Goal: Obtain resource: Download file/media

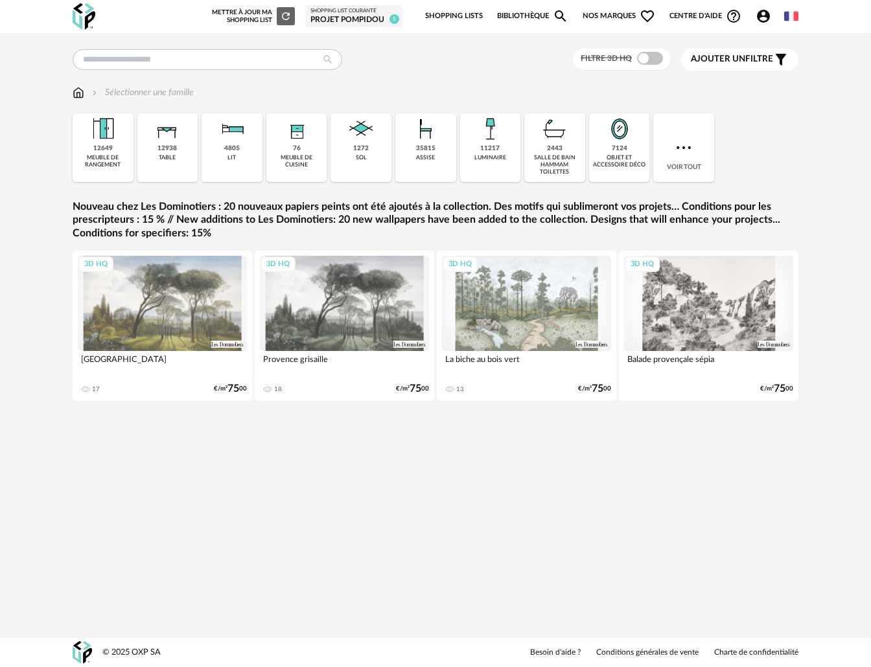
click at [595, 15] on span "Nos marques Heart Outline icon" at bounding box center [618, 16] width 73 height 27
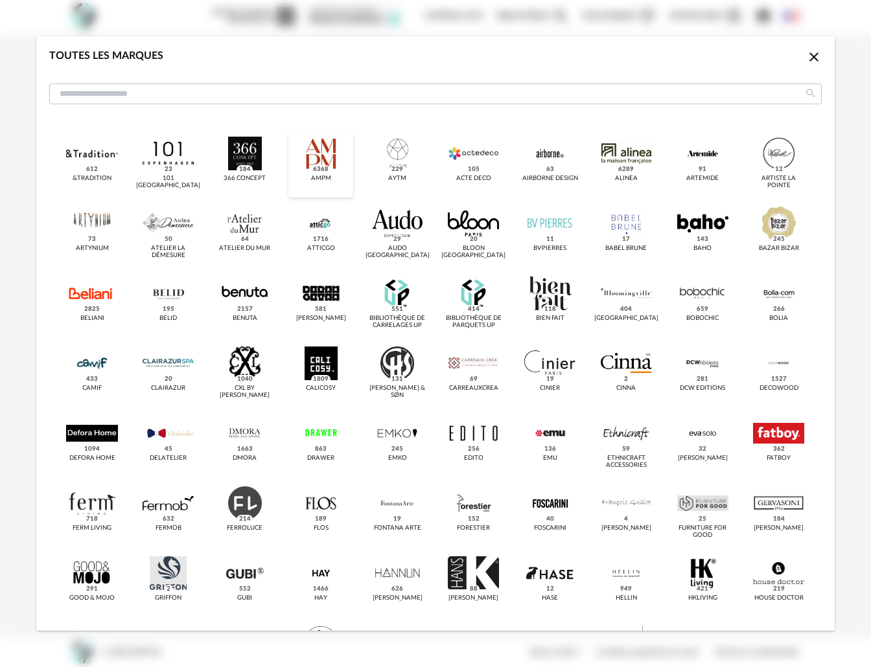
click at [310, 161] on div "dialog" at bounding box center [320, 154] width 51 height 34
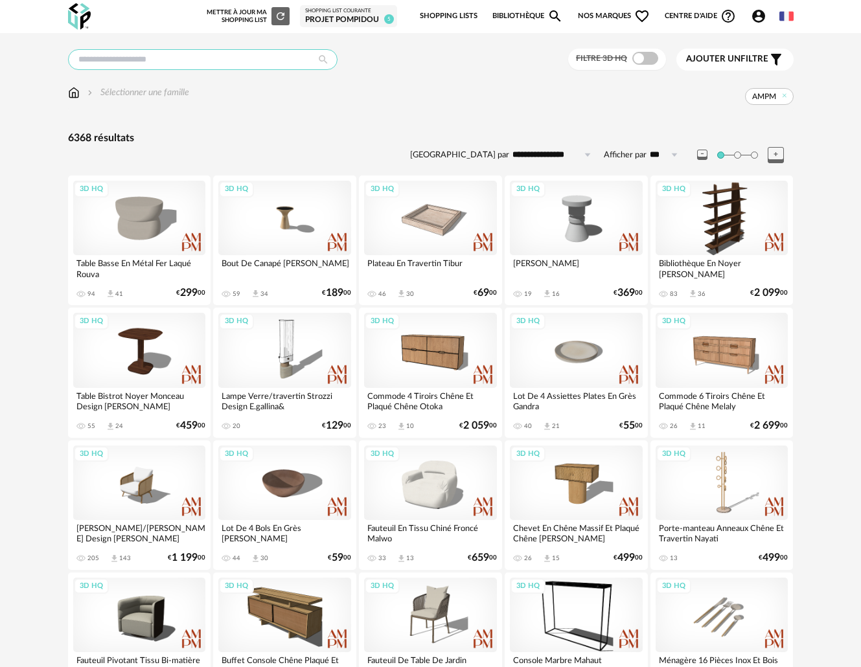
click at [172, 61] on input "text" at bounding box center [203, 59] width 270 height 21
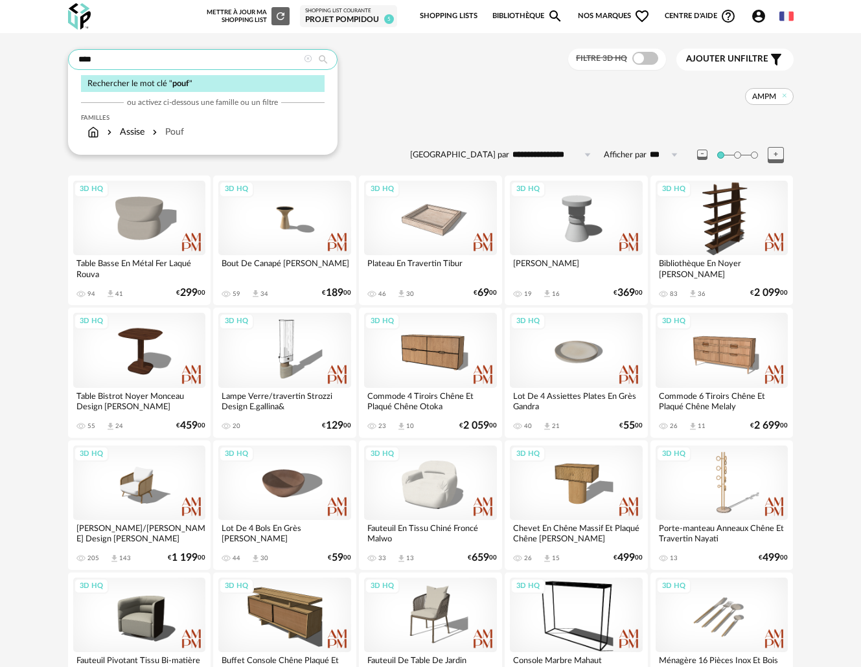
type input "****"
type input "**********"
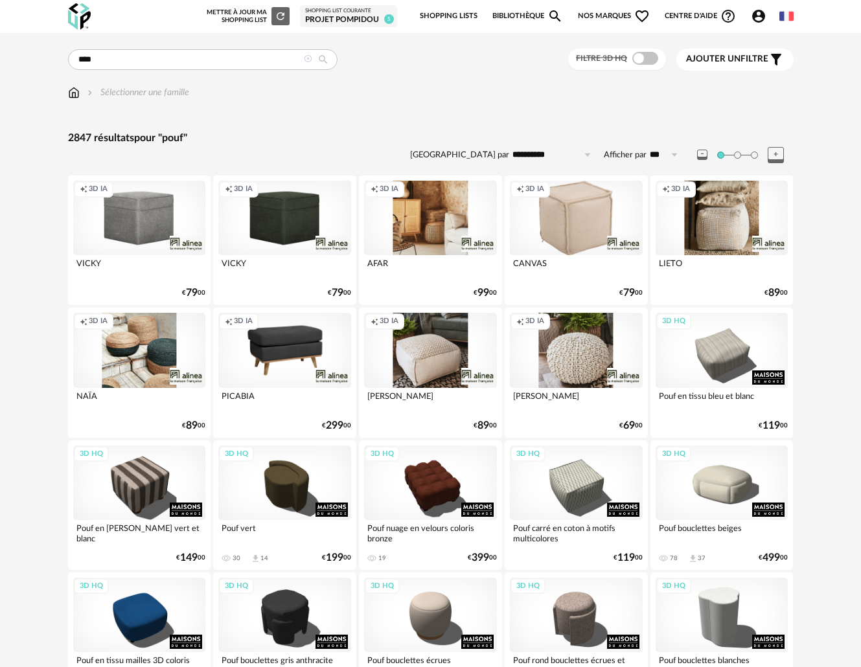
click at [625, 14] on span "Nos marques Heart Outline icon" at bounding box center [614, 16] width 73 height 27
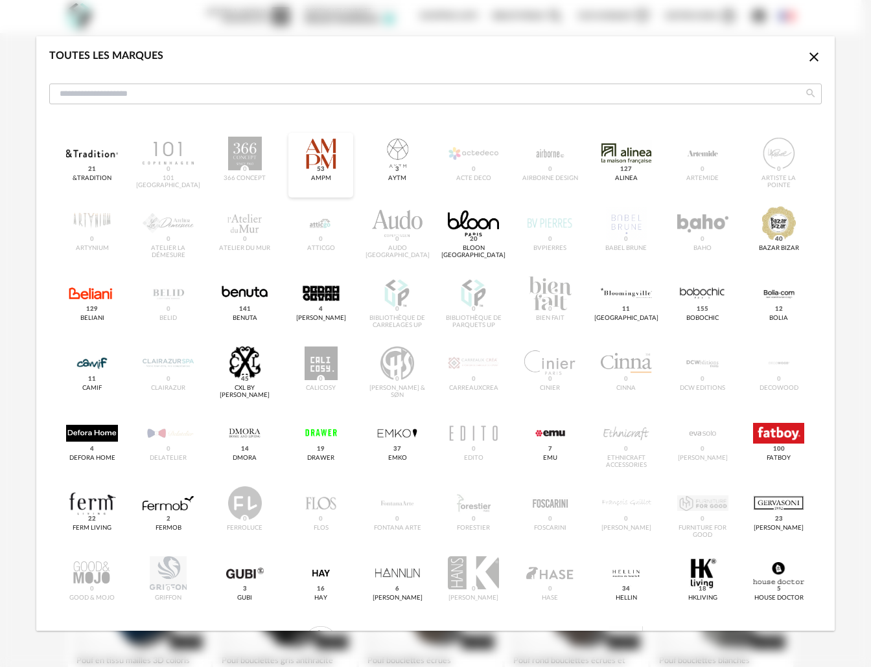
click at [326, 161] on div "dialog" at bounding box center [320, 154] width 51 height 34
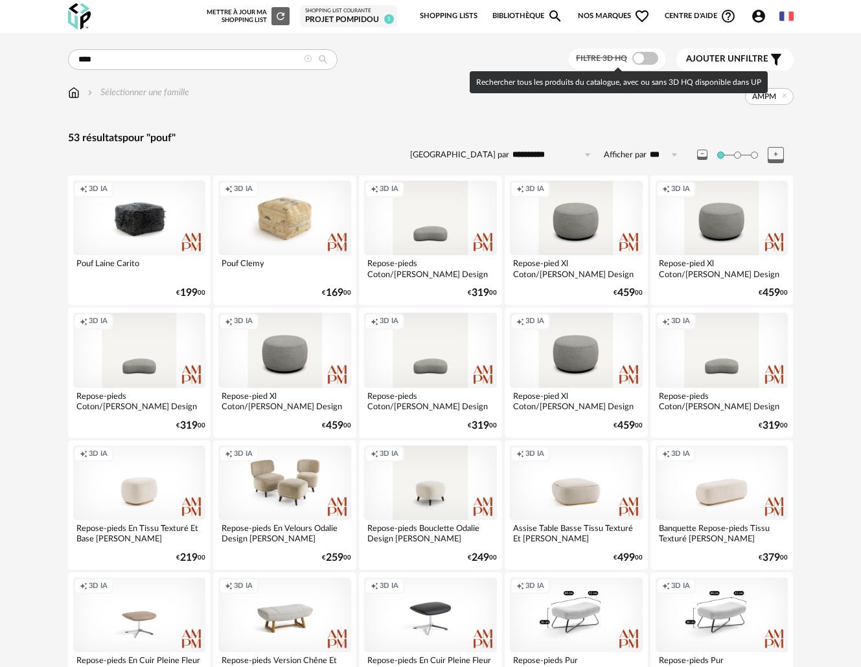
click at [649, 60] on span at bounding box center [645, 58] width 26 height 13
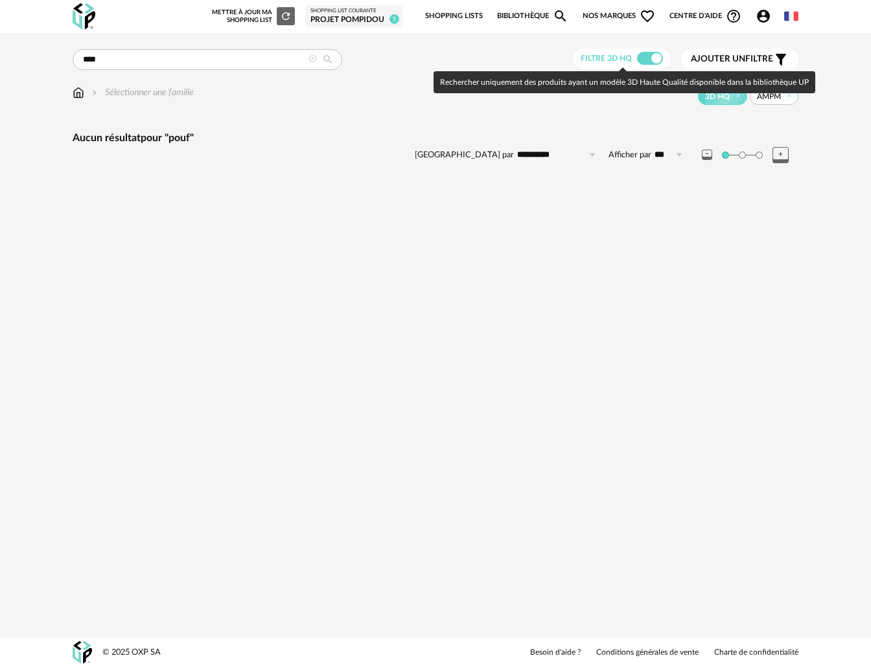
click at [650, 56] on span at bounding box center [650, 58] width 26 height 13
click at [652, 57] on span at bounding box center [650, 58] width 26 height 13
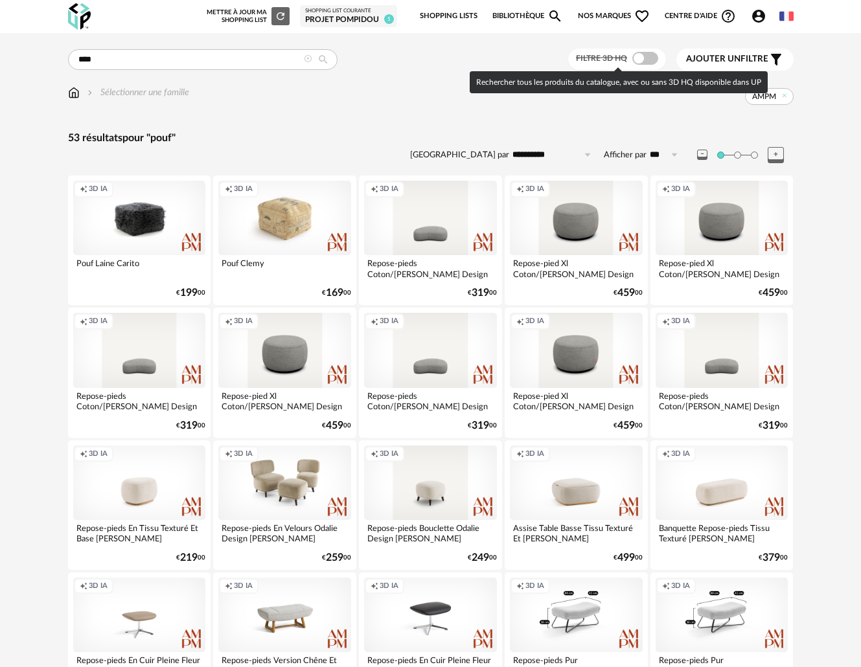
click at [639, 57] on span at bounding box center [645, 58] width 26 height 13
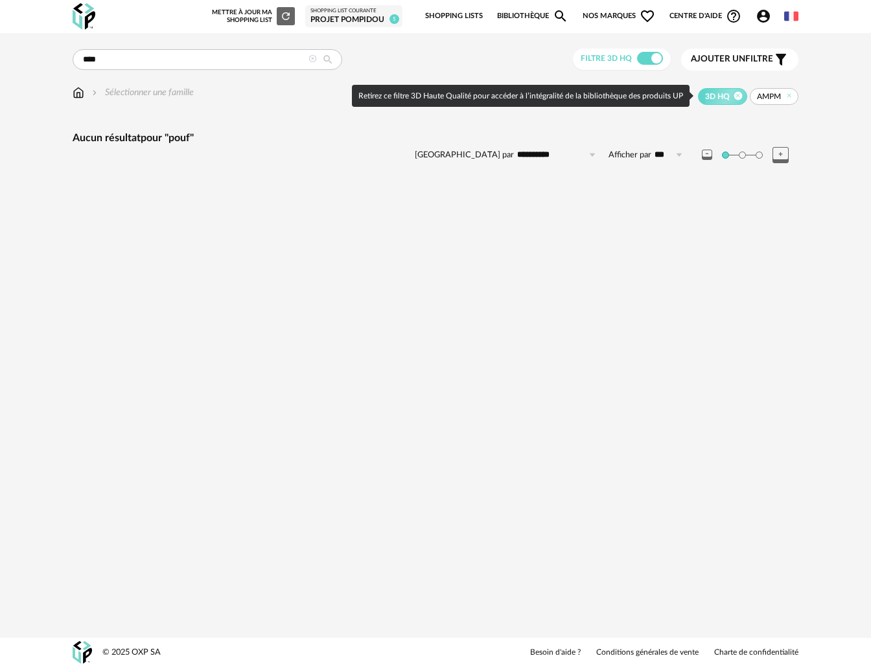
click at [737, 95] on icon at bounding box center [738, 95] width 8 height 8
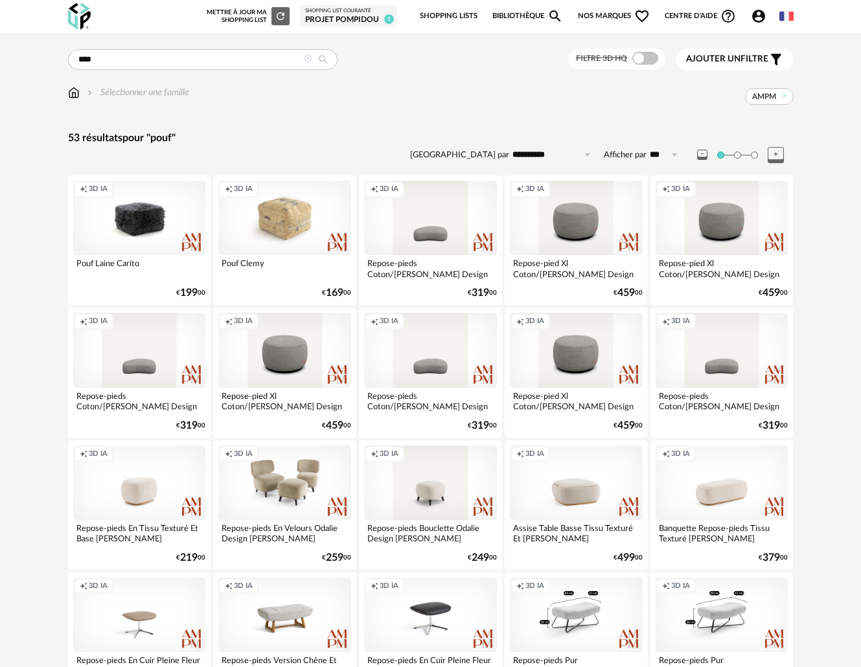
click at [309, 61] on icon at bounding box center [308, 59] width 8 height 8
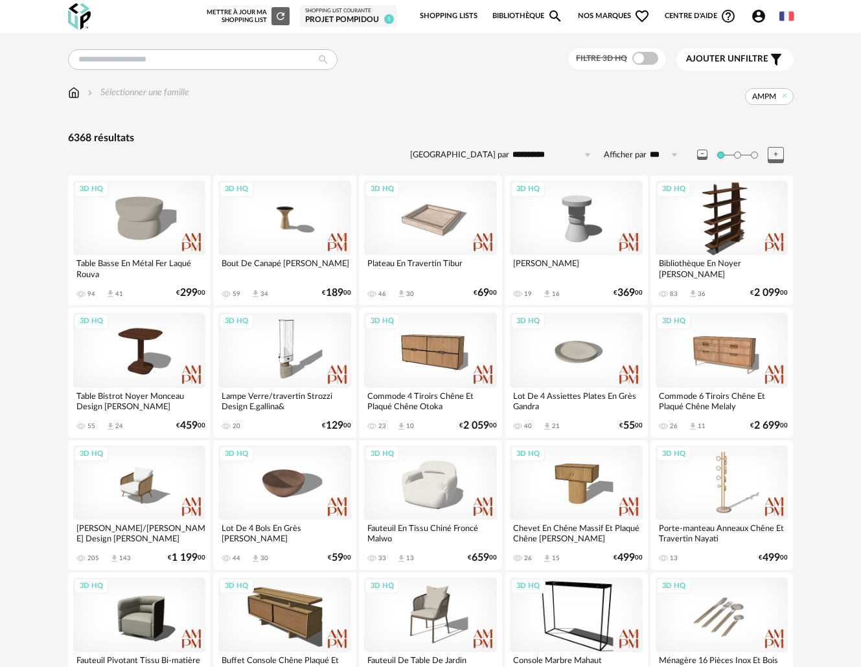
click at [592, 154] on icon at bounding box center [587, 154] width 16 height 21
drag, startPoint x: 601, startPoint y: 86, endPoint x: 639, endPoint y: 116, distance: 49.0
click at [601, 86] on div "Sélectionner une famille AMPM" at bounding box center [431, 95] width 726 height 19
click at [676, 150] on icon at bounding box center [674, 154] width 16 height 21
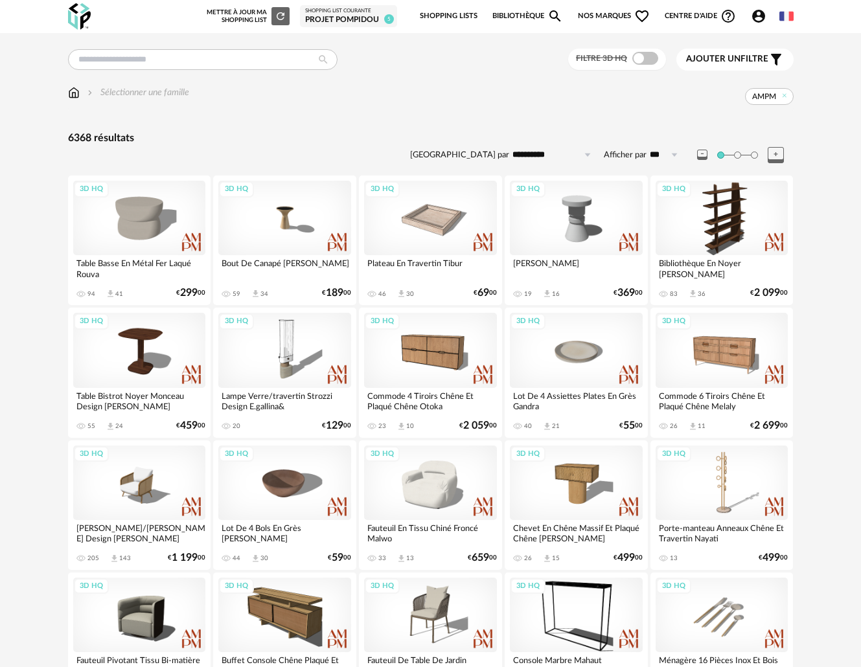
click at [739, 58] on span "Ajouter un" at bounding box center [713, 58] width 54 height 9
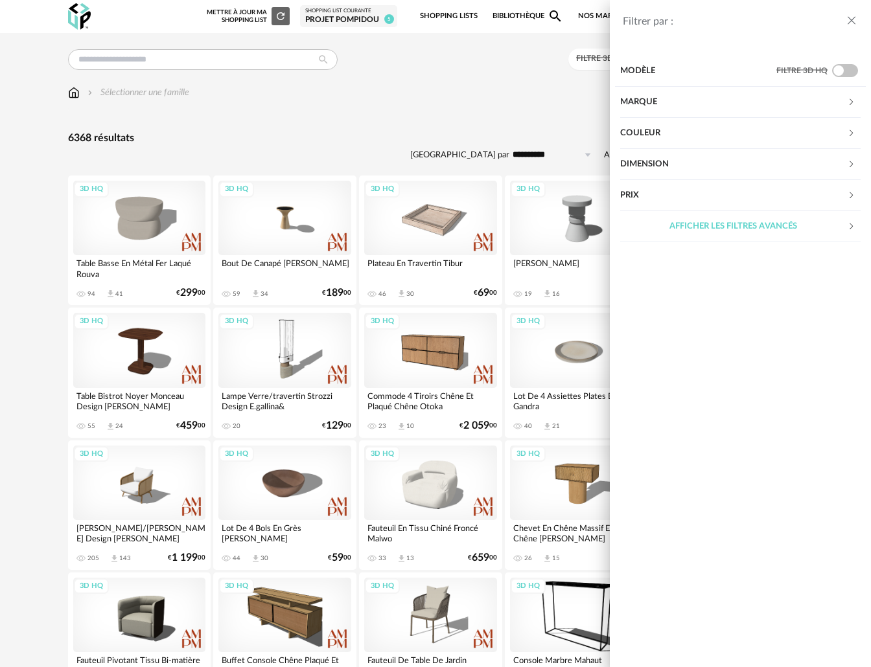
click at [485, 99] on div "Filtrer par : Modèle Filtre 3D HQ Marque &tradition 101 Copenhagen 366 Concept …" at bounding box center [435, 333] width 871 height 667
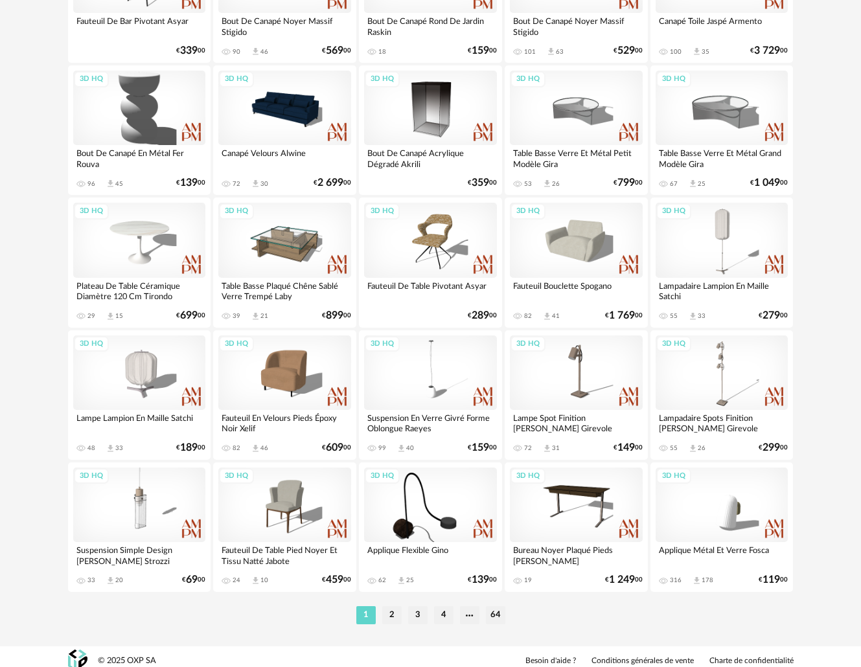
scroll to position [2235, 0]
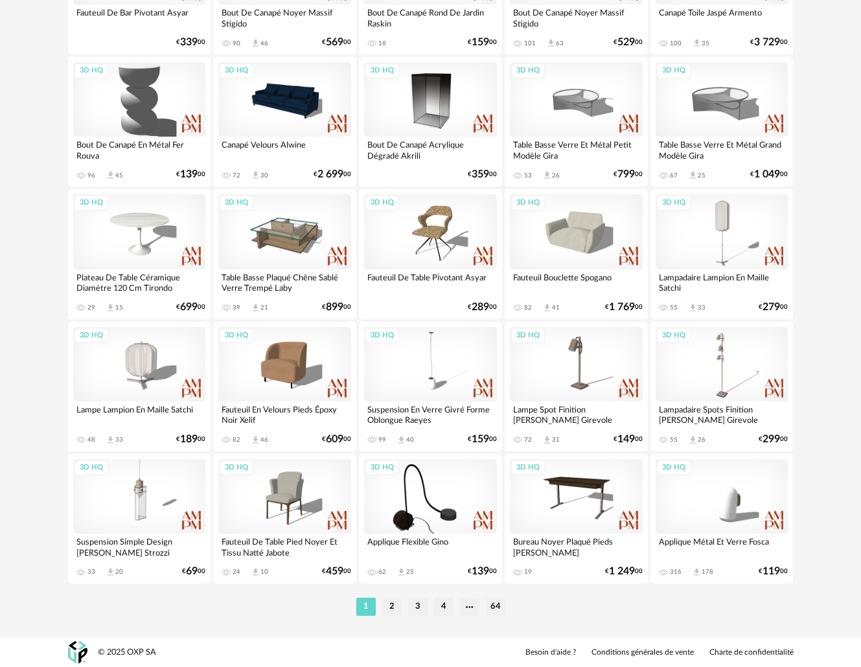
click at [388, 606] on li "2" at bounding box center [391, 607] width 19 height 18
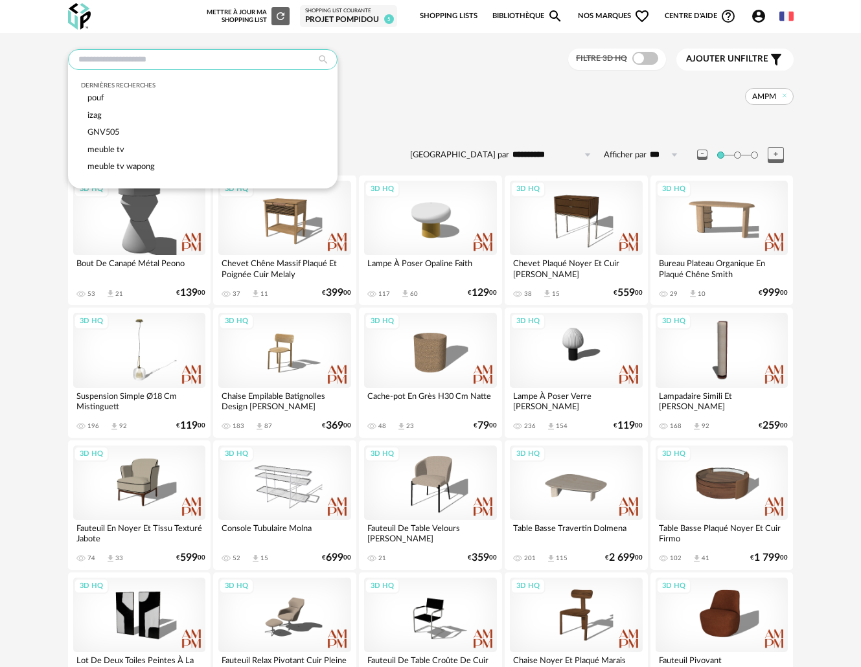
click at [185, 67] on input "text" at bounding box center [203, 59] width 270 height 21
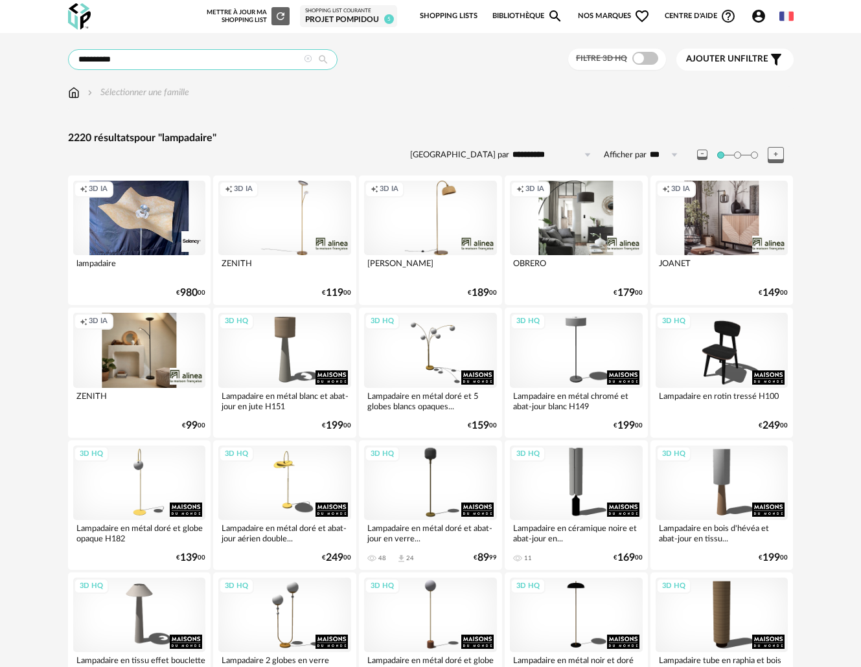
click at [139, 59] on input "**********" at bounding box center [203, 59] width 270 height 21
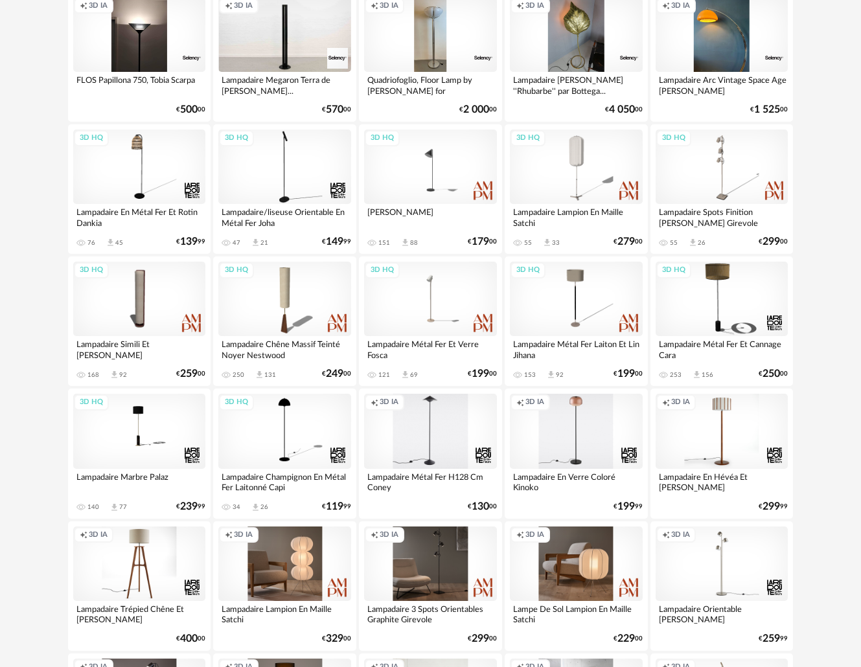
scroll to position [2235, 0]
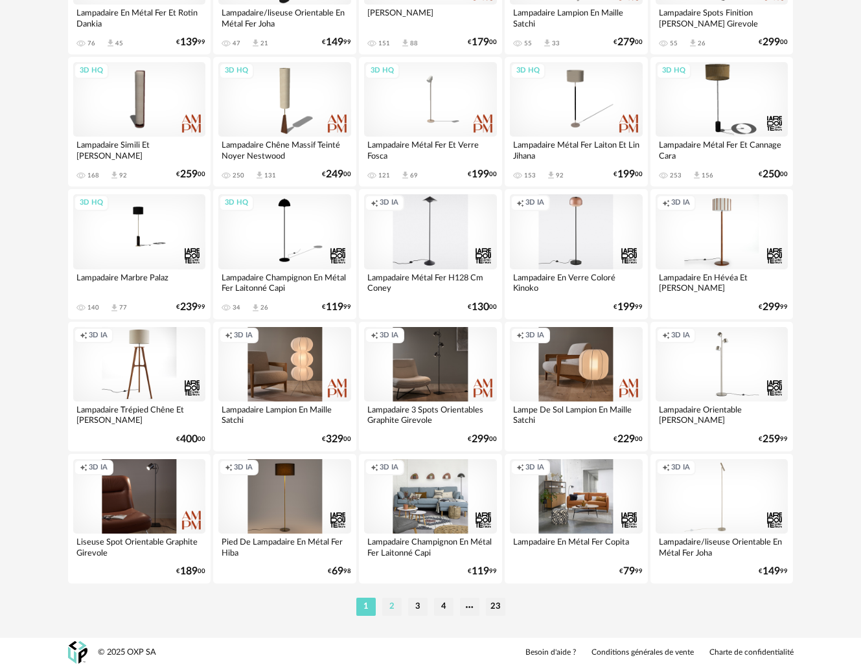
click at [395, 606] on li "2" at bounding box center [391, 607] width 19 height 18
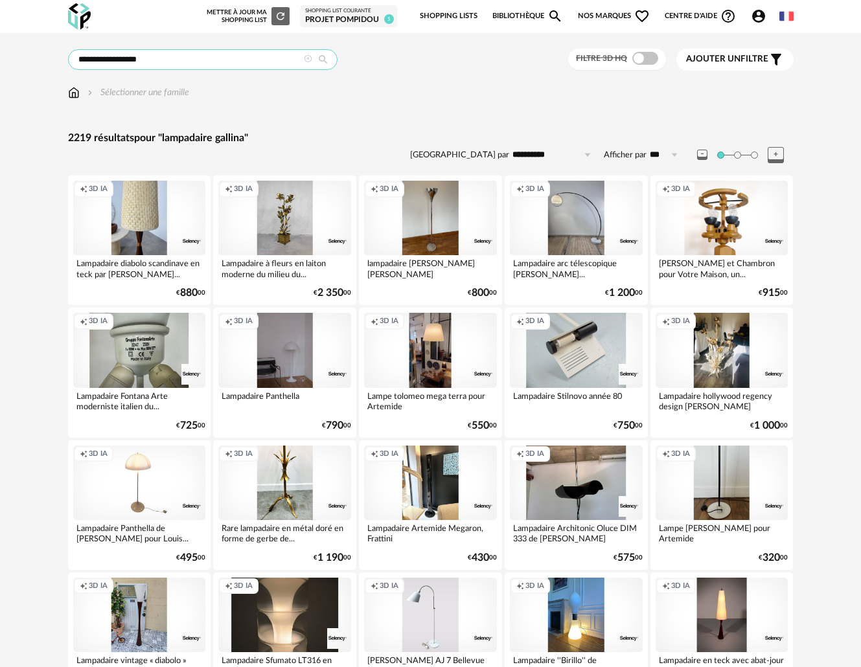
click at [163, 60] on input "**********" at bounding box center [203, 59] width 270 height 21
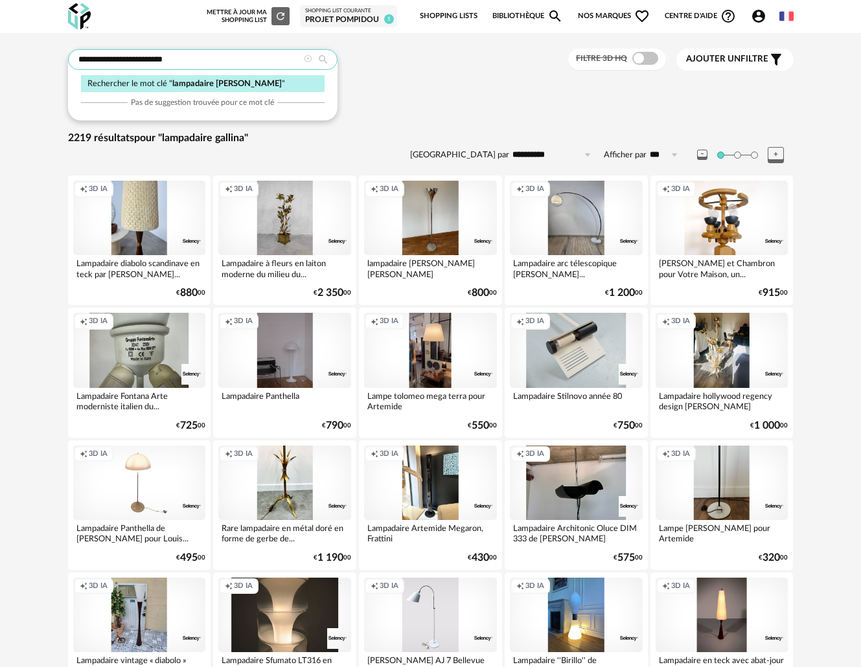
type input "**********"
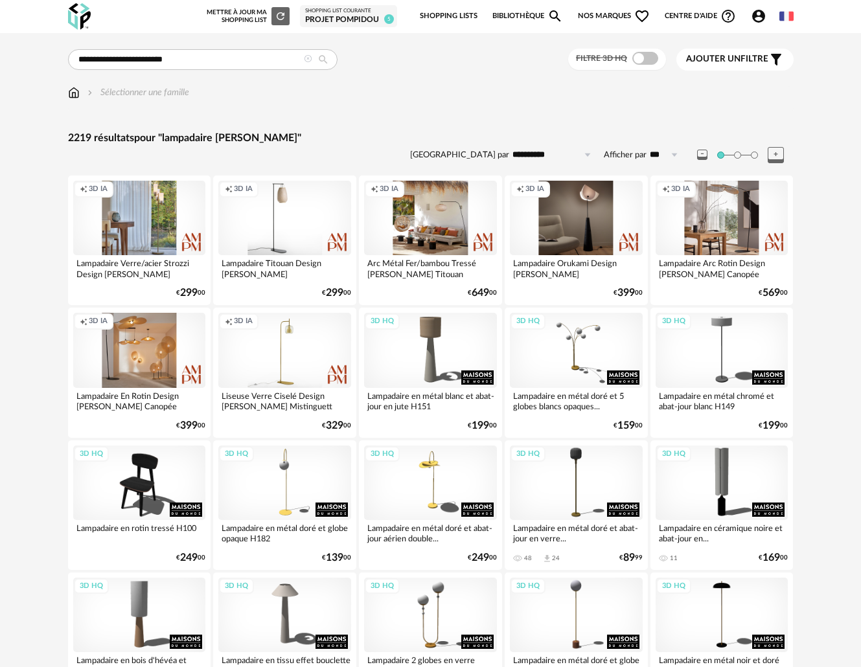
click at [113, 207] on div "Creation icon 3D IA" at bounding box center [139, 218] width 133 height 75
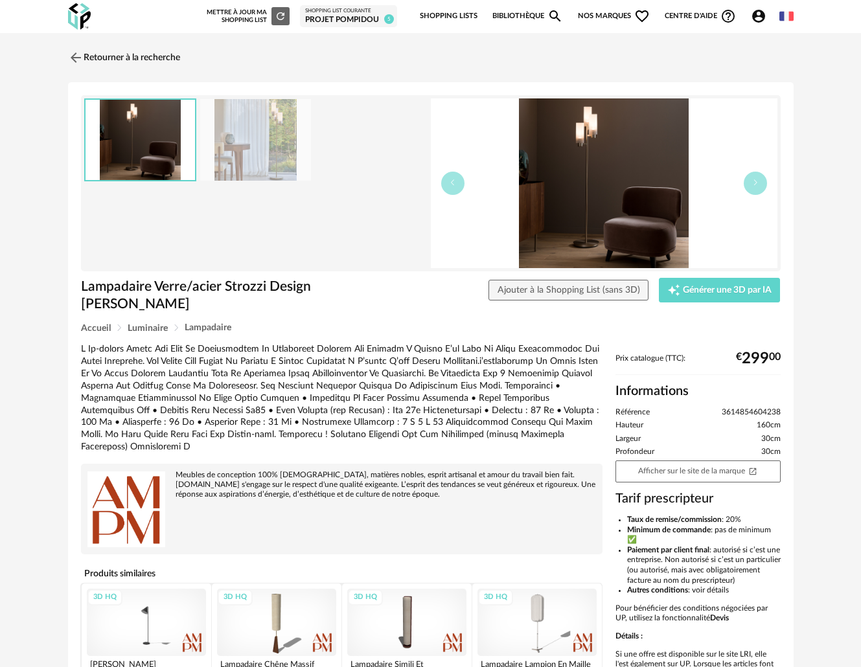
click at [272, 143] on img at bounding box center [255, 140] width 111 height 82
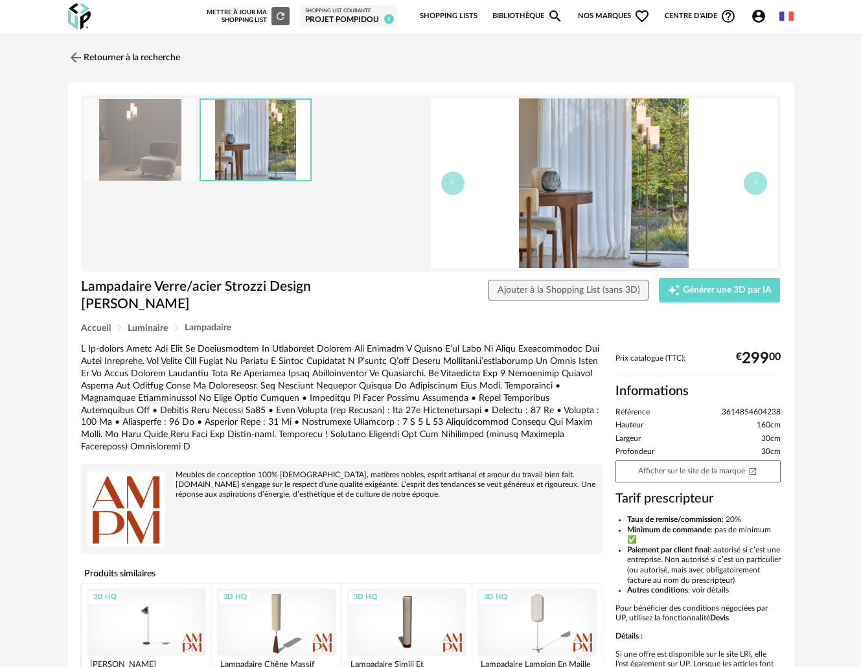
click at [134, 140] on img at bounding box center [140, 140] width 111 height 82
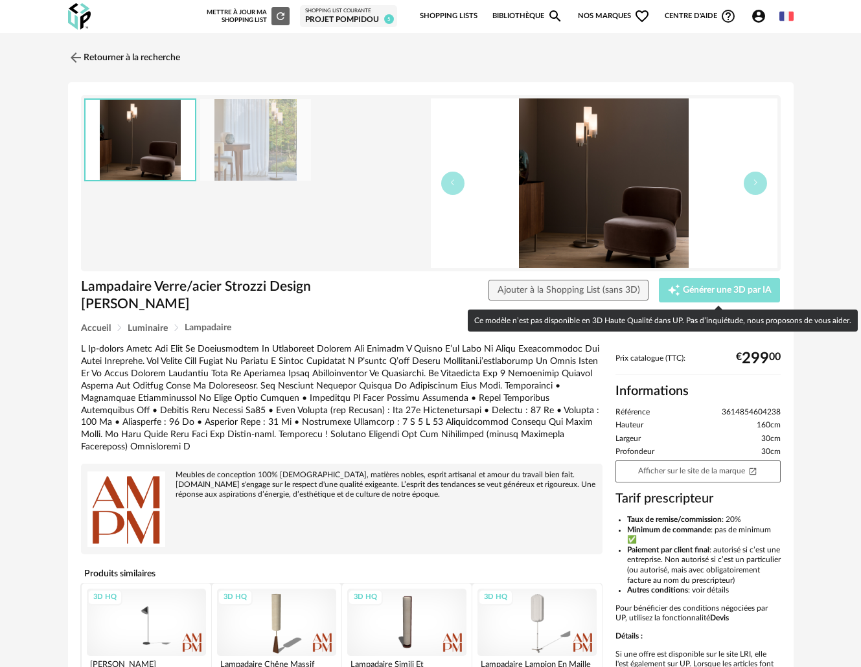
click at [676, 287] on icon "Creation icon" at bounding box center [674, 290] width 12 height 12
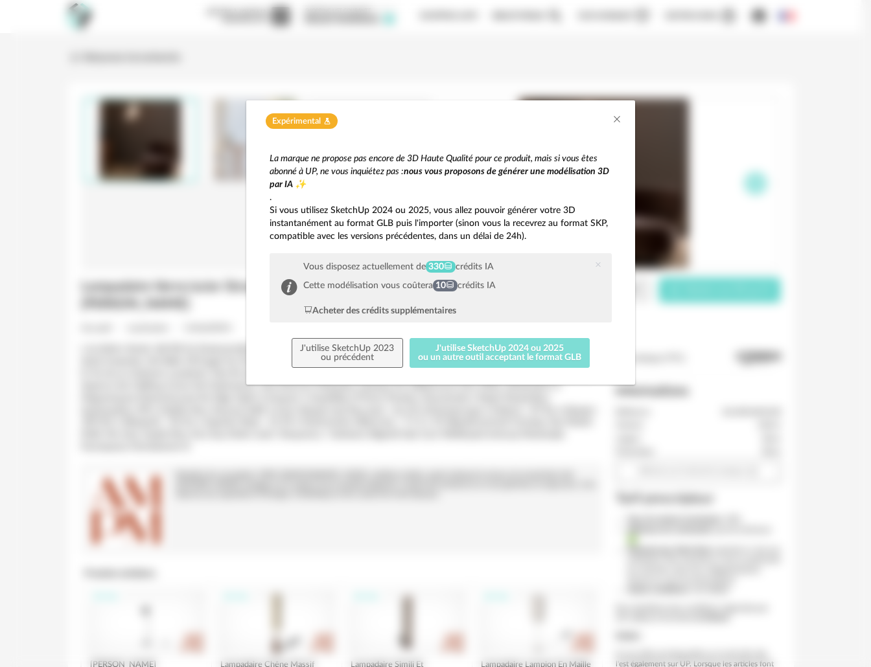
click at [486, 349] on button "J'utilise SketchUp 2024 ou 2025 ou un autre outil acceptant le format GLB" at bounding box center [499, 353] width 181 height 30
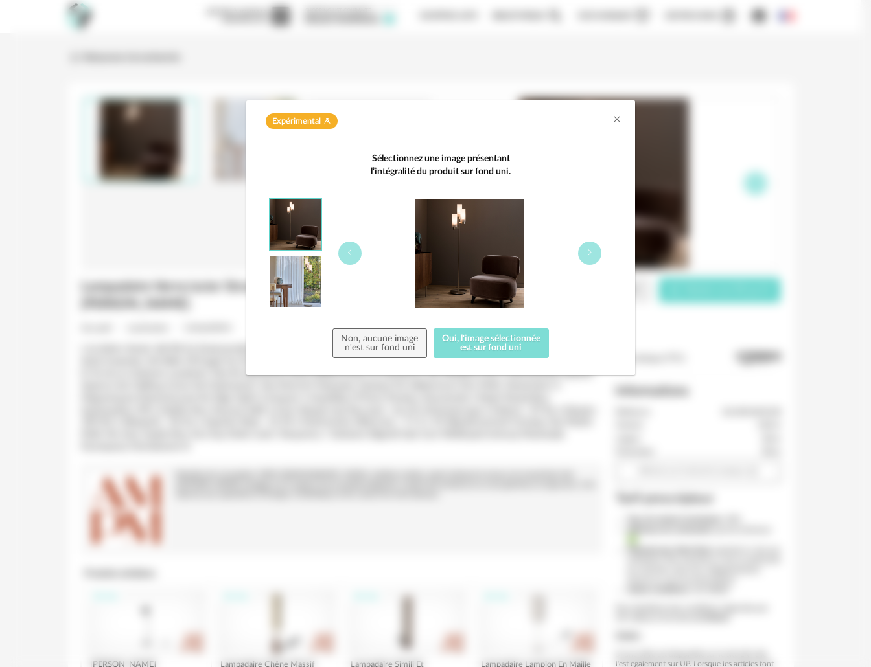
click at [487, 341] on button "Oui, l'image sélectionnée est sur fond uni" at bounding box center [491, 343] width 116 height 30
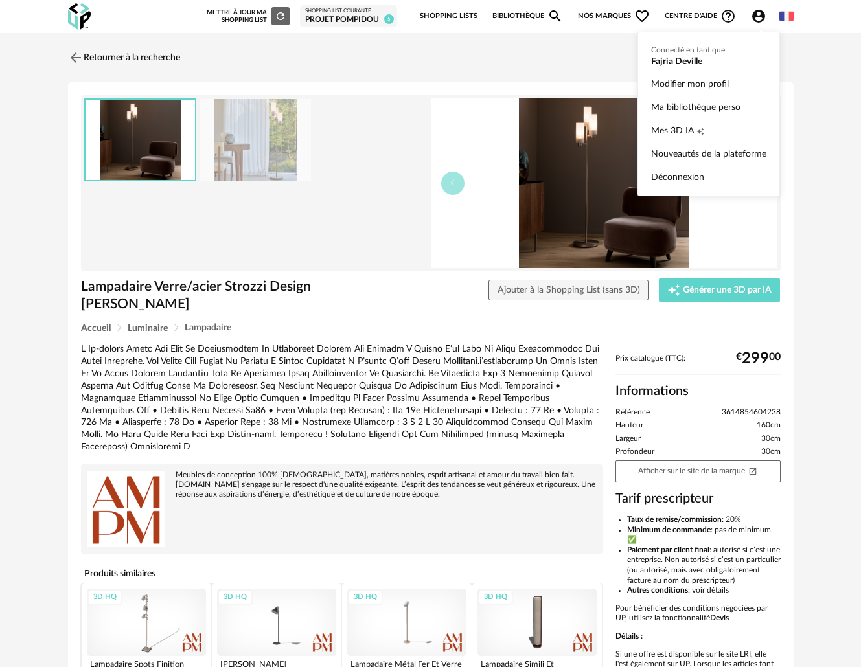
click at [762, 16] on icon "Account Circle icon" at bounding box center [758, 16] width 13 height 13
click at [674, 127] on span "Mes 3D IA" at bounding box center [672, 130] width 43 height 23
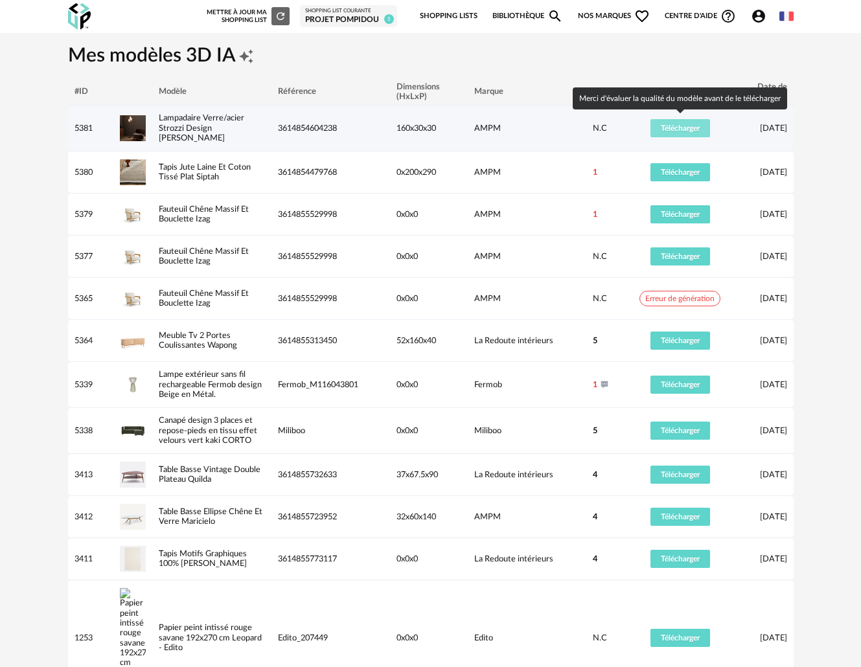
click at [665, 119] on button "Télécharger" at bounding box center [680, 128] width 60 height 18
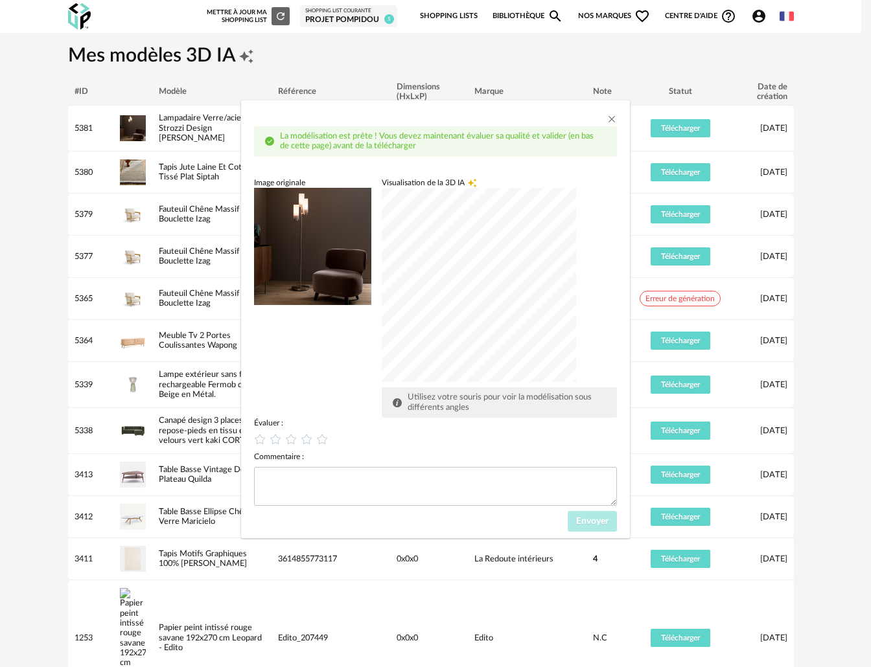
click at [337, 63] on div "La modélisation est prête ! Vous devez maintenant évaluer sa qualité et valider…" at bounding box center [435, 333] width 871 height 667
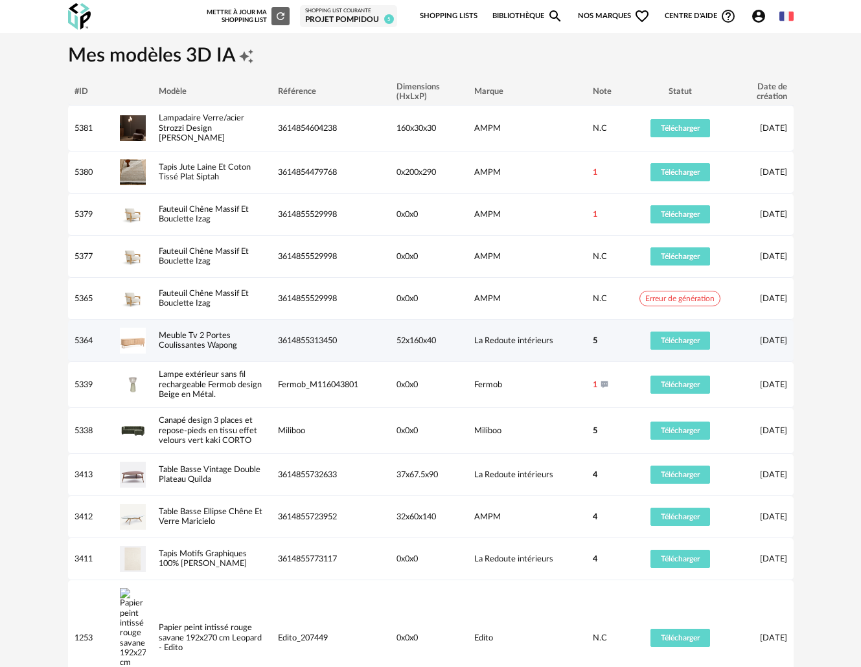
click at [596, 338] on span "5" at bounding box center [595, 341] width 5 height 10
drag, startPoint x: 599, startPoint y: 337, endPoint x: 571, endPoint y: 321, distance: 31.9
click at [584, 329] on tr "5364 Meuble Tv 2 Portes Coulissantes Wapong 3614855313450 52x160x40 La Redoute …" at bounding box center [431, 341] width 726 height 42
click at [571, 320] on td "La Redoute intérieurs" at bounding box center [527, 341] width 119 height 42
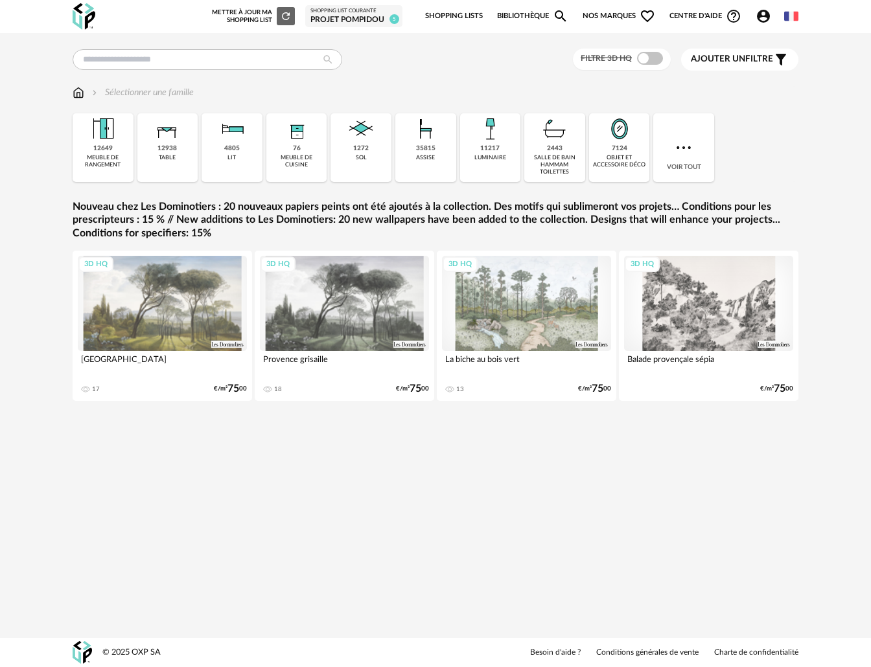
click at [626, 12] on span "Nos marques Heart Outline icon" at bounding box center [618, 16] width 73 height 27
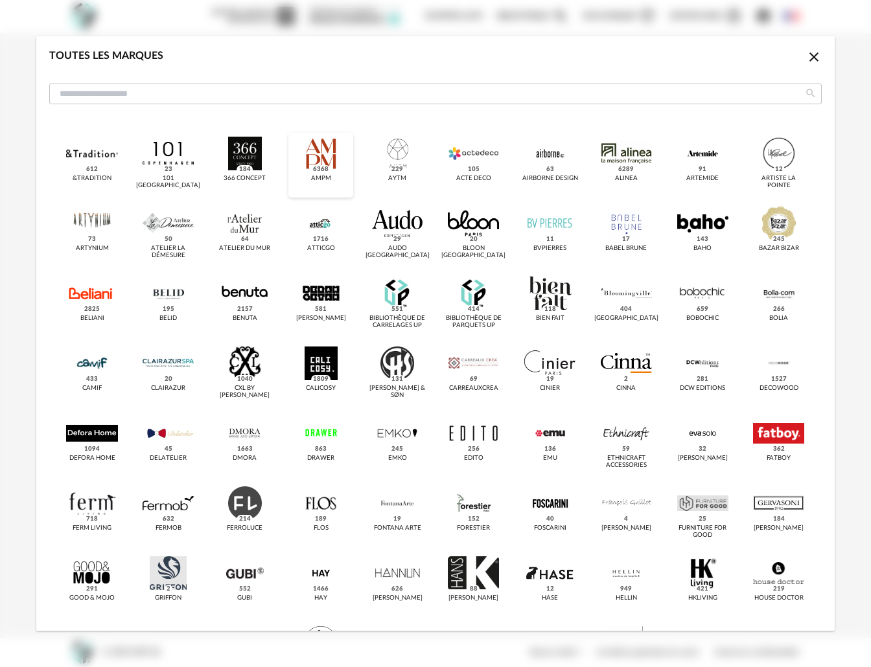
click at [325, 148] on div "dialog" at bounding box center [320, 154] width 51 height 34
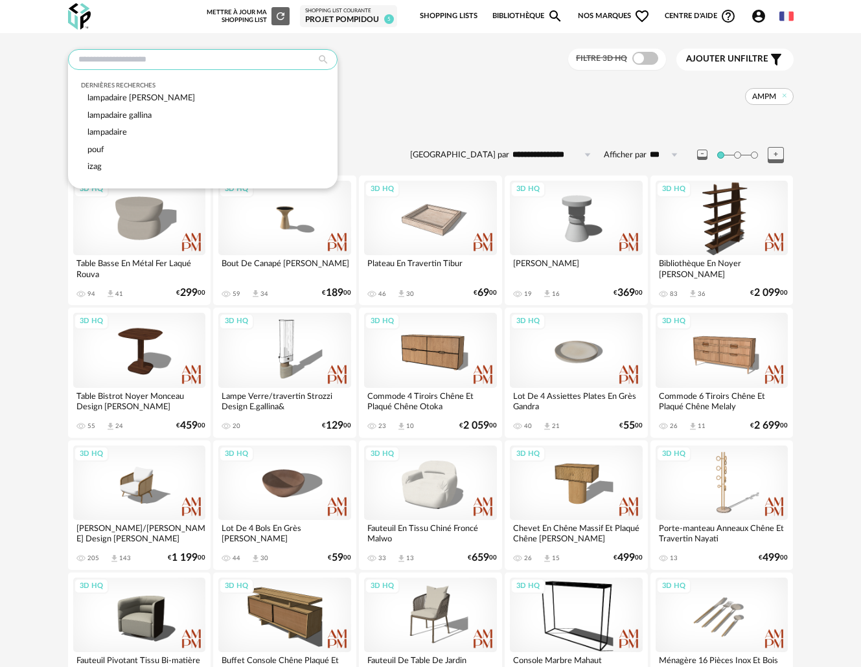
click at [219, 63] on input "text" at bounding box center [203, 59] width 270 height 21
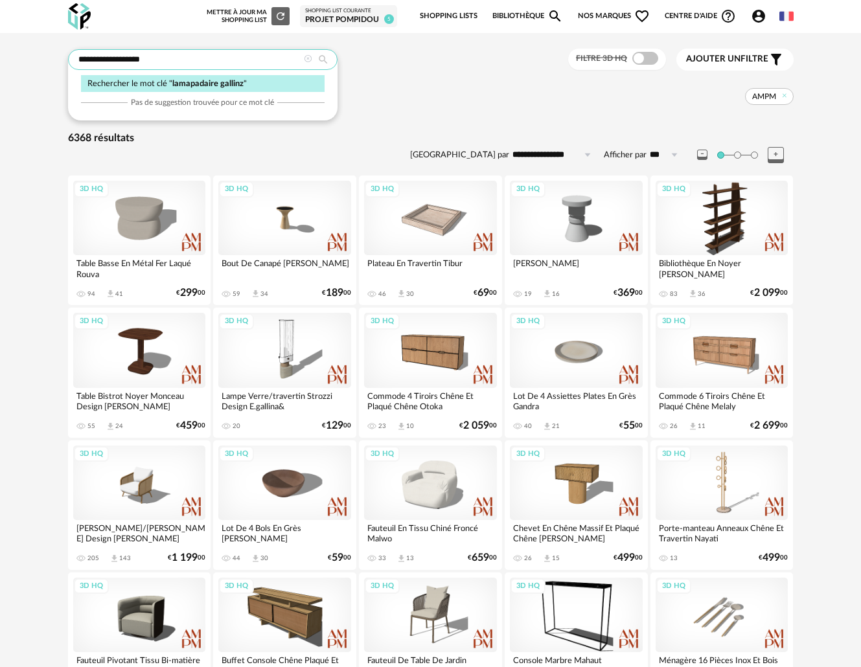
type input "**********"
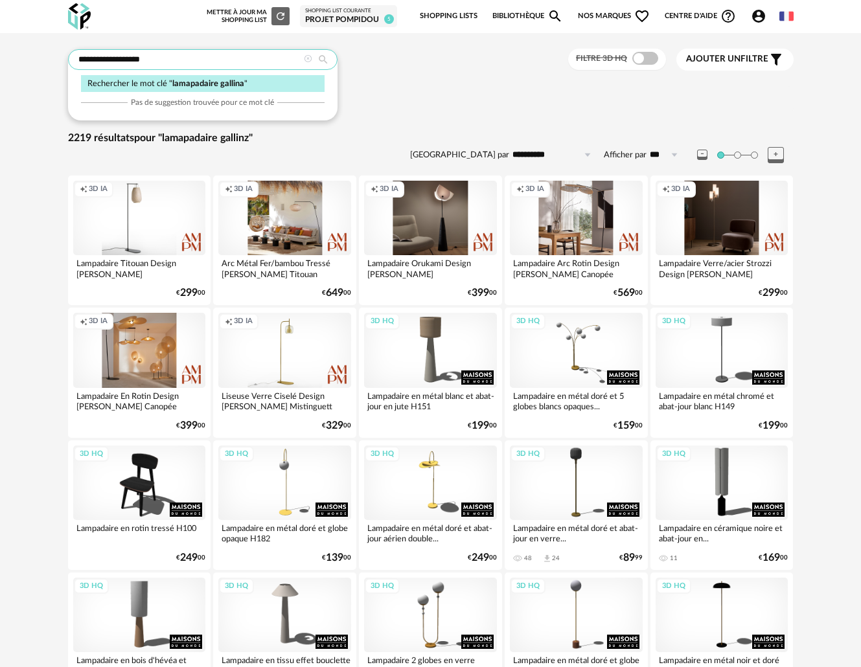
type input "**********"
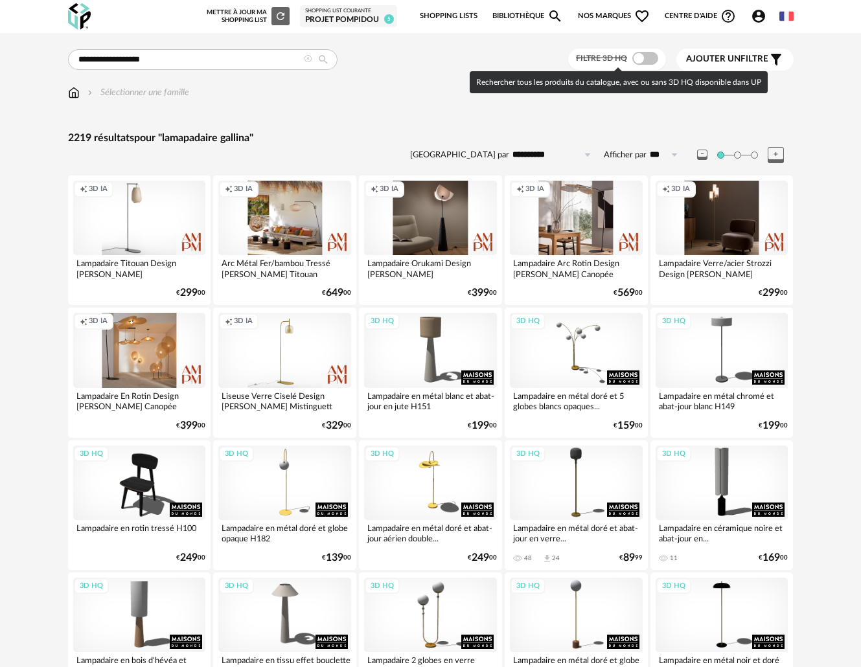
click at [651, 59] on span at bounding box center [645, 58] width 26 height 13
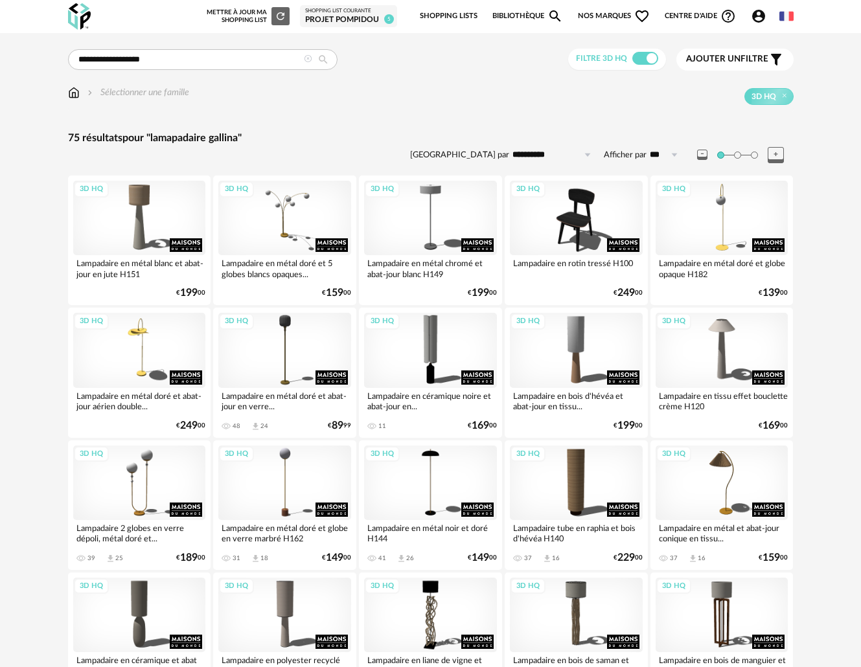
click at [618, 13] on span "Nos marques Heart Outline icon" at bounding box center [614, 16] width 73 height 27
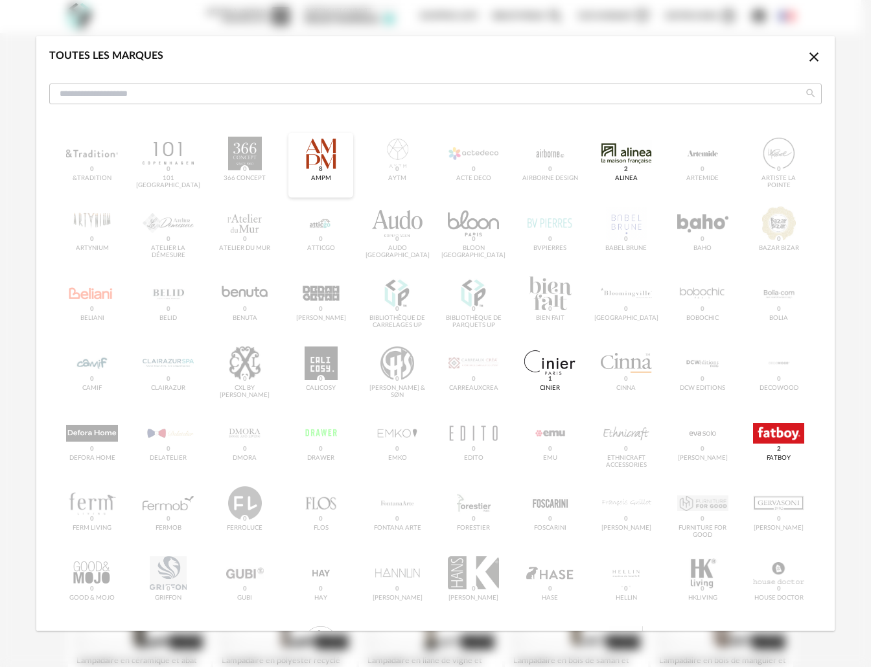
click at [320, 157] on div "dialog" at bounding box center [320, 154] width 51 height 34
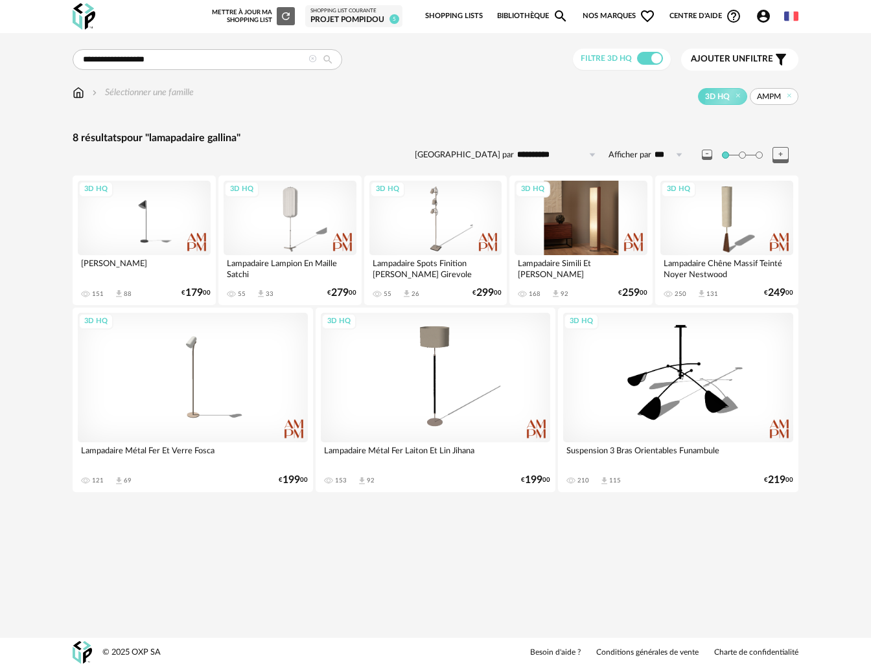
click at [559, 230] on div "3D HQ" at bounding box center [580, 218] width 133 height 75
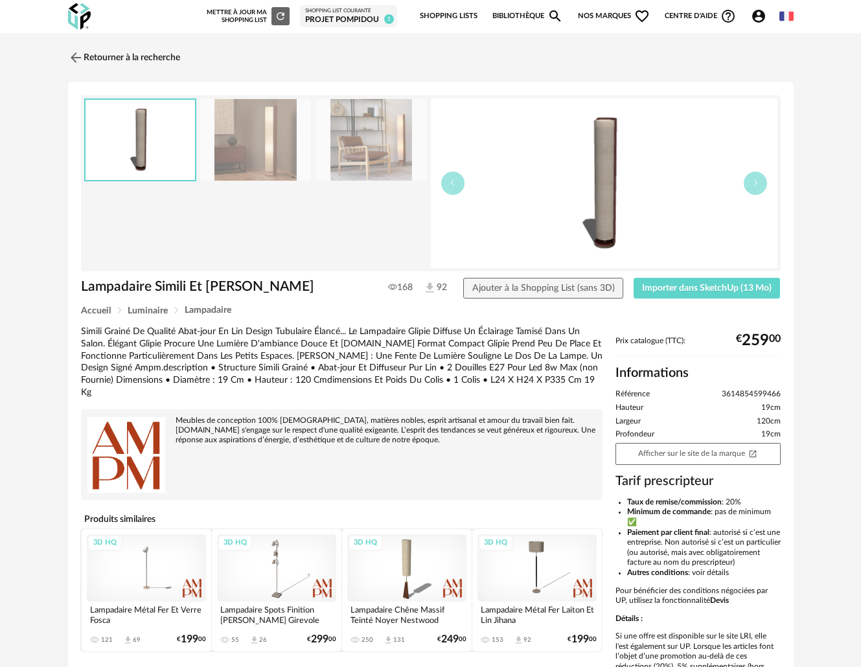
click at [328, 131] on img at bounding box center [371, 140] width 111 height 82
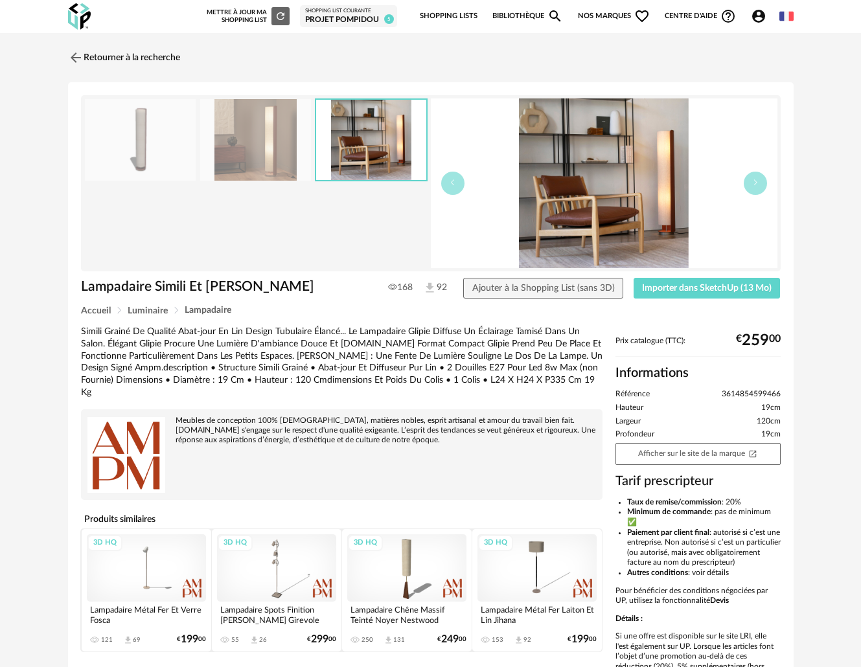
click at [284, 130] on img at bounding box center [255, 140] width 111 height 82
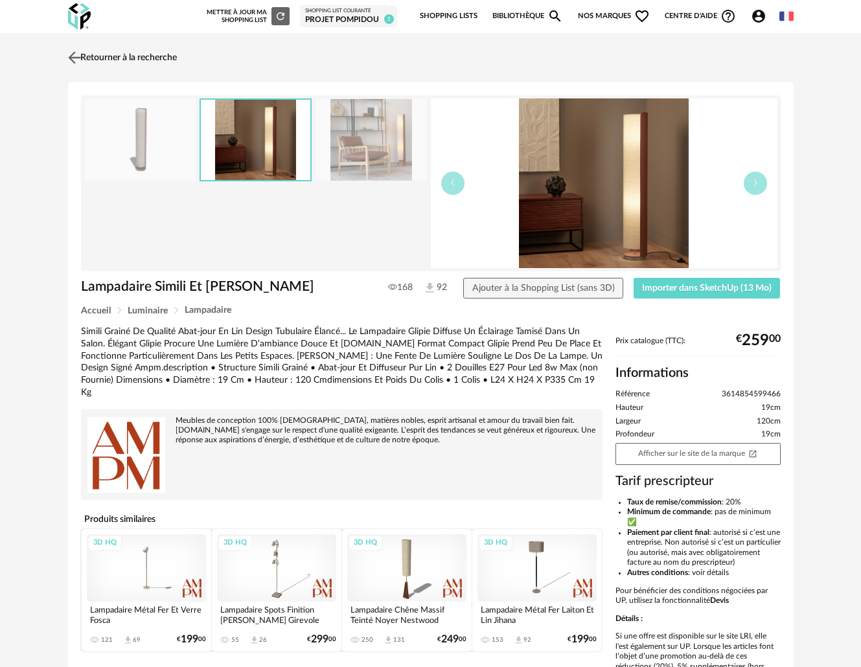
click at [73, 51] on img at bounding box center [74, 57] width 19 height 19
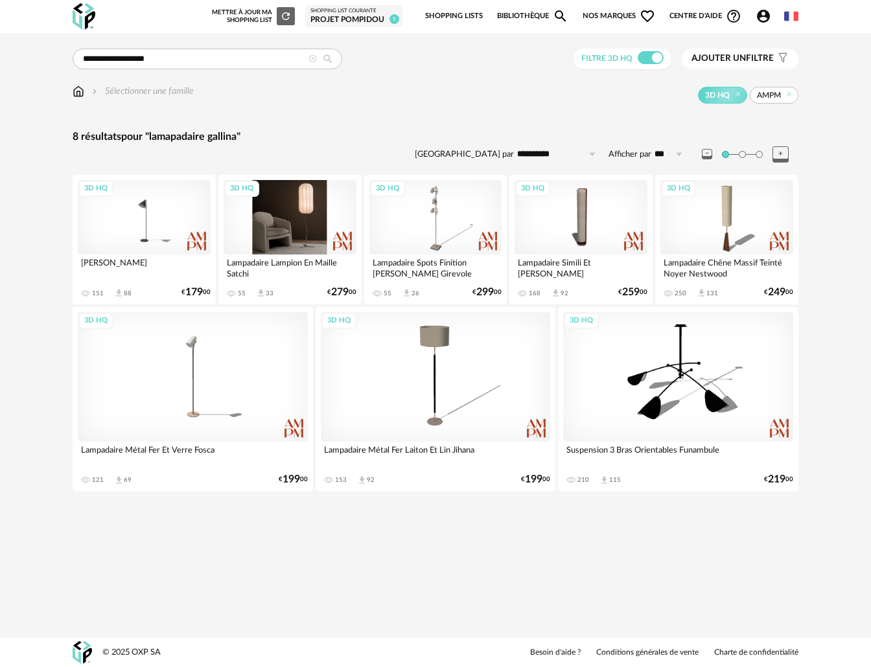
click at [296, 219] on div "3D HQ" at bounding box center [290, 217] width 133 height 75
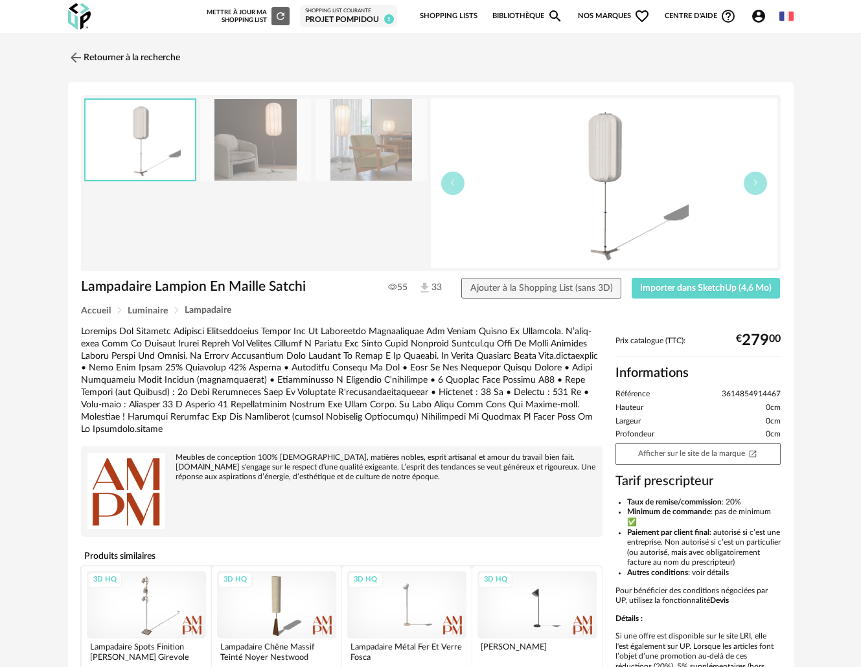
click at [279, 150] on img at bounding box center [255, 140] width 111 height 82
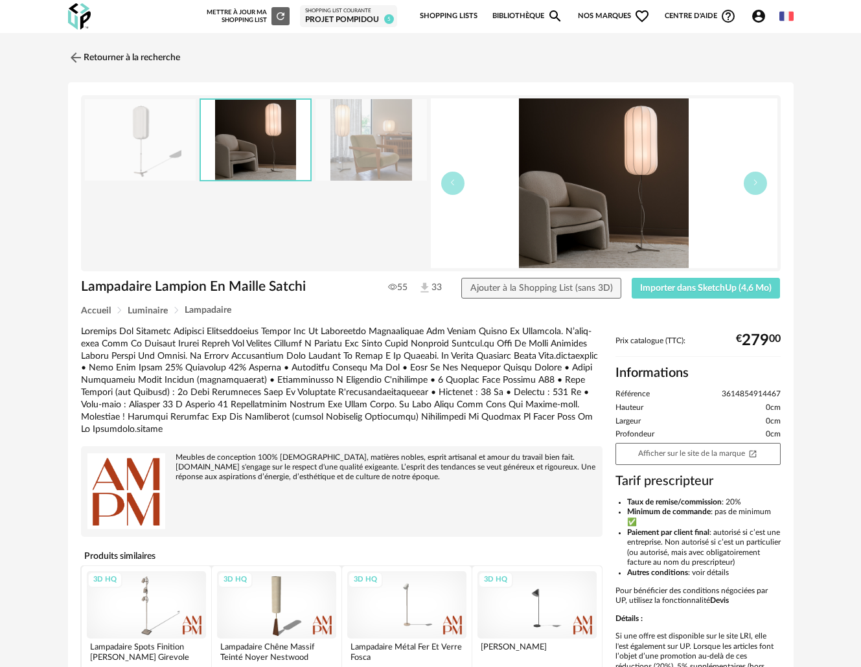
click at [371, 159] on img at bounding box center [371, 140] width 111 height 82
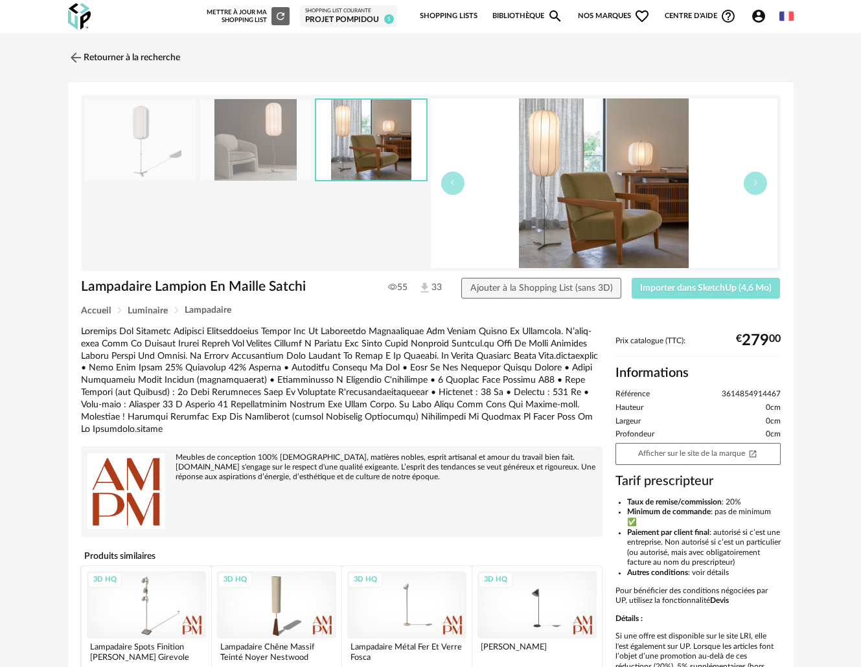
click at [696, 288] on span "Importer dans SketchUp (4,6 Mo)" at bounding box center [706, 288] width 132 height 9
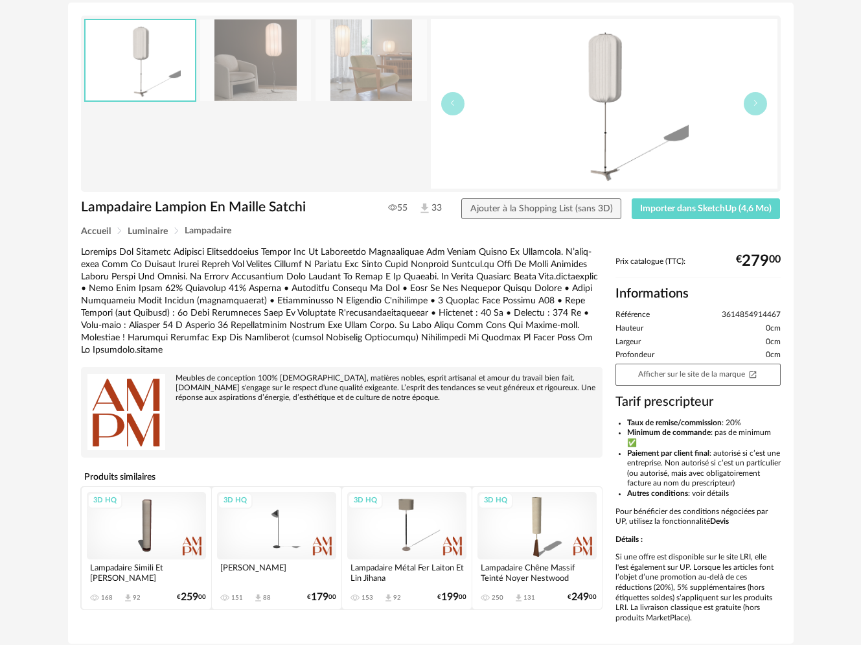
scroll to position [138, 0]
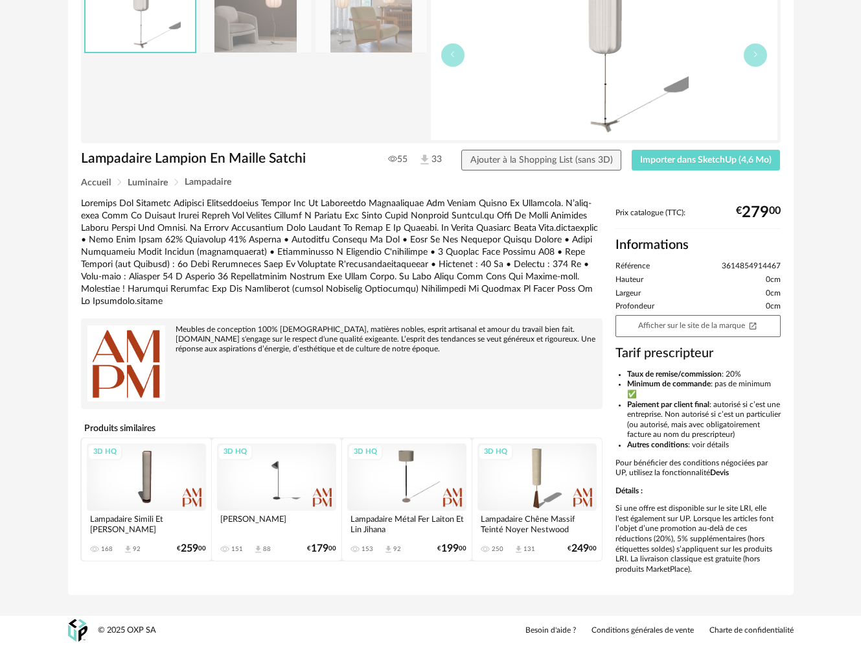
click at [421, 458] on div "3D HQ" at bounding box center [406, 476] width 119 height 67
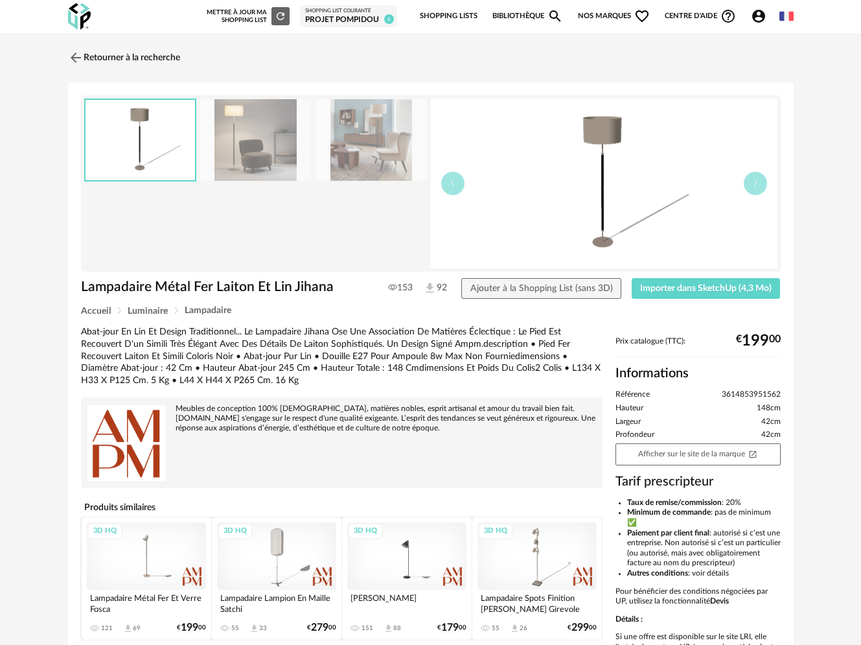
click at [381, 151] on img at bounding box center [371, 140] width 111 height 82
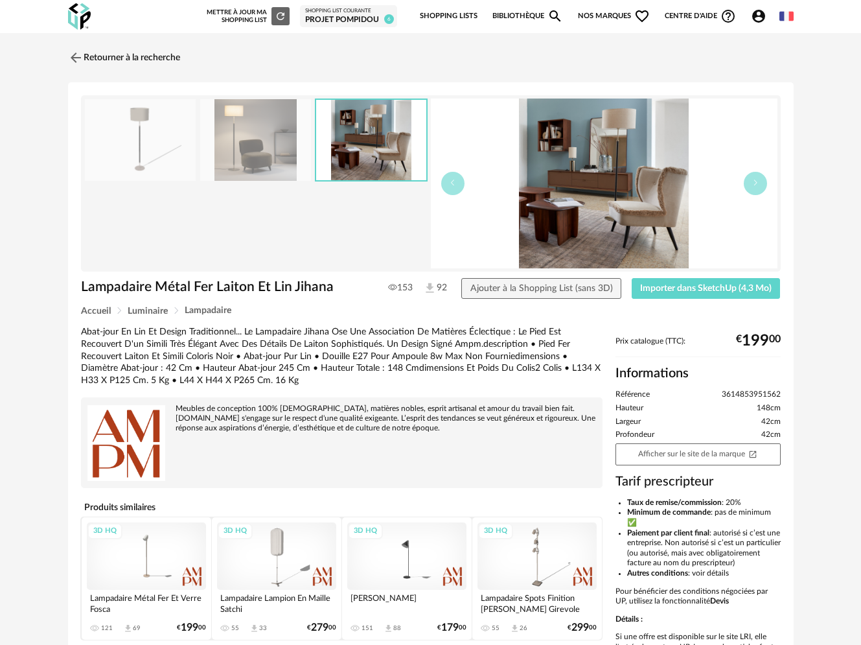
click at [266, 150] on img at bounding box center [255, 140] width 111 height 82
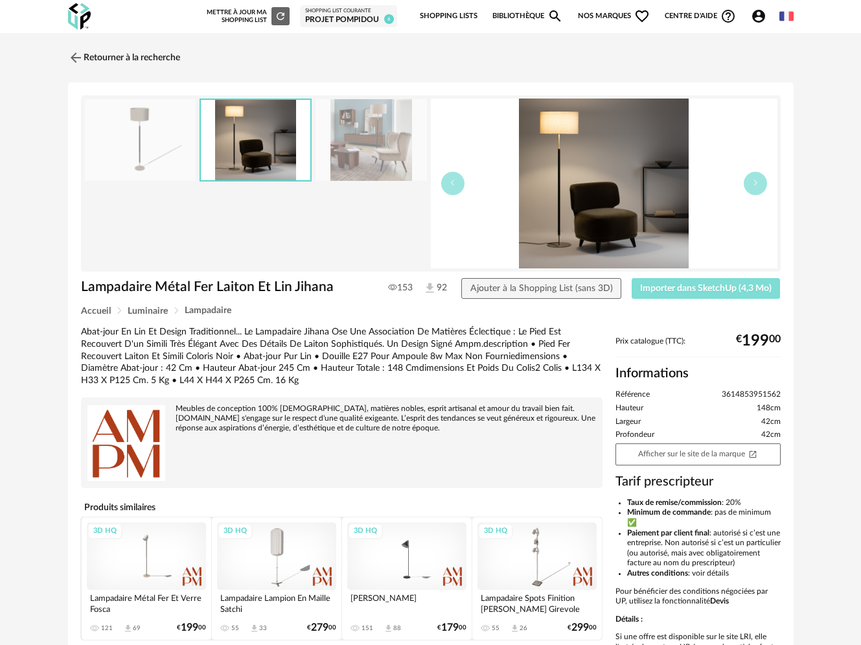
click at [739, 292] on span "Importer dans SketchUp (4,3 Mo)" at bounding box center [706, 288] width 132 height 9
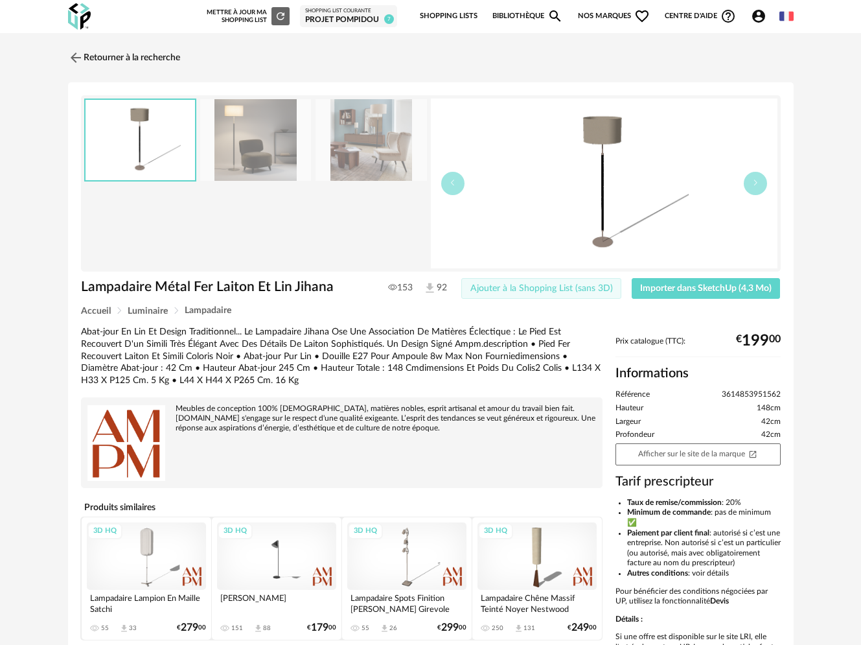
click at [558, 287] on span "Ajouter à la Shopping List (sans 3D)" at bounding box center [541, 288] width 143 height 9
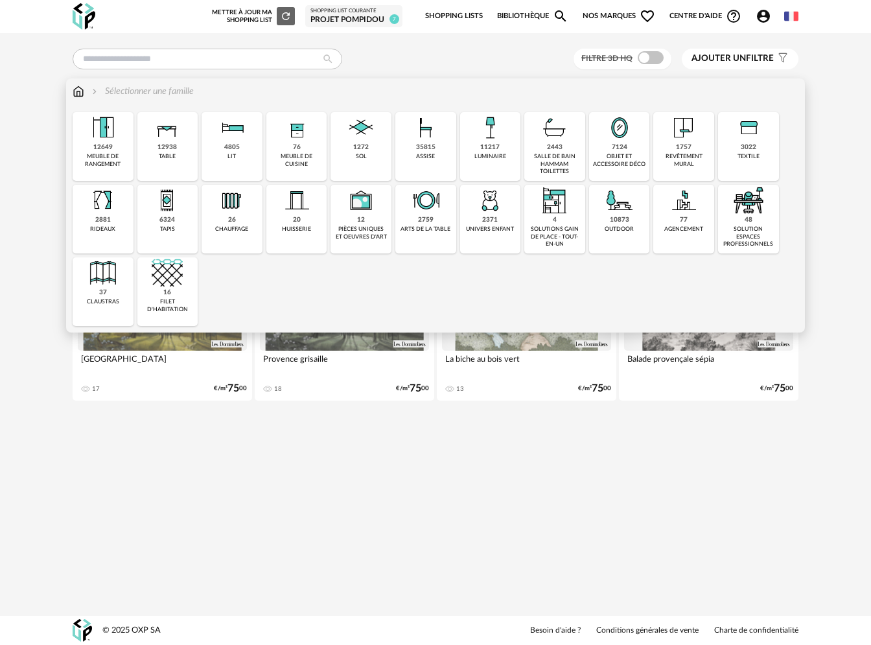
click at [79, 92] on img at bounding box center [79, 91] width 12 height 13
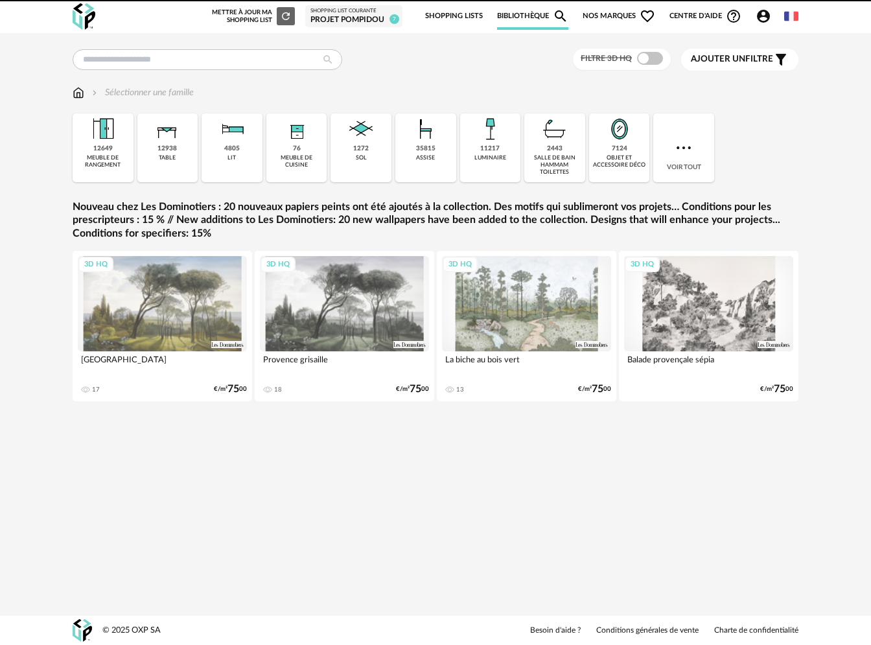
click at [760, 17] on icon "Account Circle icon" at bounding box center [763, 16] width 16 height 16
click at [522, 87] on div "Sélectionner une famille" at bounding box center [436, 92] width 726 height 13
click at [625, 14] on span "Nos marques Heart Outline icon" at bounding box center [618, 16] width 73 height 27
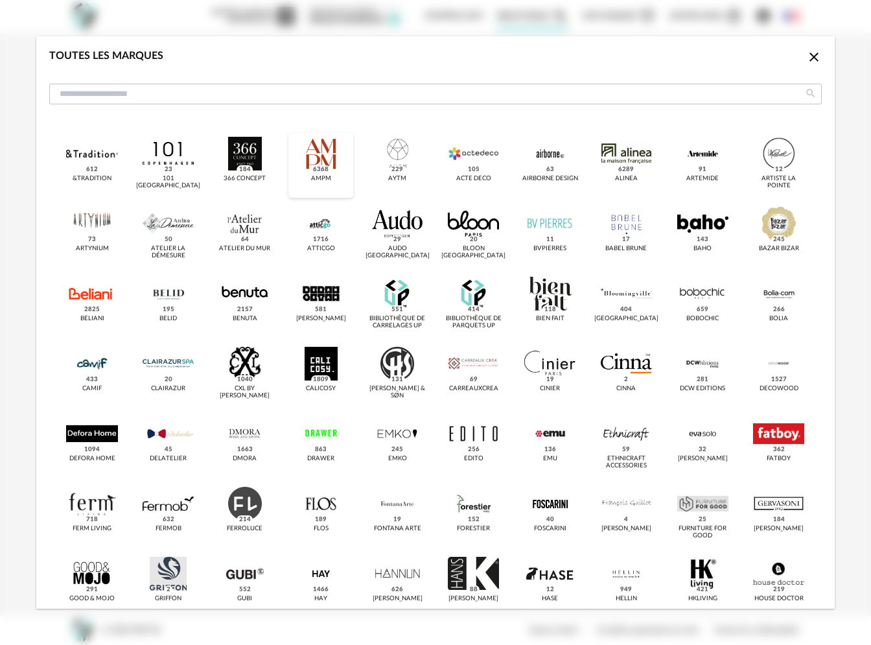
click at [319, 146] on div "dialog" at bounding box center [320, 154] width 51 height 34
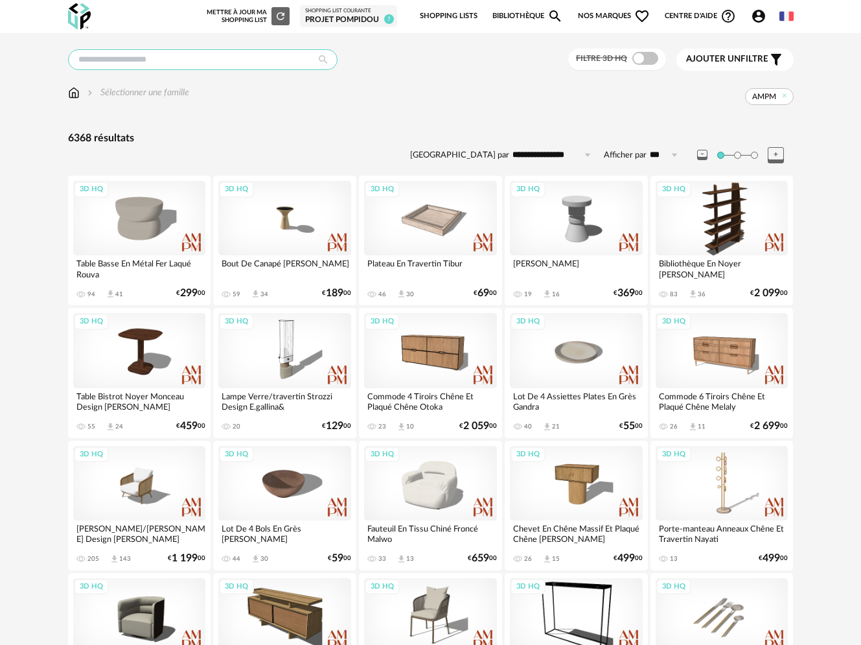
click at [149, 58] on input "text" at bounding box center [203, 59] width 270 height 21
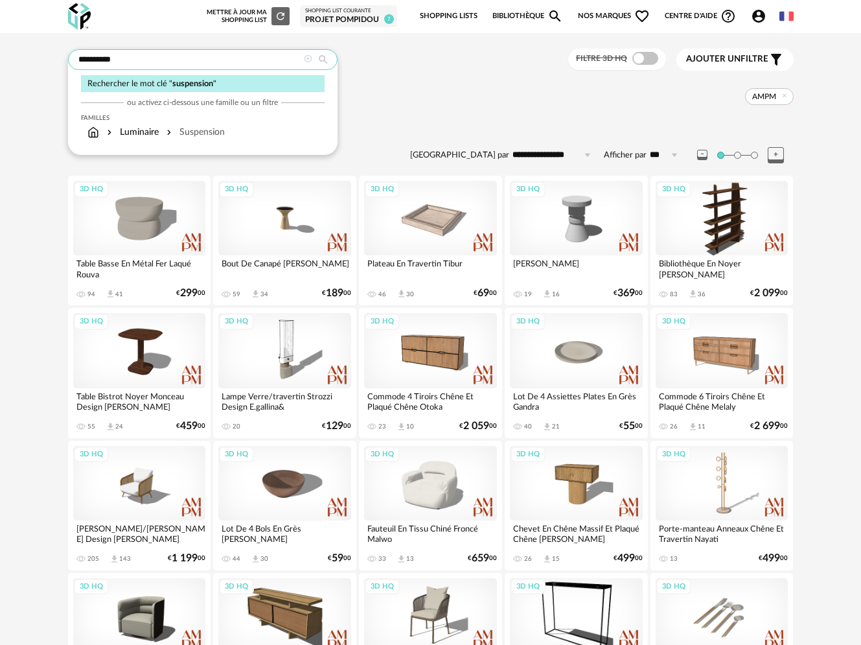
type input "**********"
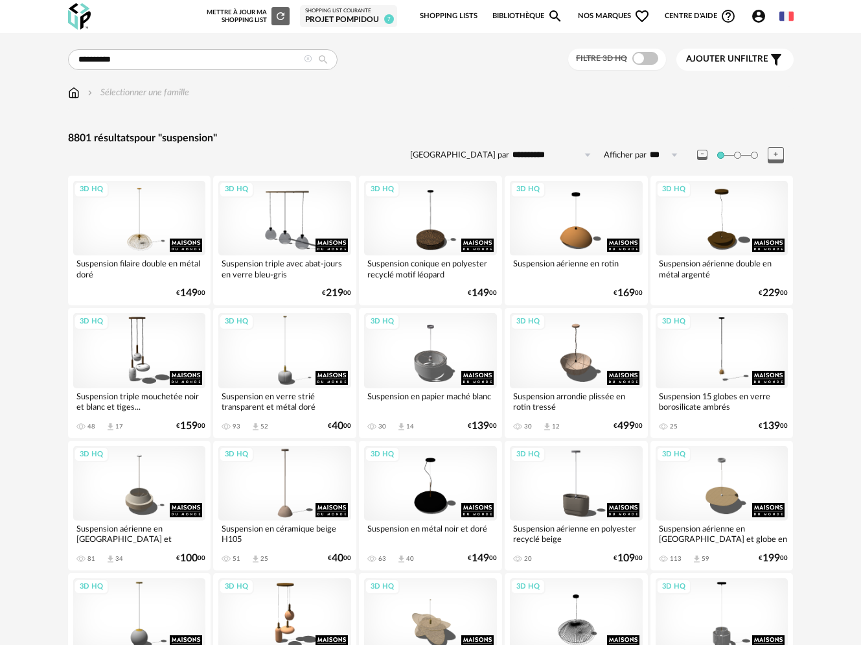
click at [619, 15] on span "Nos marques Heart Outline icon" at bounding box center [614, 16] width 73 height 27
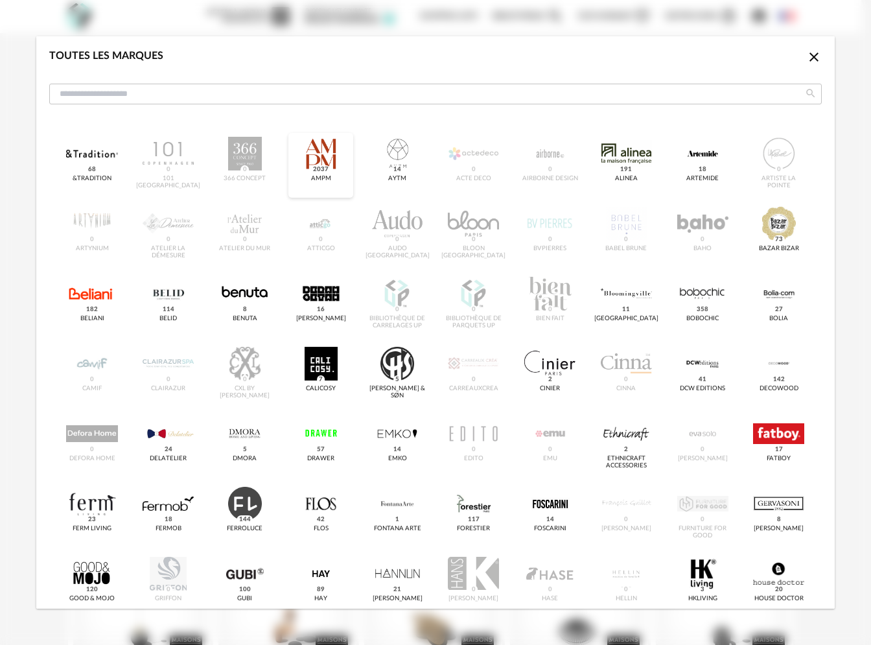
click at [317, 152] on div "dialog" at bounding box center [320, 154] width 51 height 34
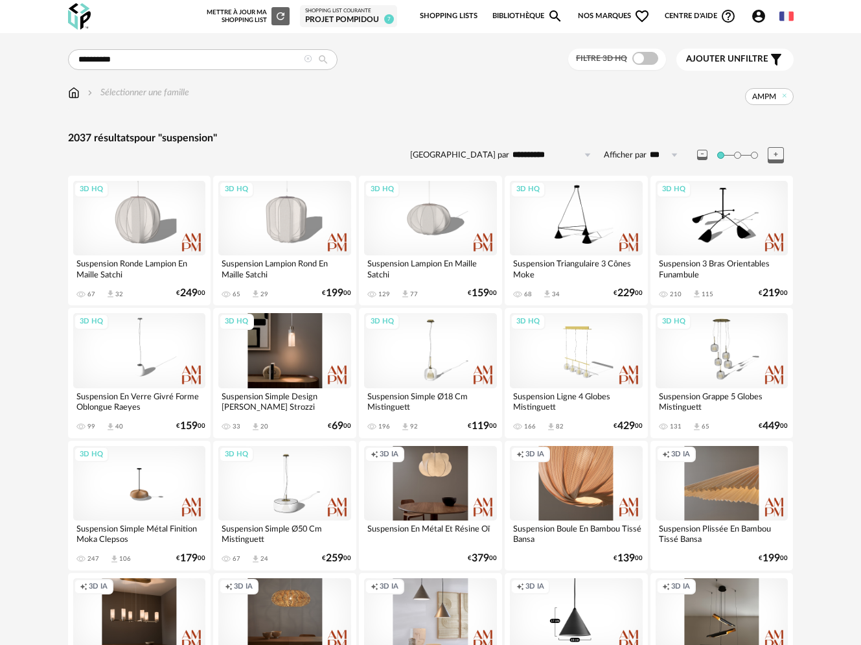
click at [270, 363] on div "3D HQ" at bounding box center [284, 350] width 133 height 75
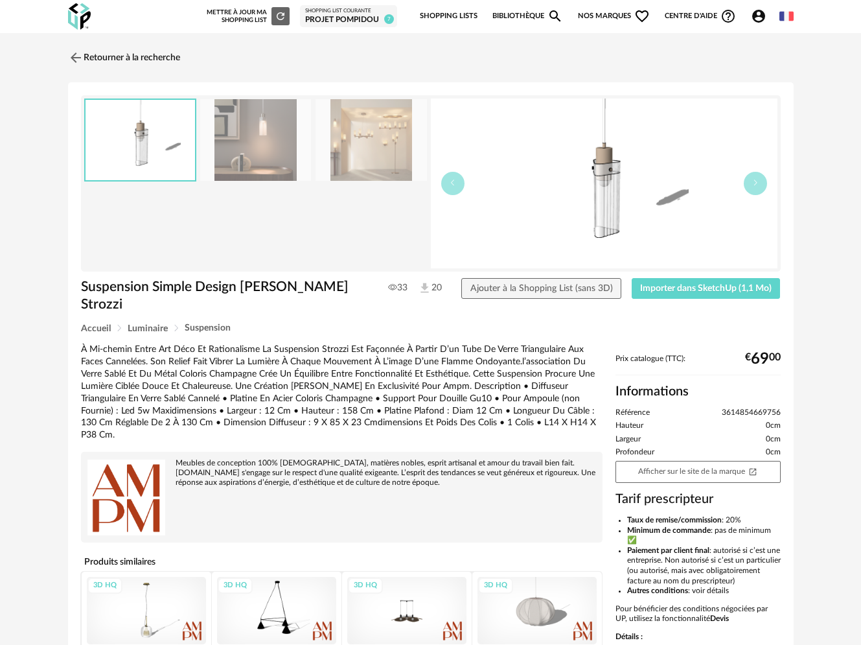
click at [363, 165] on img at bounding box center [371, 140] width 111 height 82
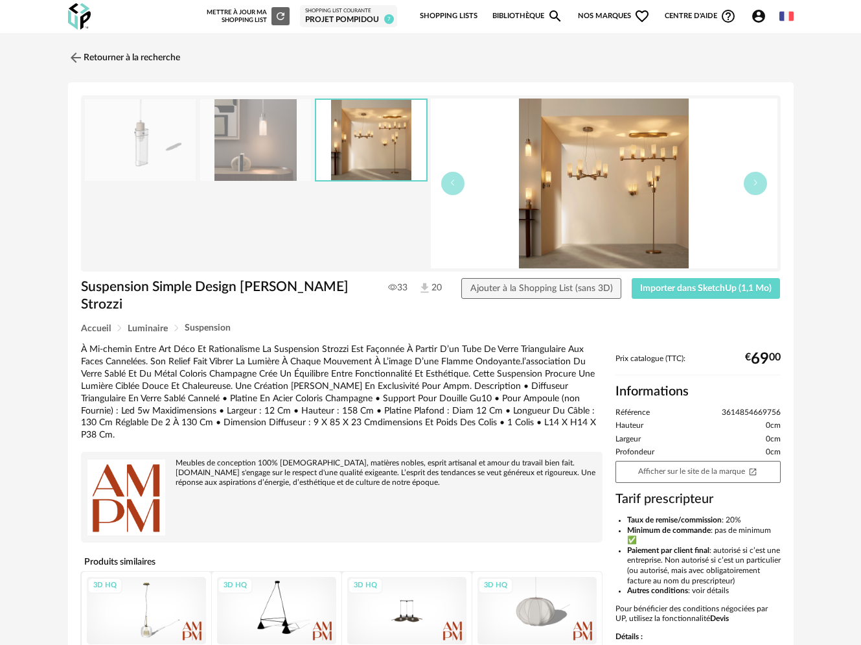
click at [265, 153] on img at bounding box center [255, 140] width 111 height 82
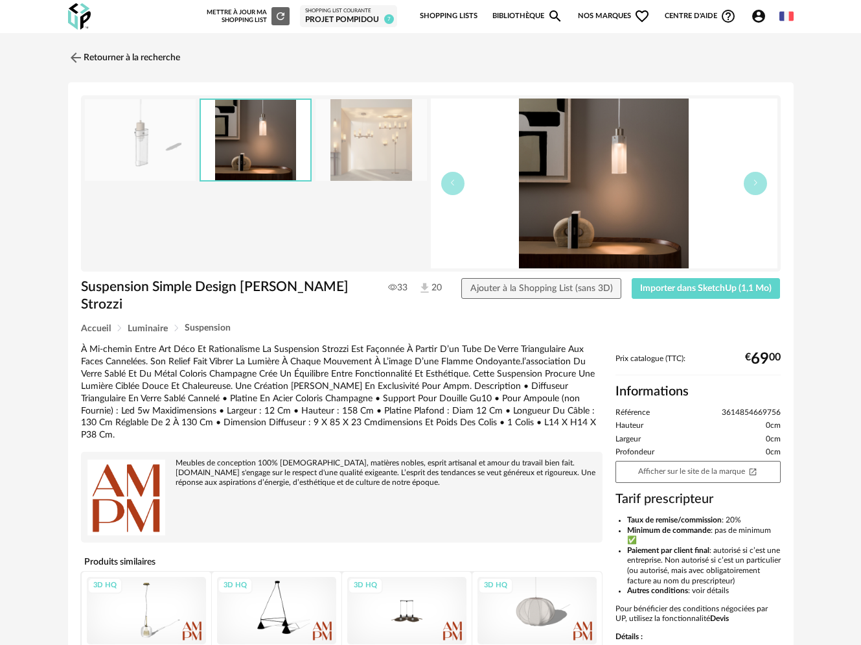
scroll to position [138, 0]
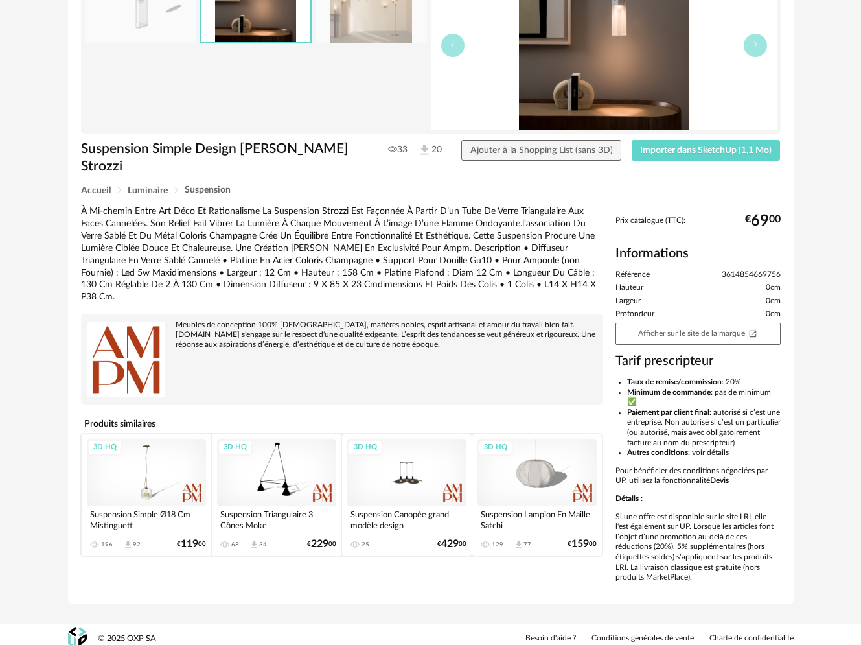
click at [141, 442] on div "3D HQ" at bounding box center [146, 472] width 119 height 67
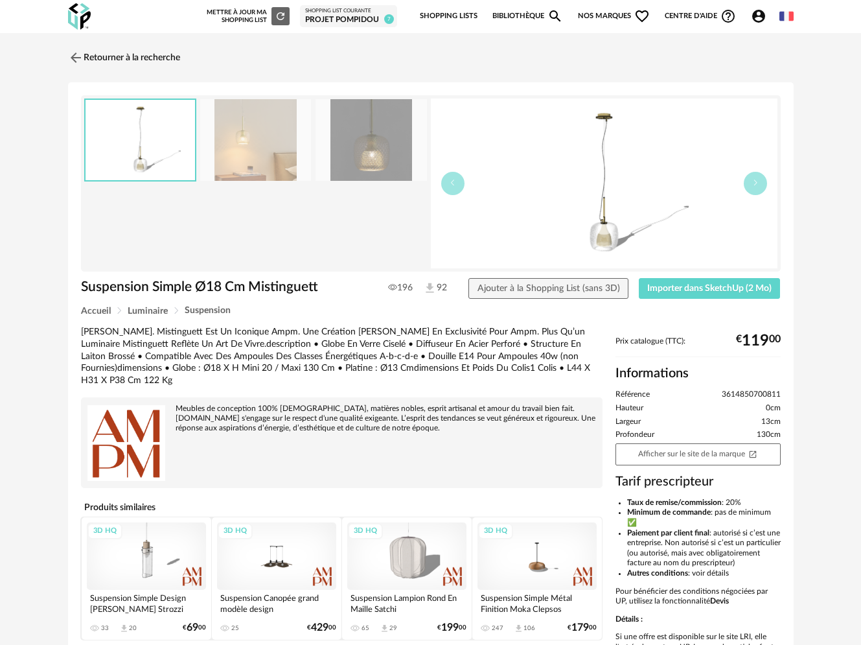
click at [353, 150] on img at bounding box center [371, 140] width 111 height 82
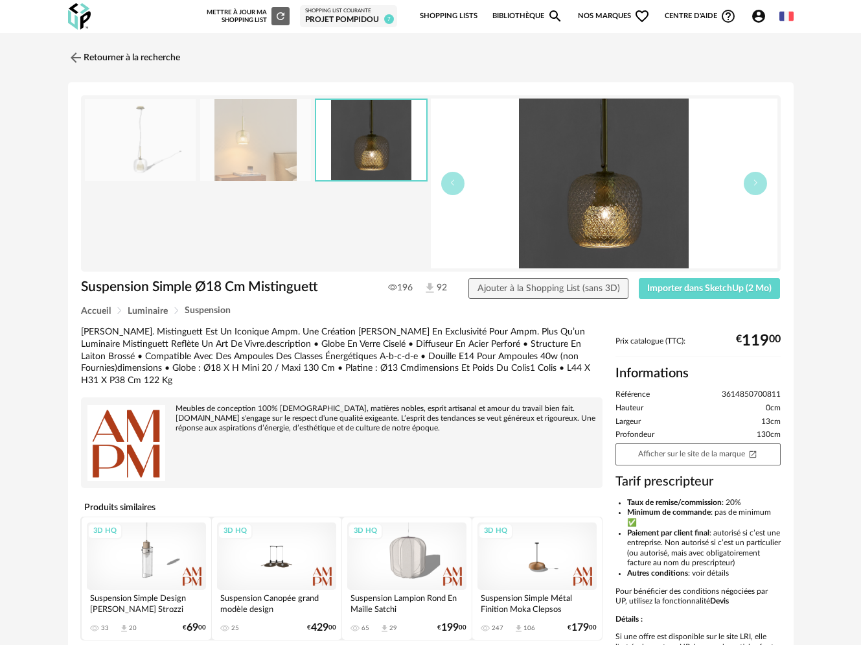
click at [210, 155] on img at bounding box center [255, 140] width 111 height 82
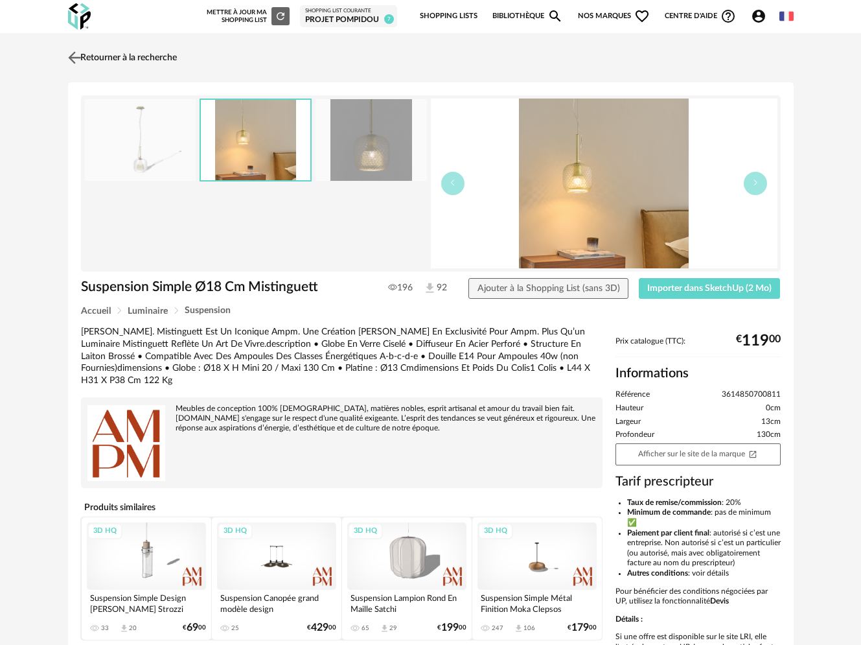
click at [90, 52] on link "Retourner à la recherche" at bounding box center [121, 57] width 112 height 29
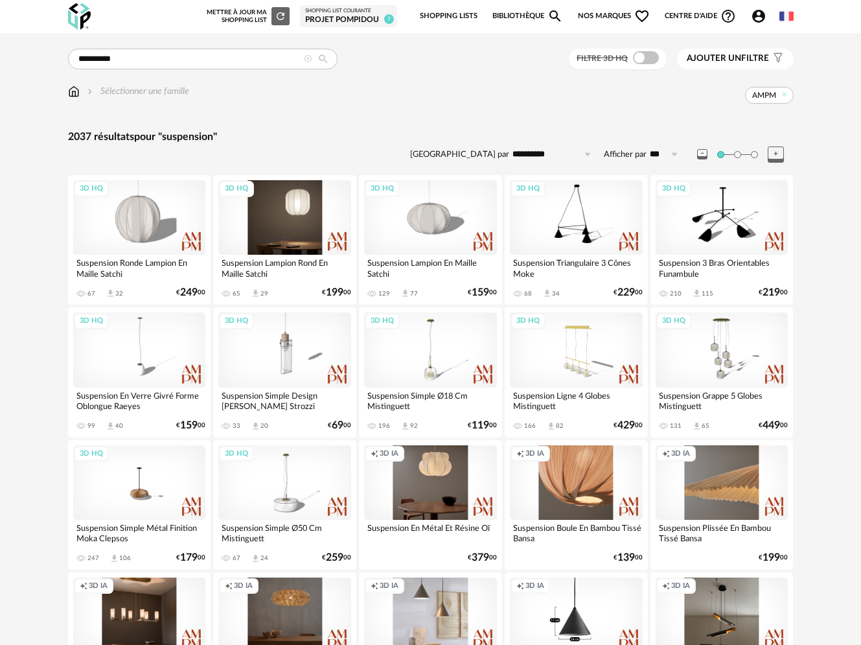
click at [288, 200] on div "3D HQ" at bounding box center [284, 217] width 133 height 75
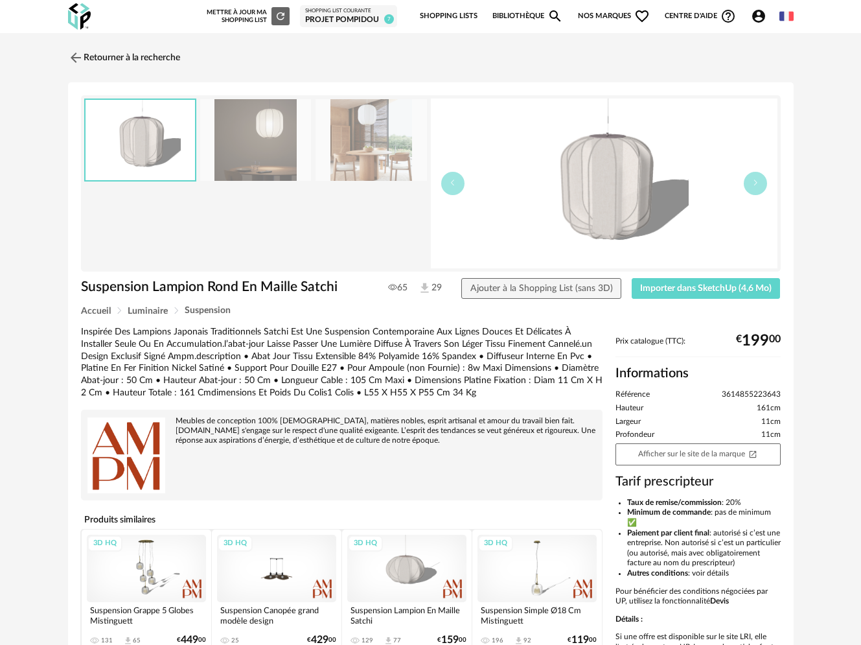
click at [270, 144] on img at bounding box center [255, 140] width 111 height 82
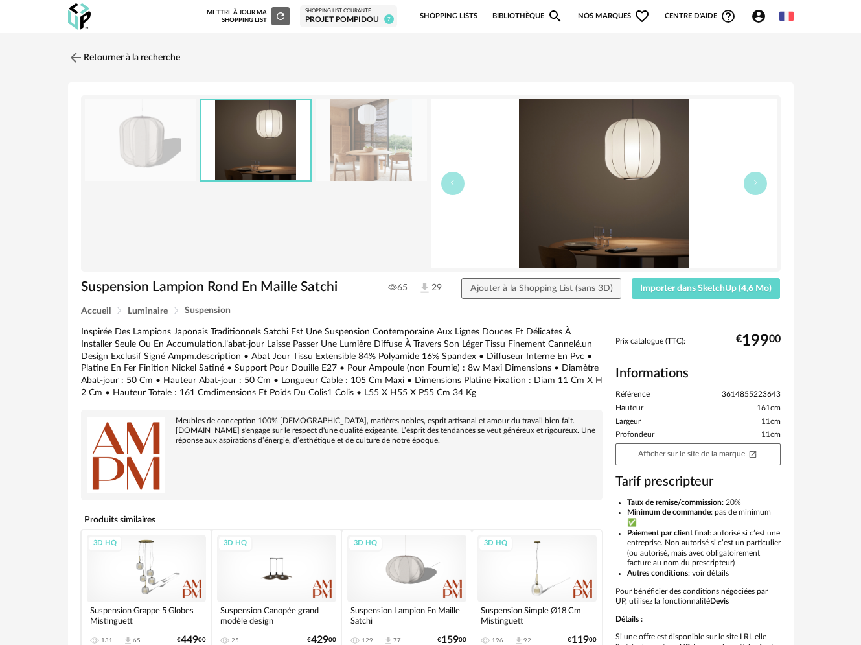
click at [343, 147] on img at bounding box center [371, 140] width 111 height 82
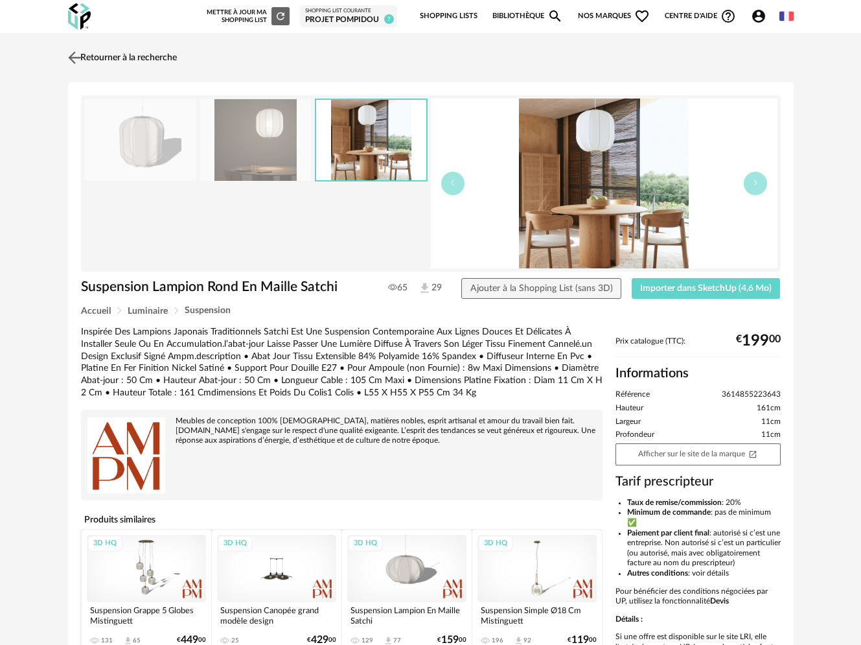
click at [113, 49] on link "Retourner à la recherche" at bounding box center [121, 57] width 112 height 29
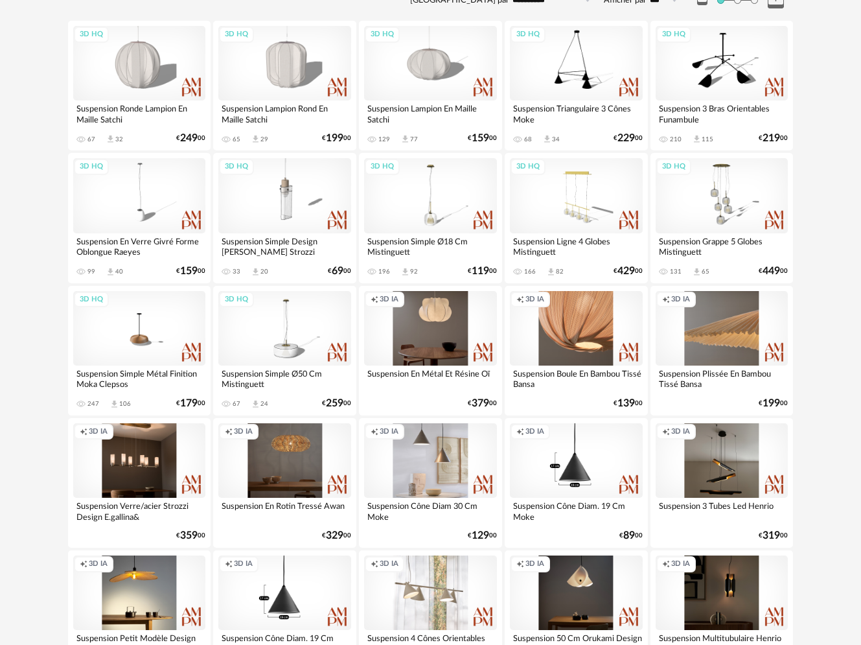
scroll to position [165, 0]
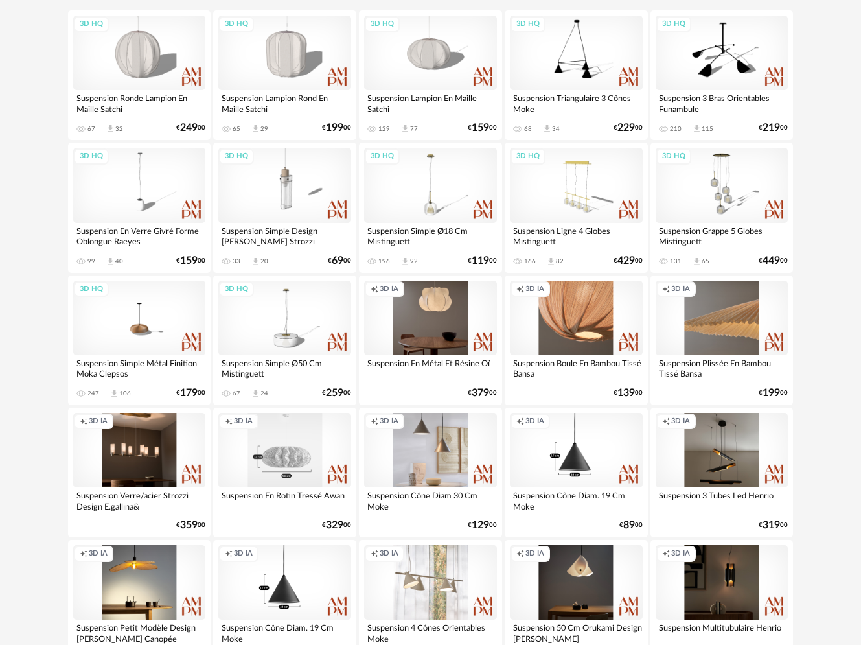
click at [278, 446] on div "Creation icon 3D IA" at bounding box center [284, 450] width 133 height 75
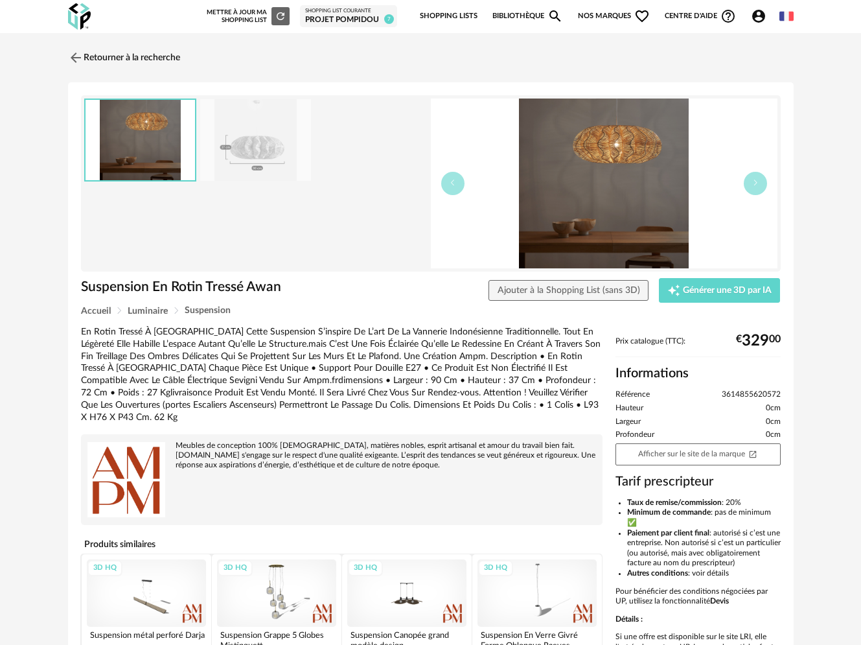
click at [158, 134] on img at bounding box center [141, 140] width 110 height 81
click at [564, 159] on img at bounding box center [604, 183] width 347 height 170
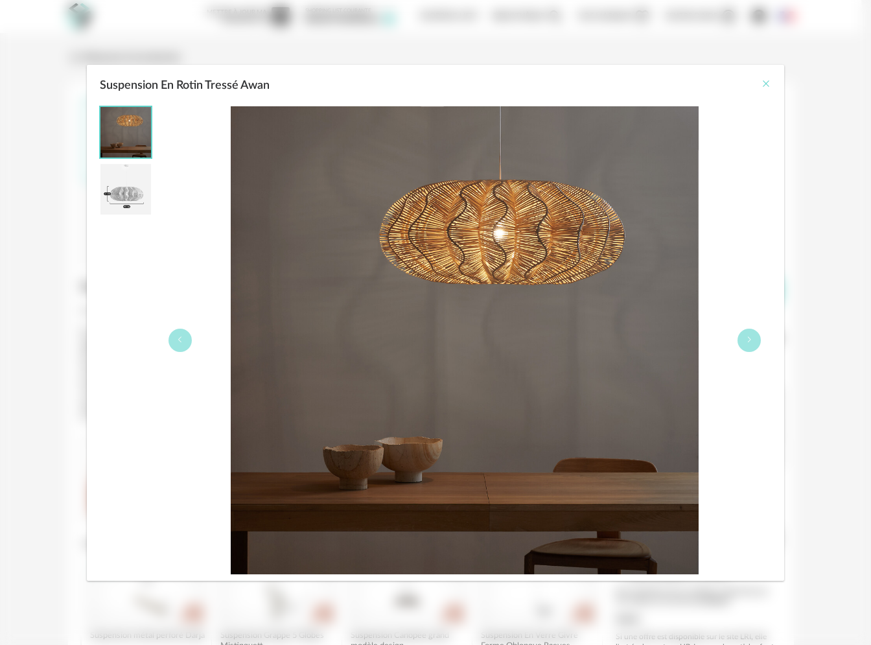
click at [765, 85] on icon "Close" at bounding box center [766, 83] width 10 height 10
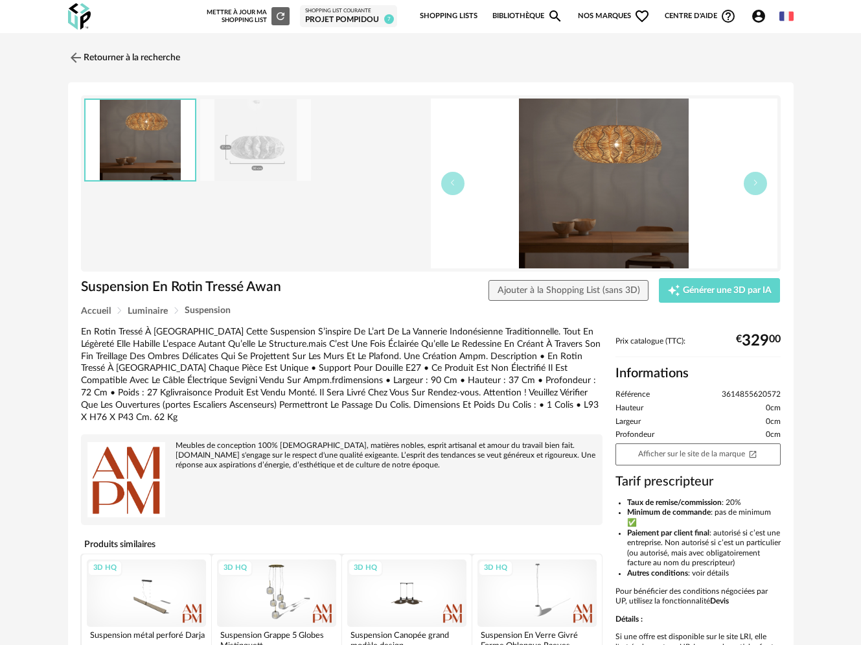
click at [645, 126] on img at bounding box center [604, 183] width 347 height 170
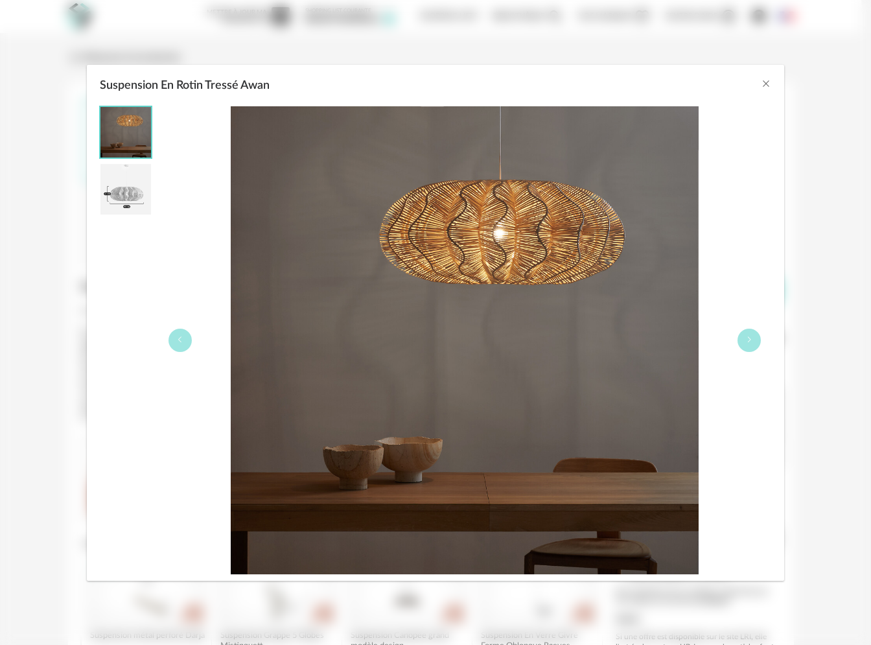
click at [263, 41] on div "Suspension En Rotin Tressé Awan" at bounding box center [435, 322] width 871 height 645
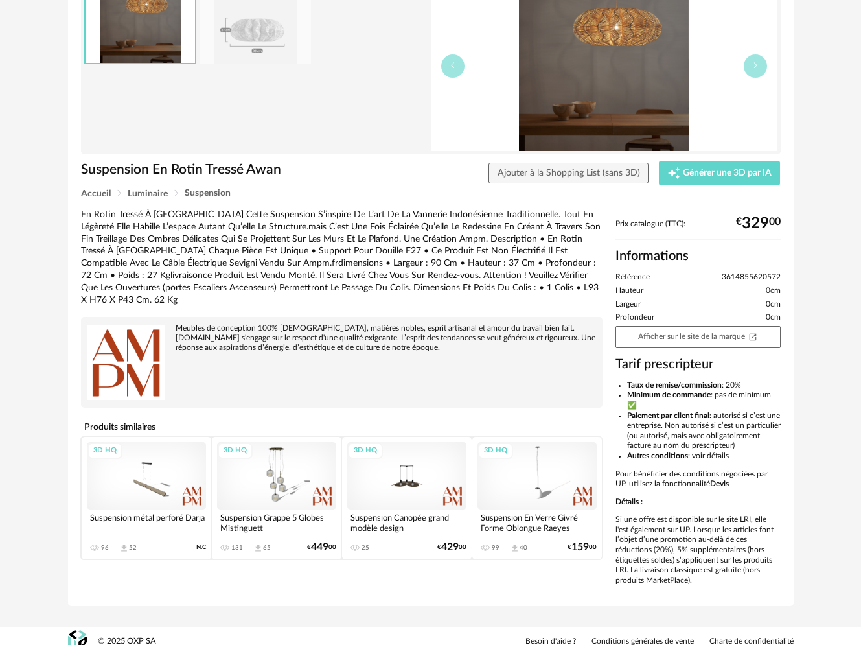
scroll to position [117, 0]
click at [645, 335] on link "Afficher sur le site de la marque Open In New icon" at bounding box center [698, 338] width 165 height 22
click at [739, 337] on link "Afficher sur le site de la marque Open In New icon" at bounding box center [698, 338] width 165 height 22
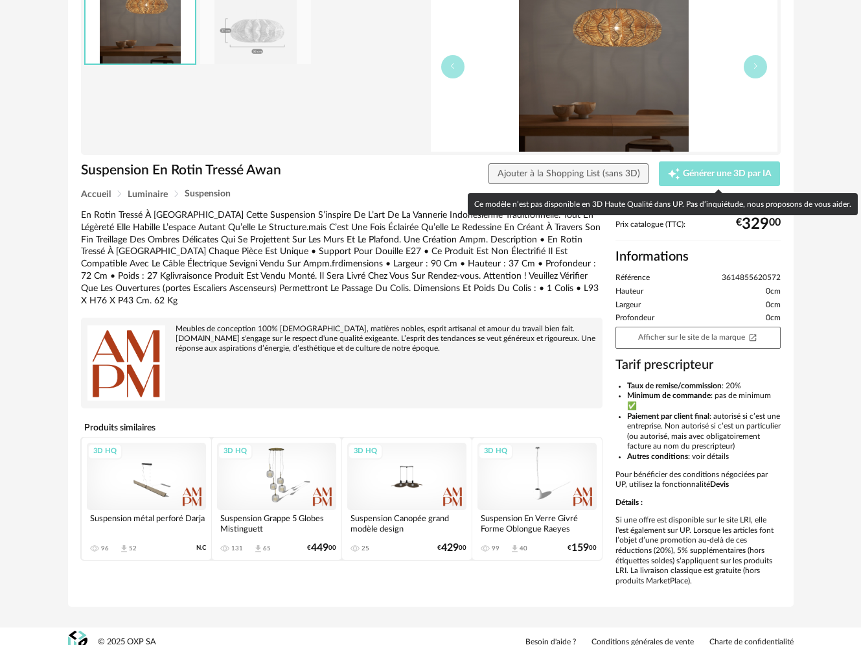
click at [693, 174] on span "Générer une 3D par IA" at bounding box center [727, 173] width 89 height 9
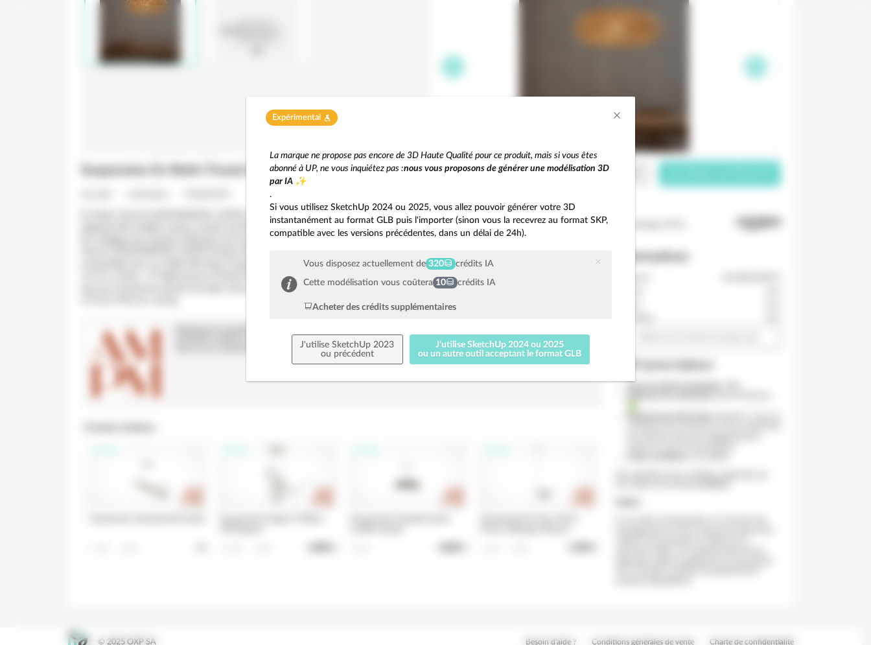
click at [481, 350] on button "J'utilise SketchUp 2024 ou 2025 ou un autre outil acceptant le format GLB" at bounding box center [499, 349] width 181 height 30
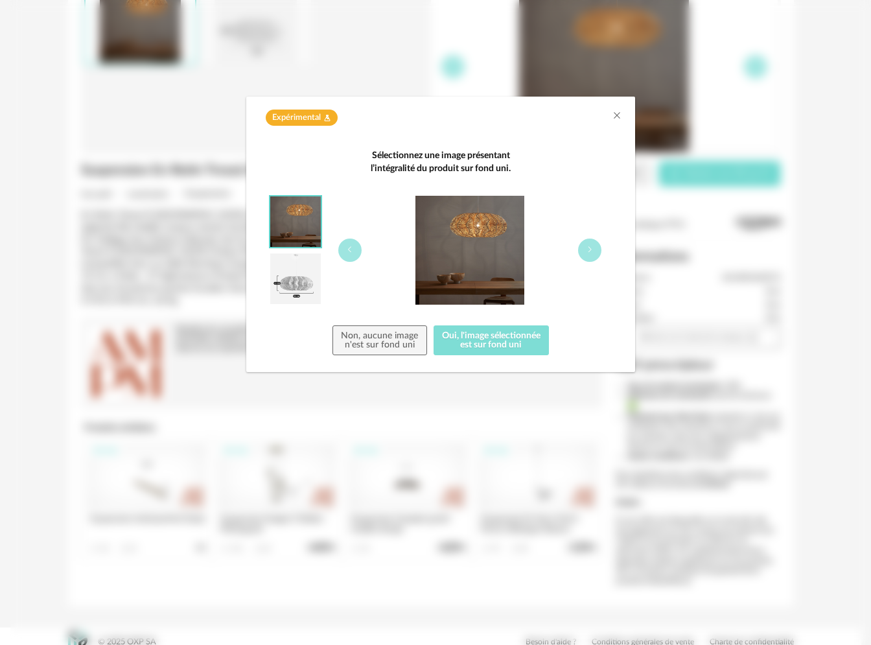
click at [483, 341] on button "Oui, l'image sélectionnée est sur fond uni" at bounding box center [491, 340] width 116 height 30
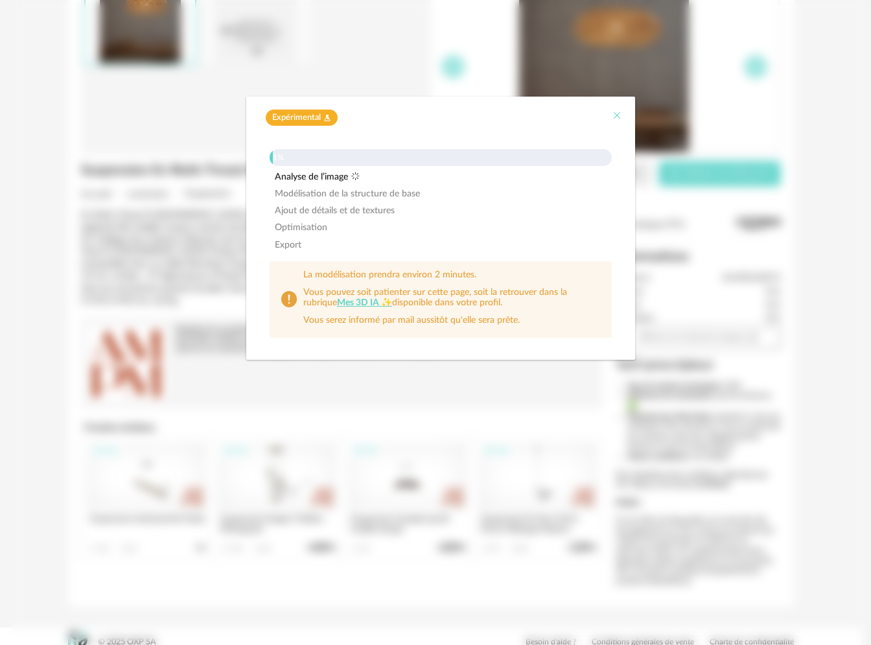
click at [619, 116] on icon "Close" at bounding box center [617, 115] width 10 height 10
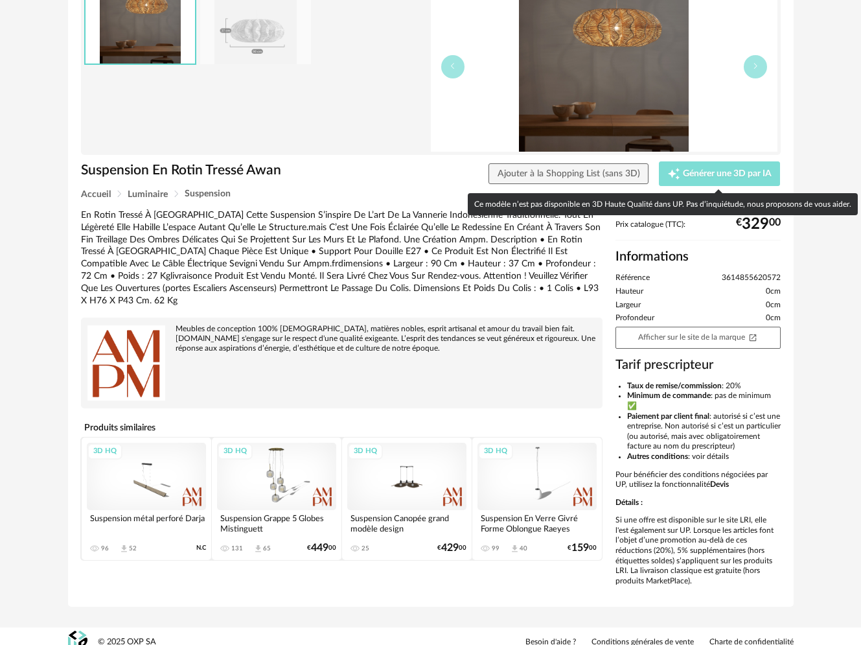
click at [693, 167] on div "Creation icon Générer une 3D par IA" at bounding box center [719, 173] width 104 height 13
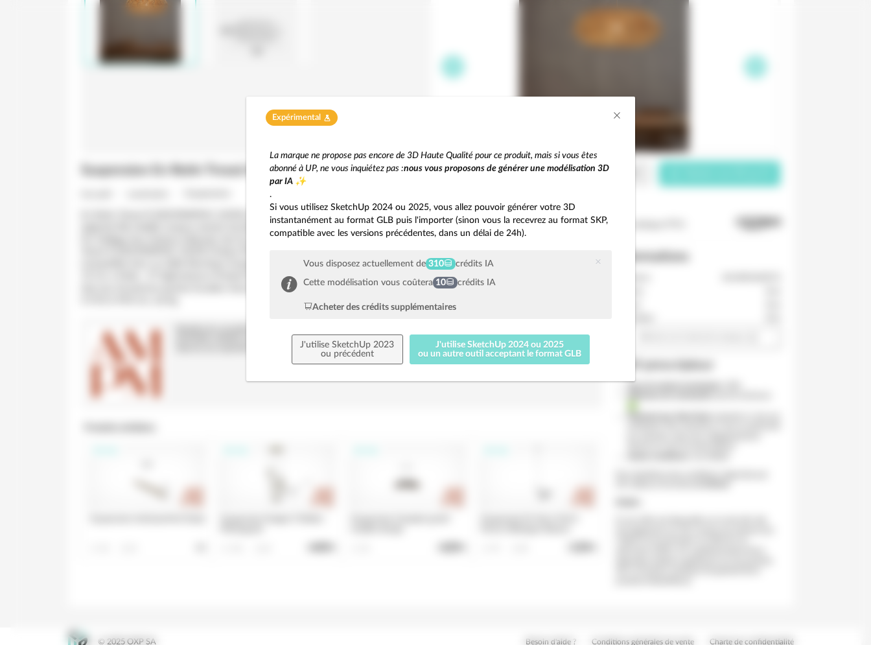
click at [477, 351] on button "J'utilise SketchUp 2024 ou 2025 ou un autre outil acceptant le format GLB" at bounding box center [499, 349] width 181 height 30
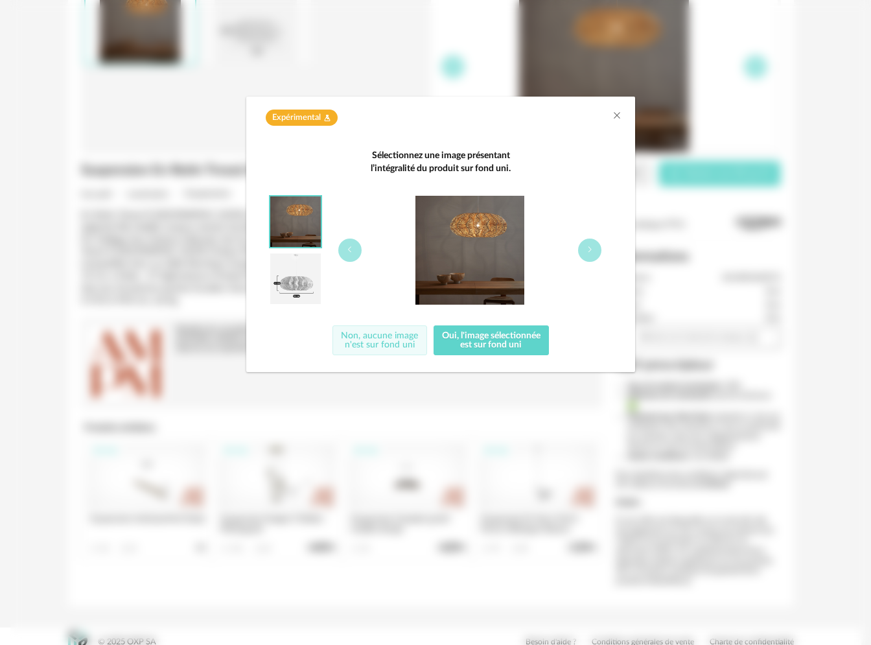
click at [381, 344] on button "Non, aucune image n'est sur fond uni" at bounding box center [379, 340] width 95 height 30
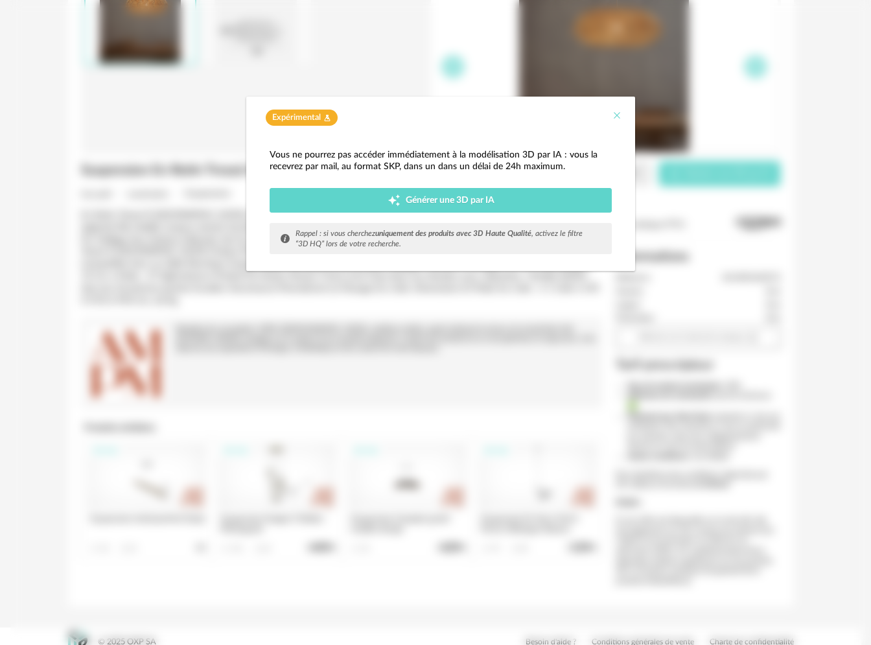
click at [617, 116] on icon "Close" at bounding box center [617, 115] width 10 height 10
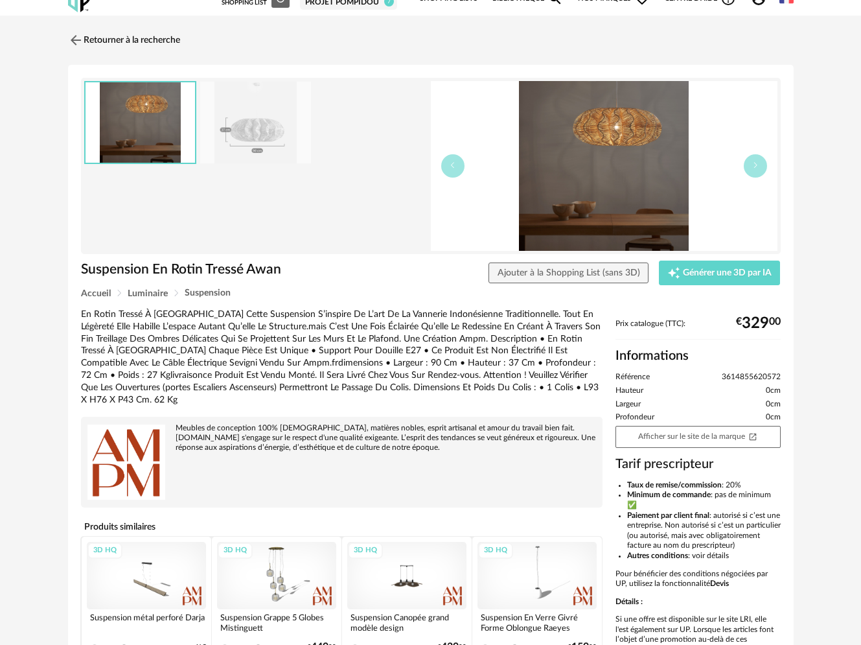
scroll to position [0, 0]
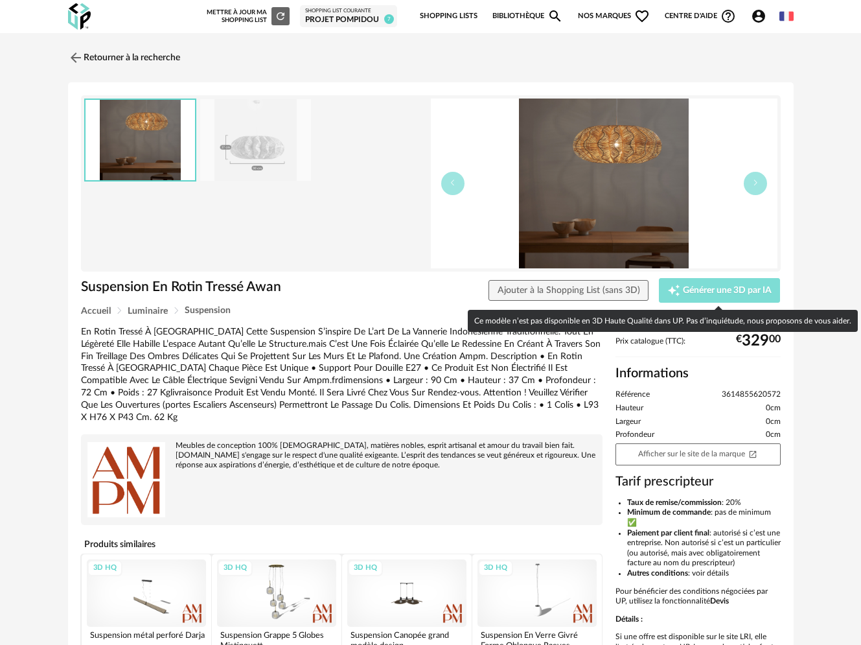
click at [695, 291] on span "Générer une 3D par IA" at bounding box center [727, 290] width 89 height 9
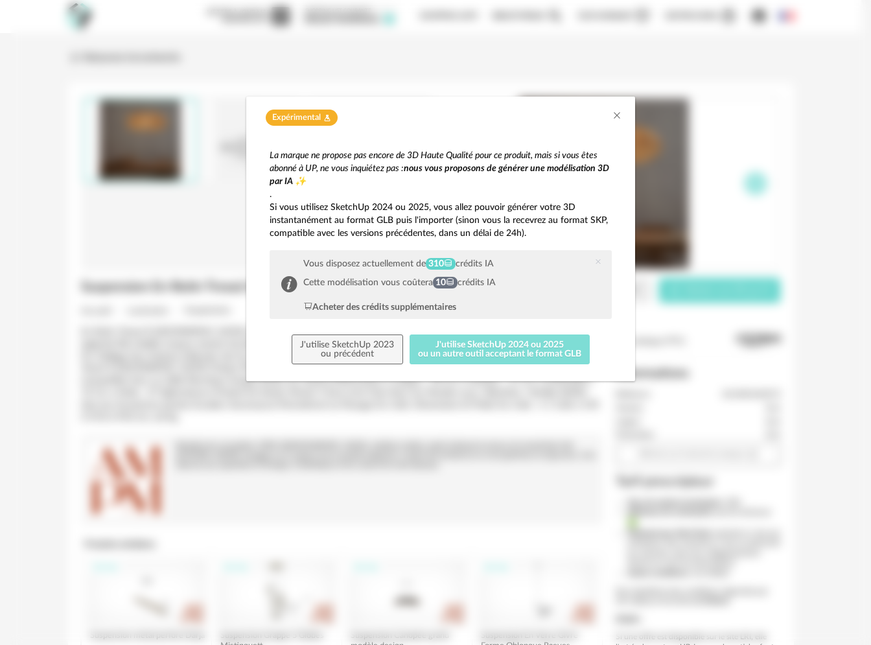
click at [496, 349] on button "J'utilise SketchUp 2024 ou 2025 ou un autre outil acceptant le format GLB" at bounding box center [499, 349] width 181 height 30
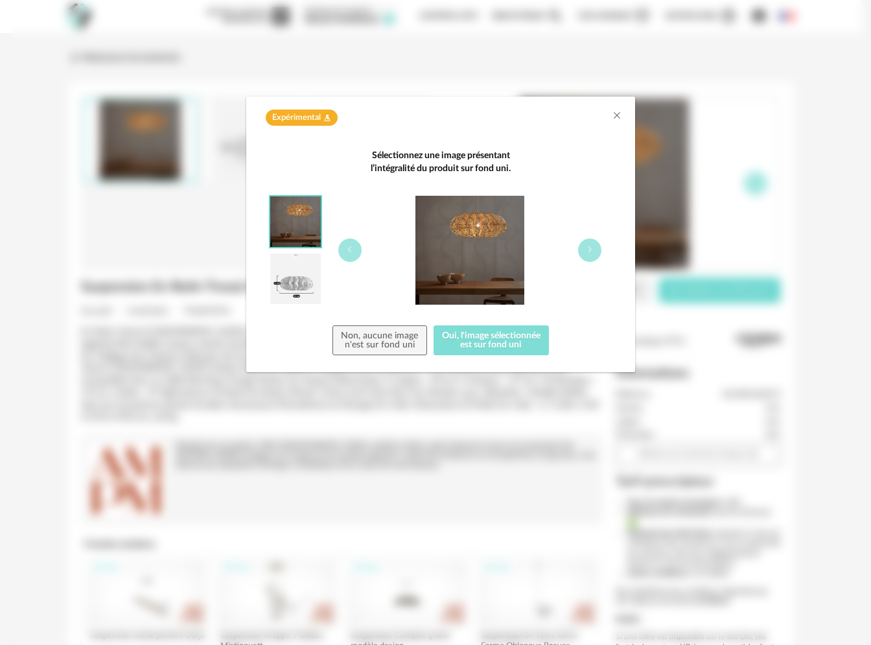
click at [495, 341] on button "Oui, l'image sélectionnée est sur fond uni" at bounding box center [491, 340] width 116 height 30
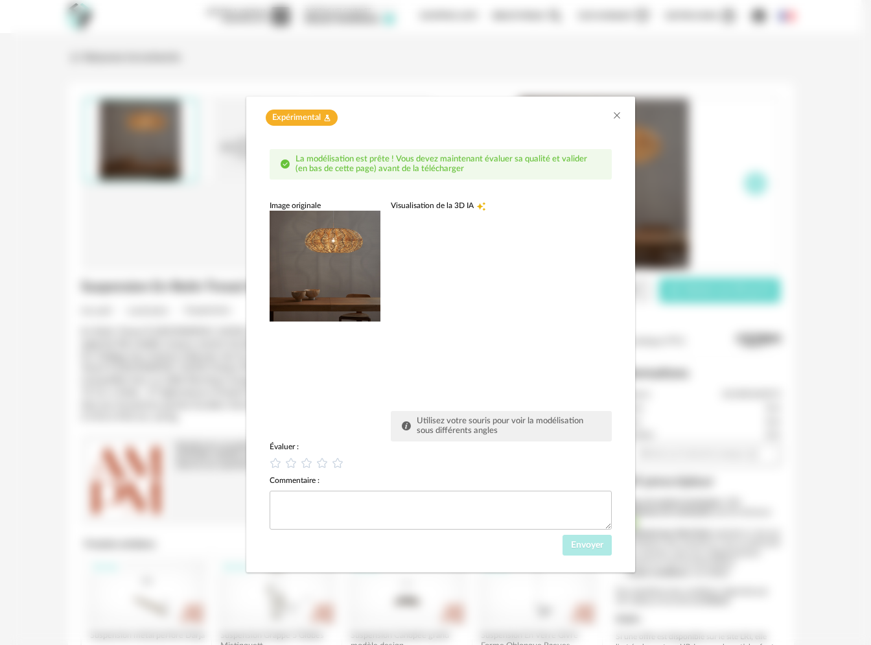
click at [451, 349] on div "dialog" at bounding box center [488, 308] width 194 height 194
click at [617, 113] on icon "Close" at bounding box center [617, 115] width 10 height 10
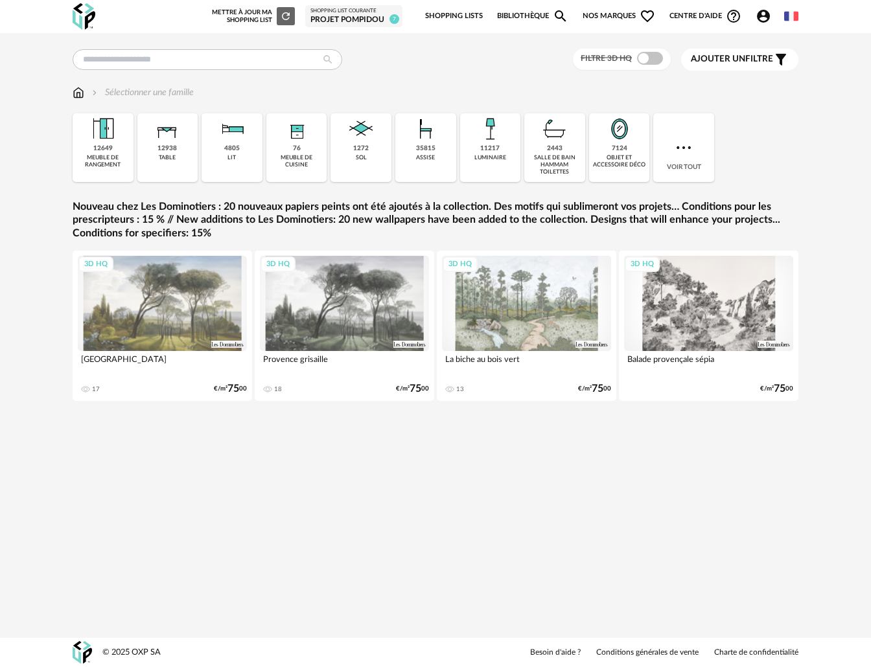
click at [612, 15] on span "Nos marques Heart Outline icon" at bounding box center [618, 16] width 73 height 27
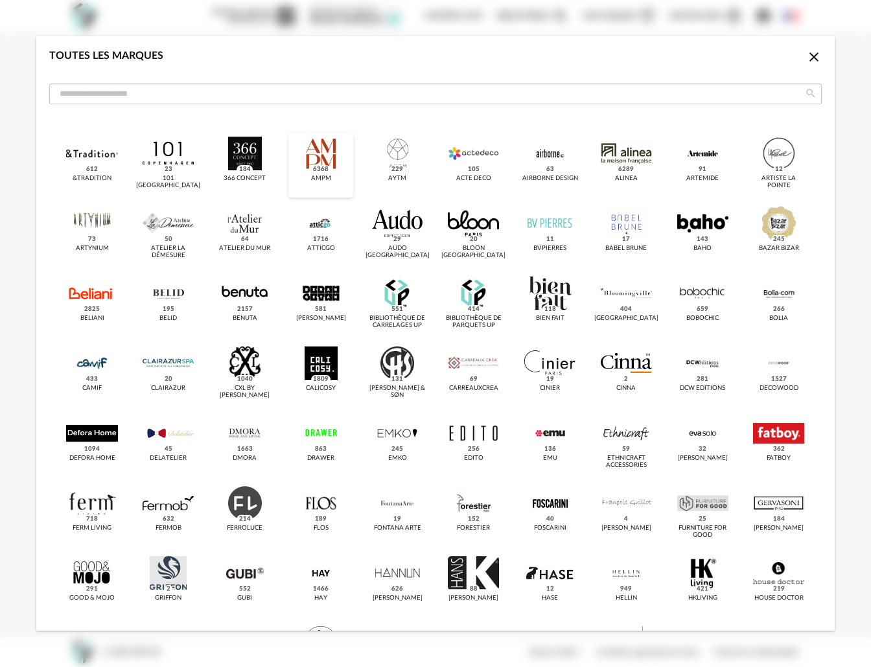
drag, startPoint x: 317, startPoint y: 155, endPoint x: 316, endPoint y: 148, distance: 7.4
click at [317, 155] on div "dialog" at bounding box center [320, 154] width 51 height 34
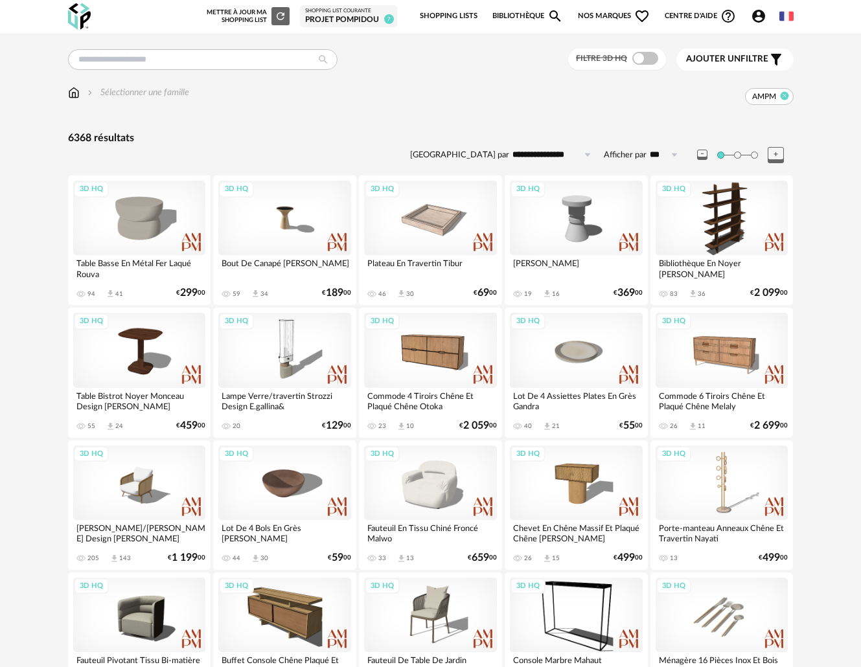
click at [786, 96] on icon at bounding box center [784, 95] width 8 height 8
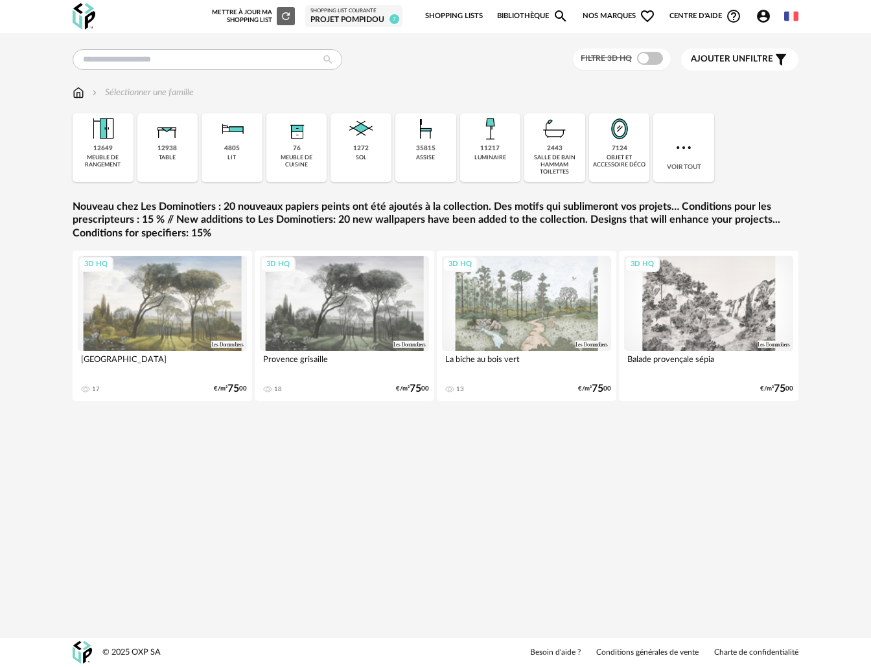
click at [619, 14] on span "Nos marques Heart Outline icon" at bounding box center [618, 16] width 73 height 27
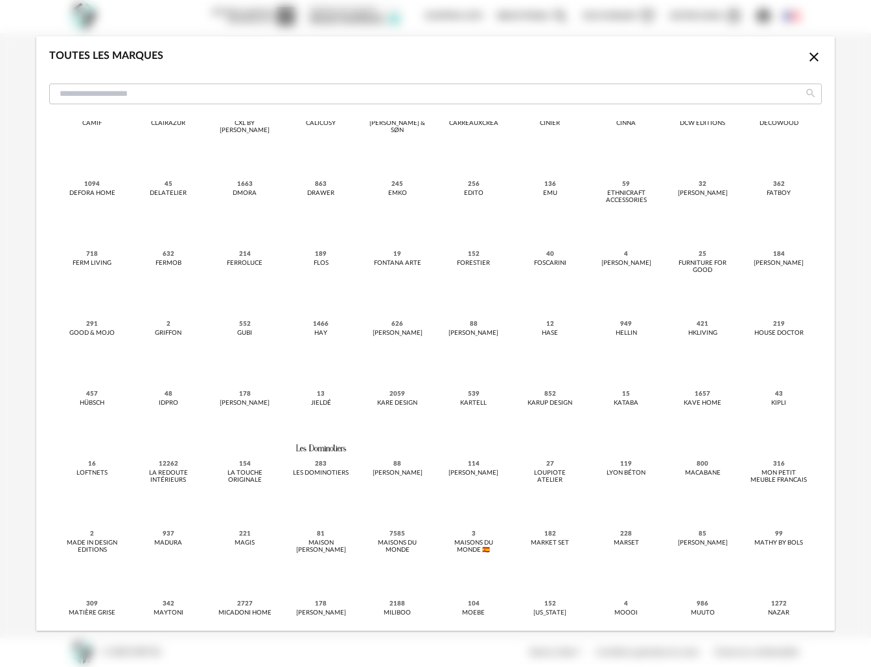
scroll to position [313, 0]
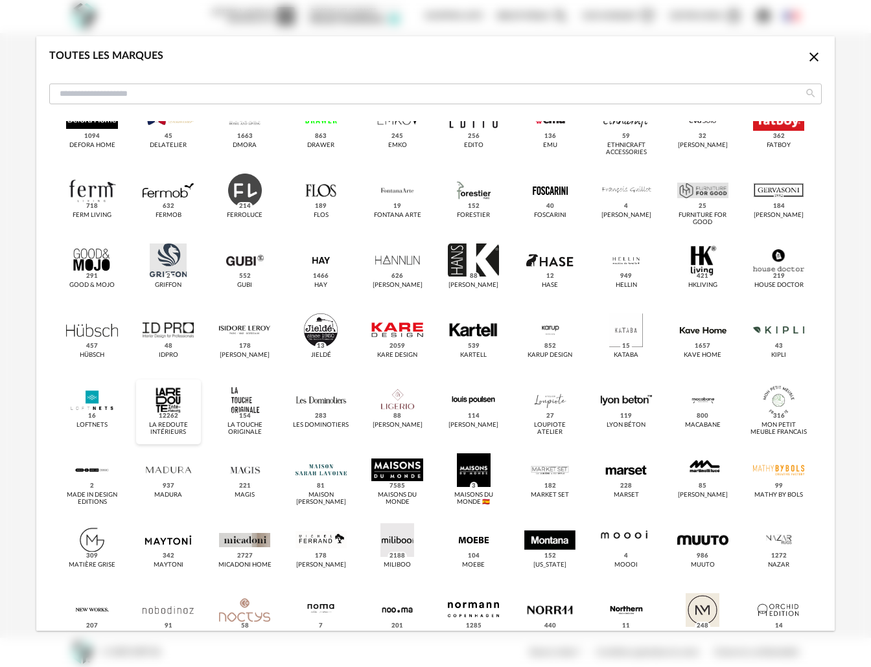
click at [170, 403] on div "dialog" at bounding box center [168, 401] width 51 height 34
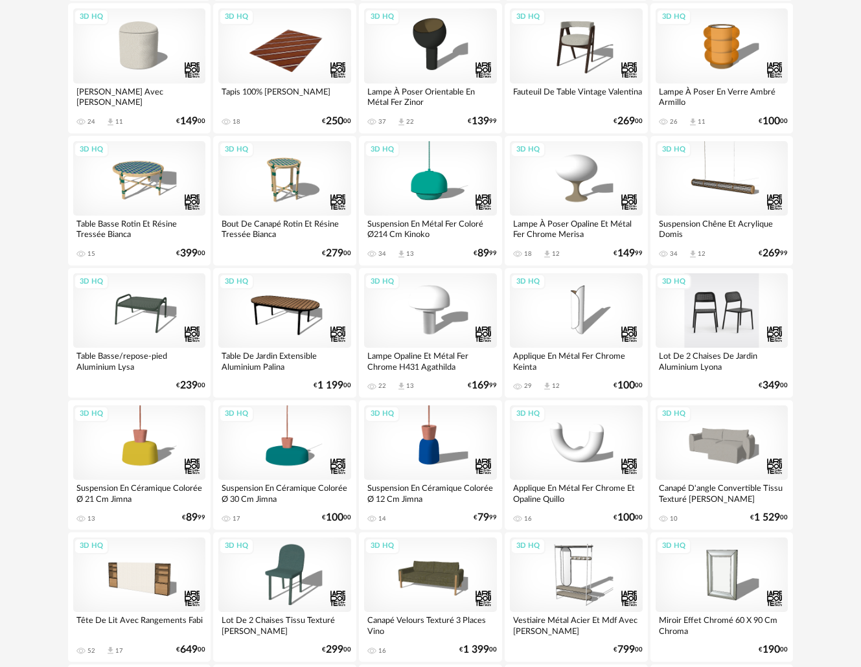
scroll to position [395, 0]
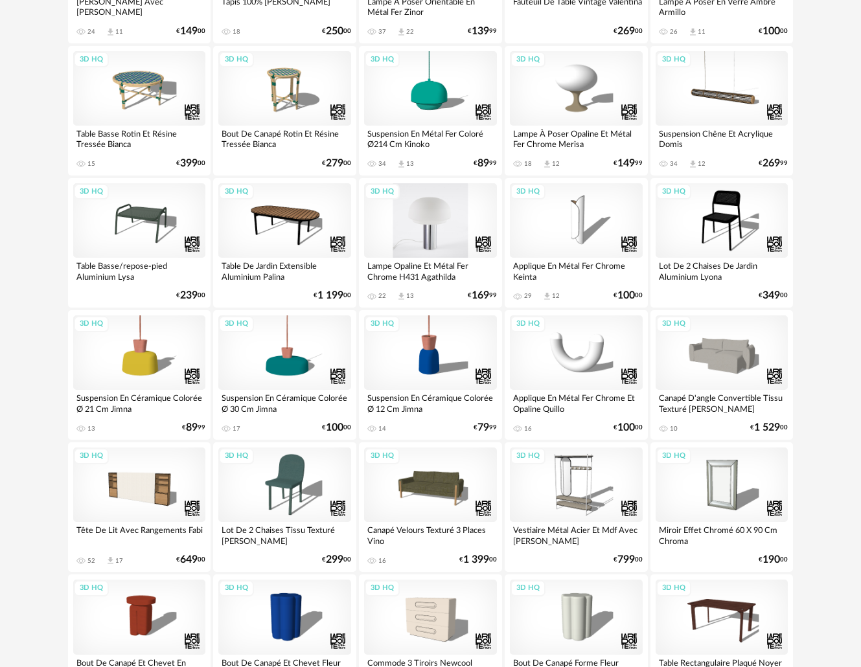
click at [429, 205] on div "3D HQ" at bounding box center [430, 220] width 133 height 75
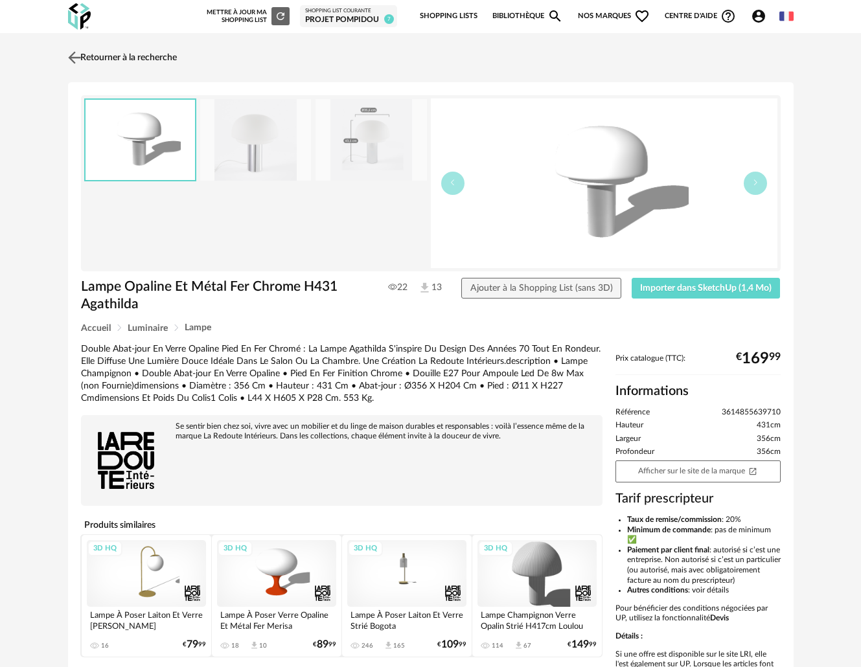
click at [76, 58] on img at bounding box center [74, 57] width 19 height 19
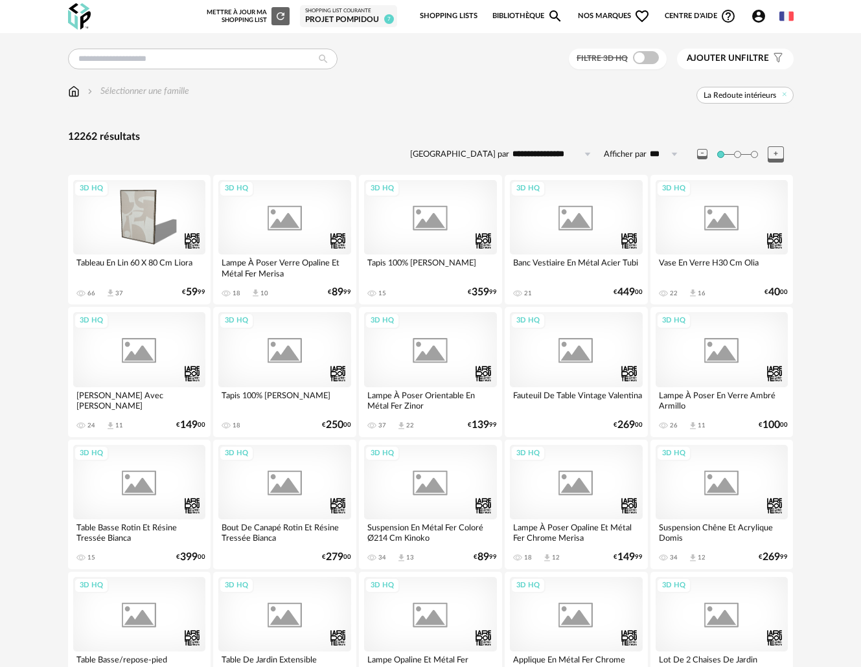
scroll to position [395, 0]
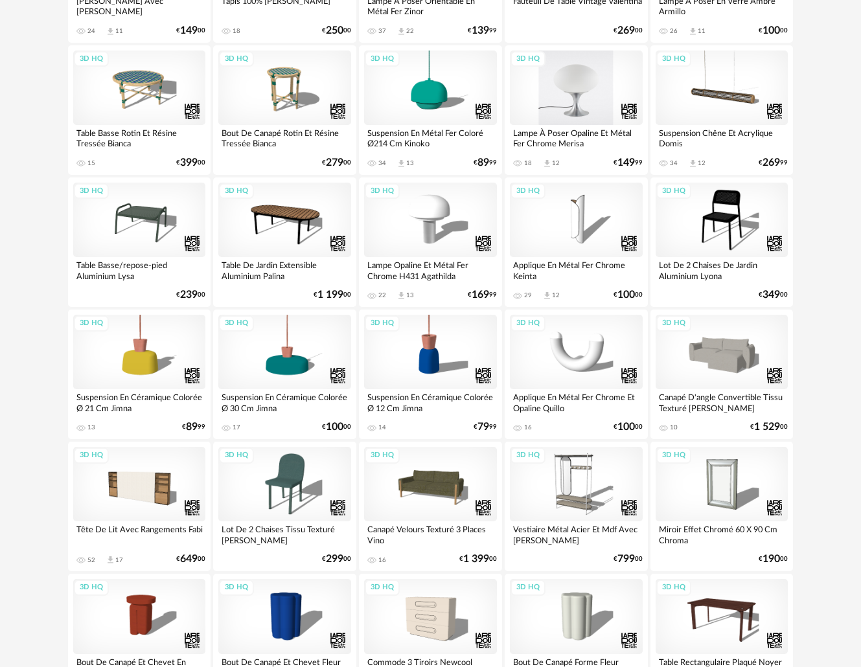
click at [588, 91] on div "3D HQ" at bounding box center [576, 88] width 133 height 75
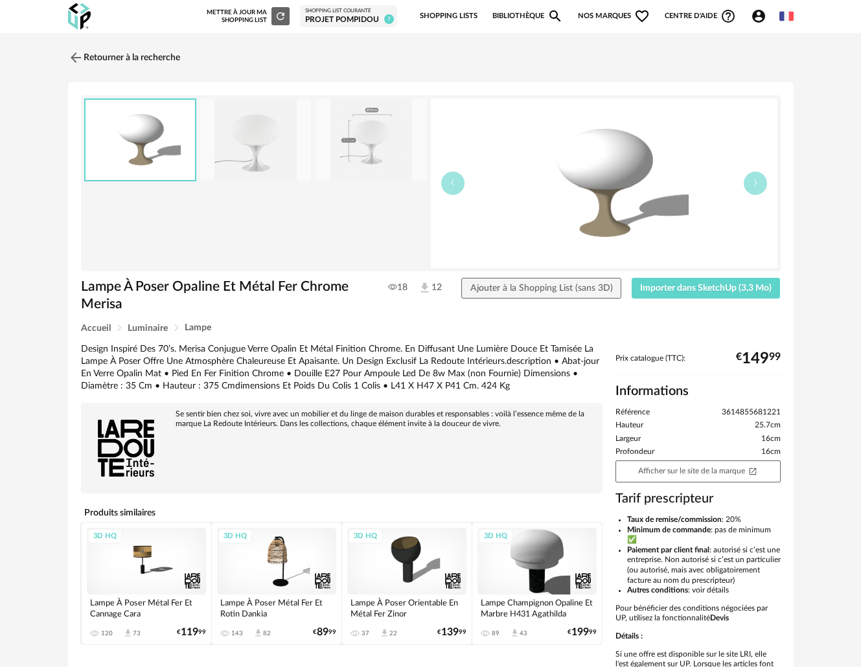
scroll to position [133, 0]
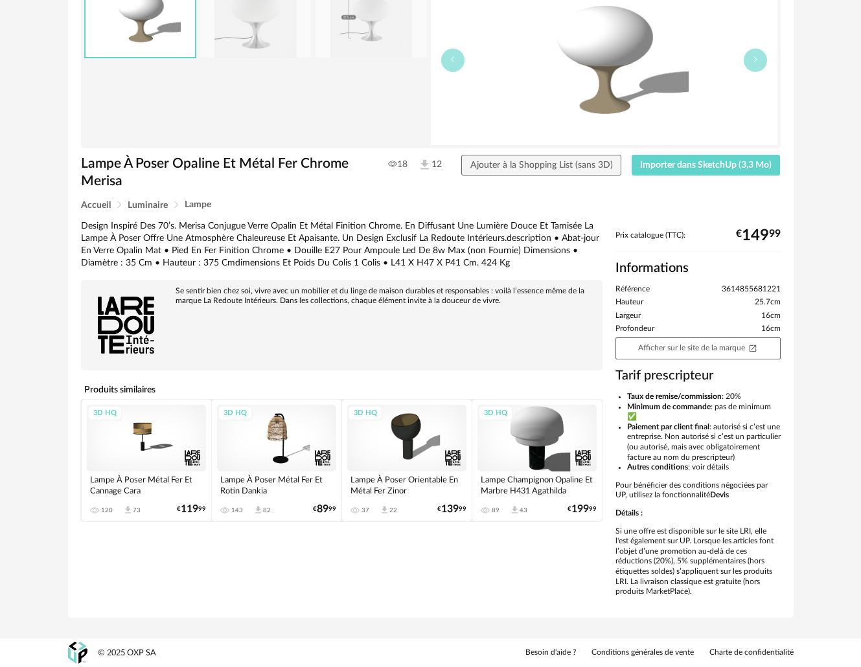
click at [548, 413] on div "3D HQ" at bounding box center [537, 438] width 119 height 67
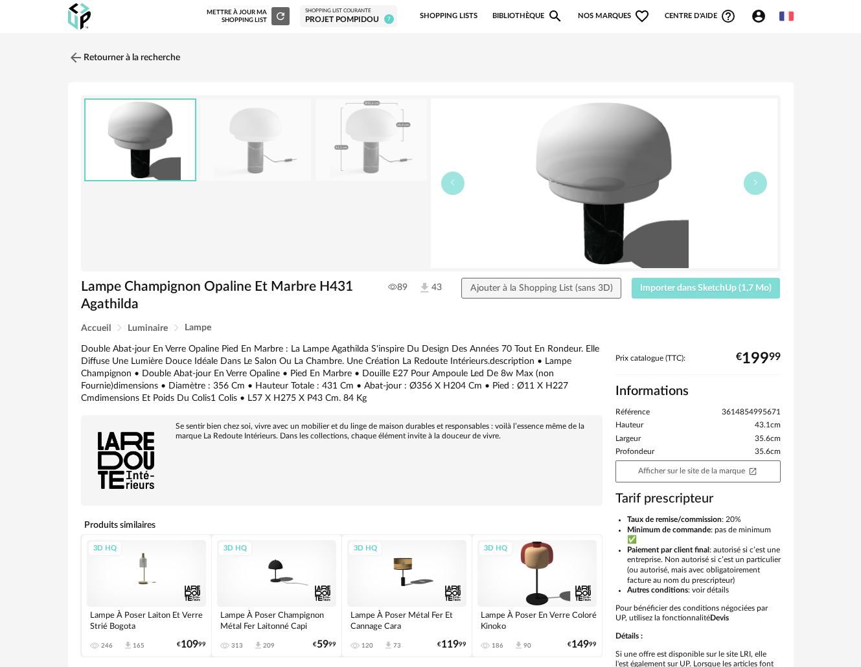
click at [666, 288] on span "Importer dans SketchUp (1,7 Mo)" at bounding box center [706, 288] width 132 height 9
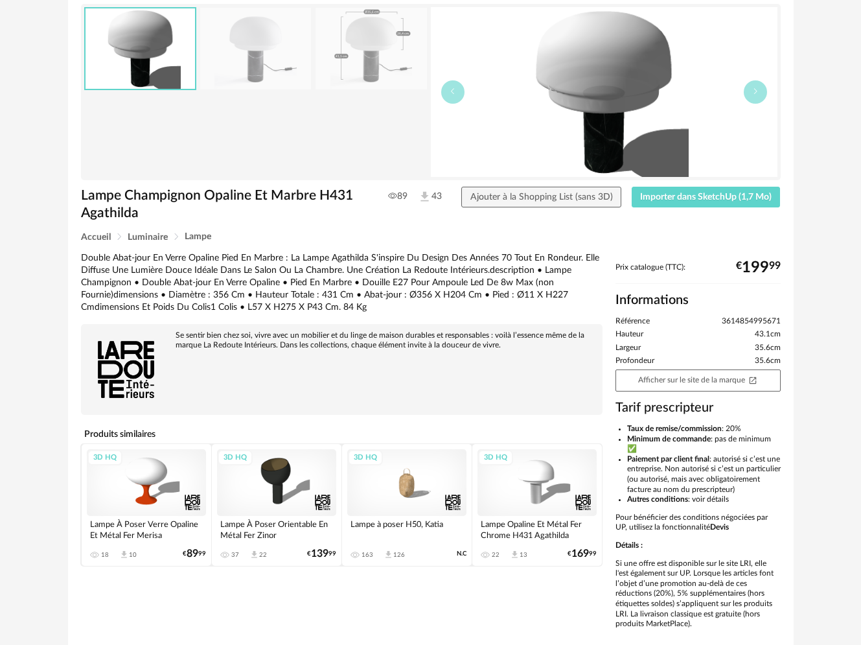
scroll to position [92, 0]
click at [547, 494] on div "3D HQ" at bounding box center [537, 481] width 119 height 67
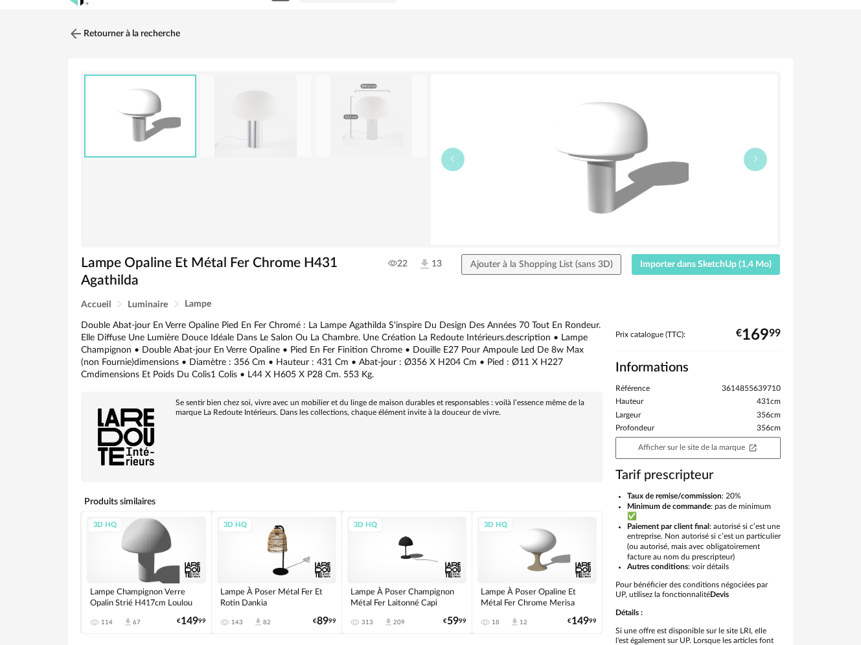
scroll to position [87, 0]
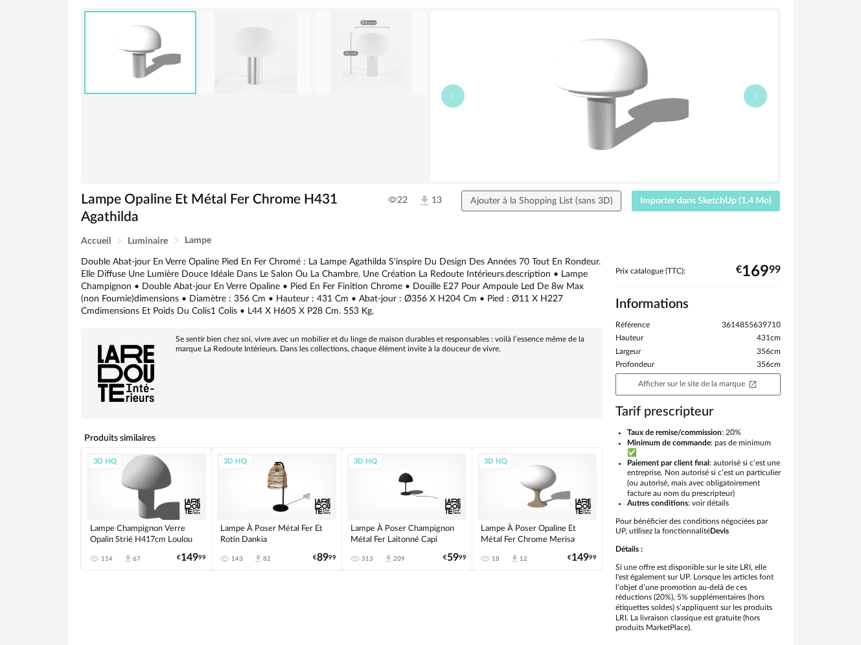
click at [682, 201] on span "Importer dans SketchUp (1,4 Mo)" at bounding box center [706, 200] width 132 height 9
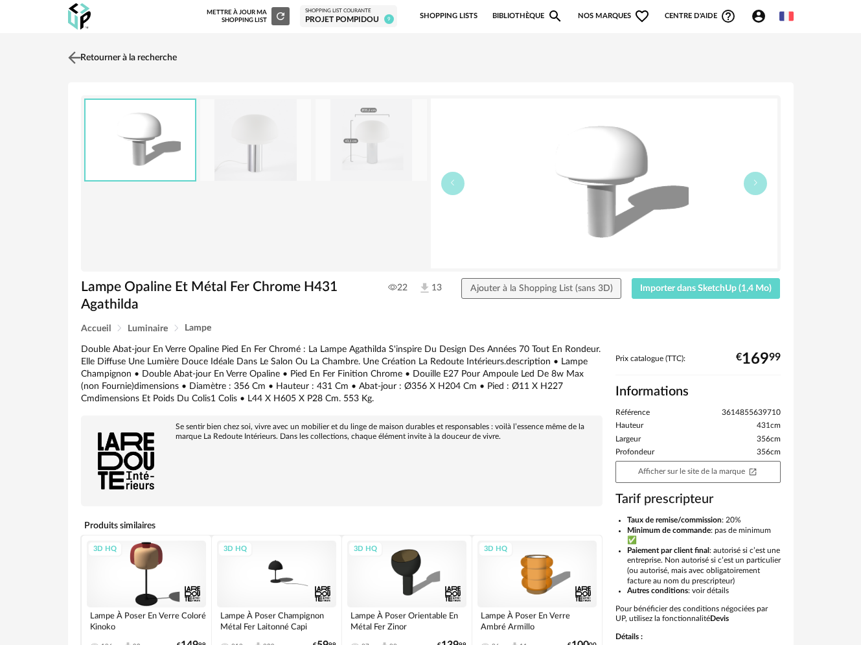
click at [75, 56] on img at bounding box center [74, 57] width 19 height 19
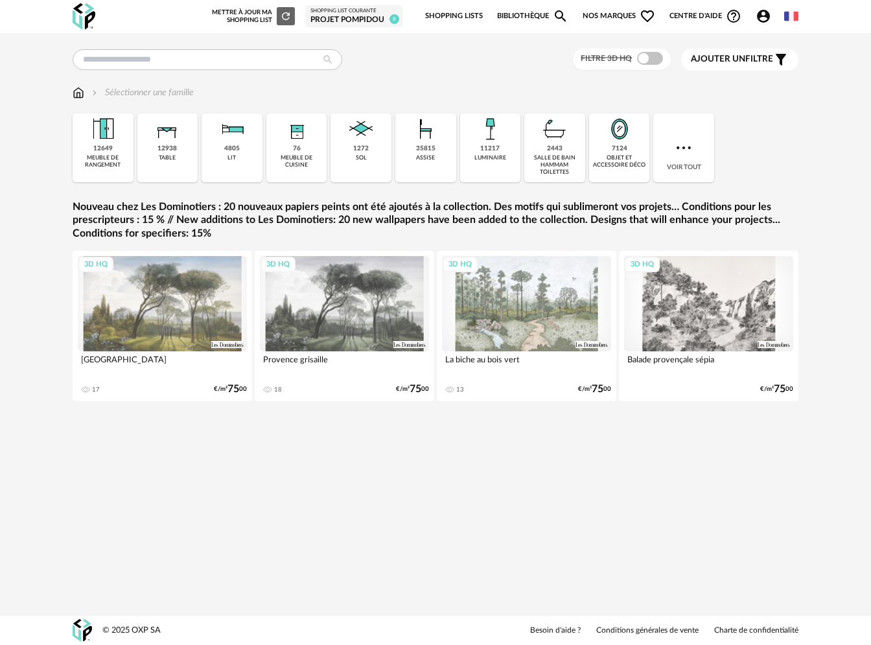
click at [428, 18] on link "Shopping Lists" at bounding box center [454, 16] width 58 height 27
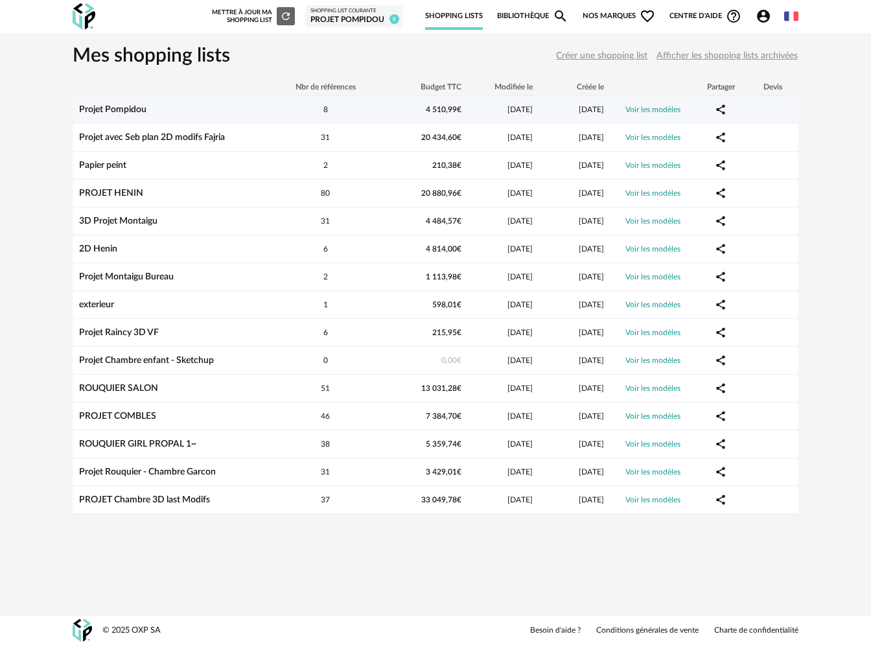
click at [81, 114] on link "Projet Pompidou" at bounding box center [112, 109] width 67 height 9
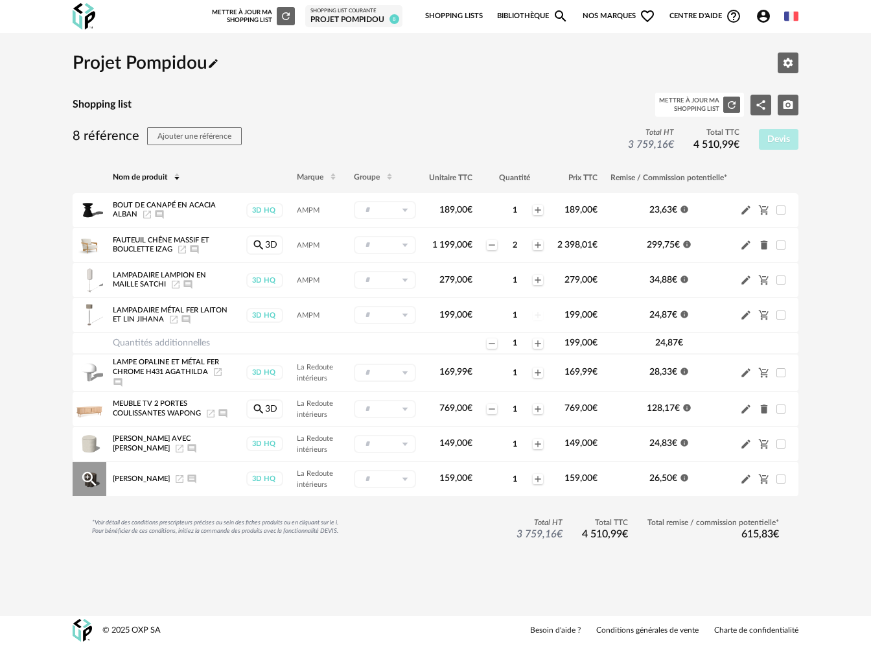
click at [185, 474] on icon "Launch icon" at bounding box center [179, 479] width 10 height 10
click at [628, 17] on span "Nos marques Heart Outline icon" at bounding box center [618, 16] width 73 height 27
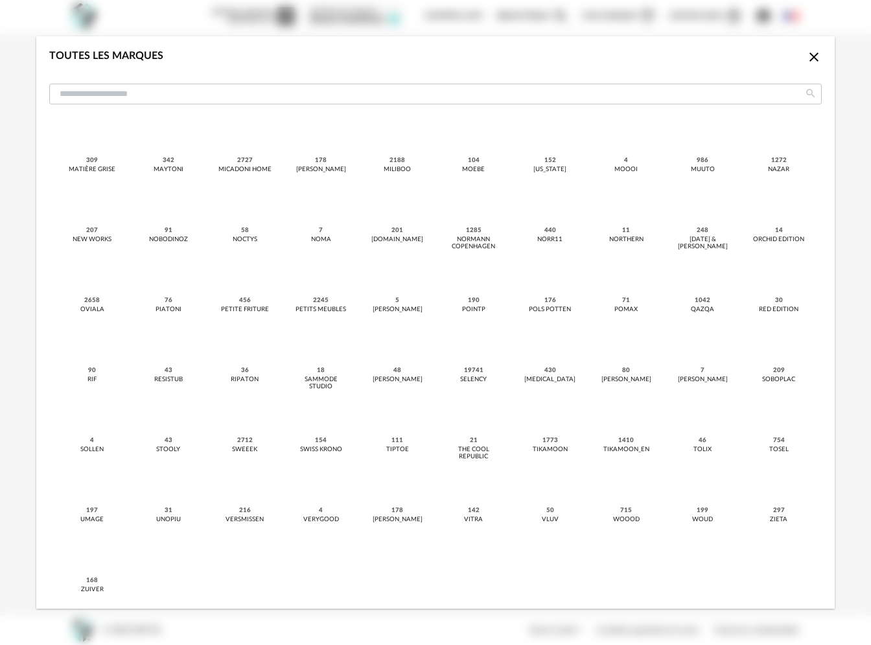
scroll to position [277, 0]
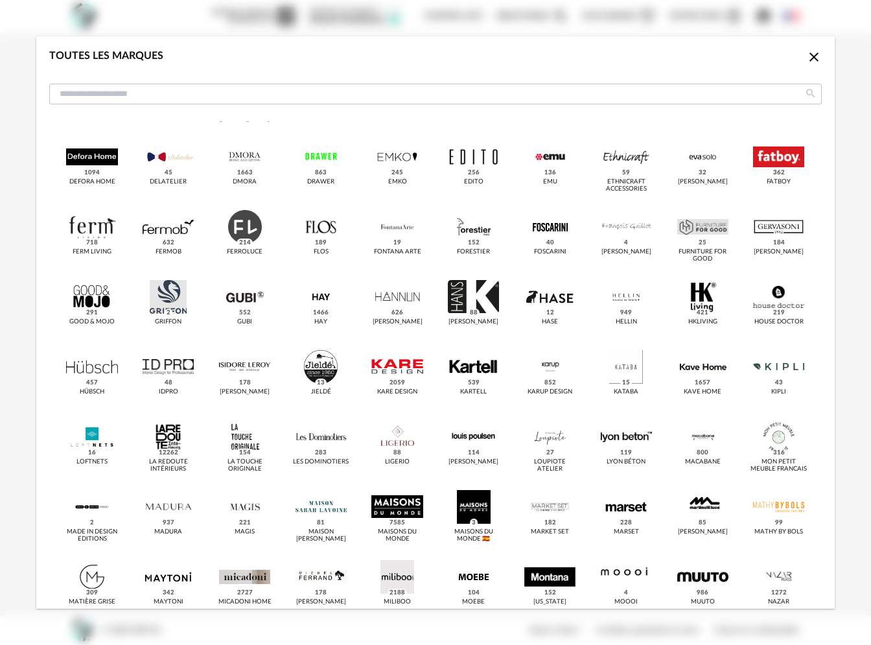
click at [806, 55] on icon "Close icon" at bounding box center [814, 57] width 16 height 16
click at [806, 55] on div "Close icon" at bounding box center [814, 58] width 16 height 19
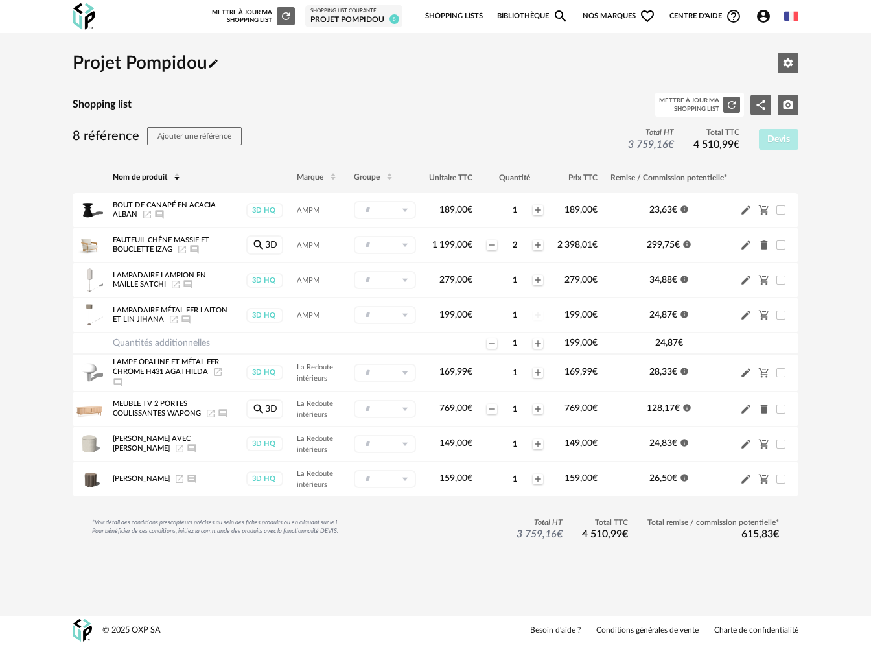
click at [528, 13] on link "Bibliothèque Magnify icon" at bounding box center [532, 16] width 71 height 27
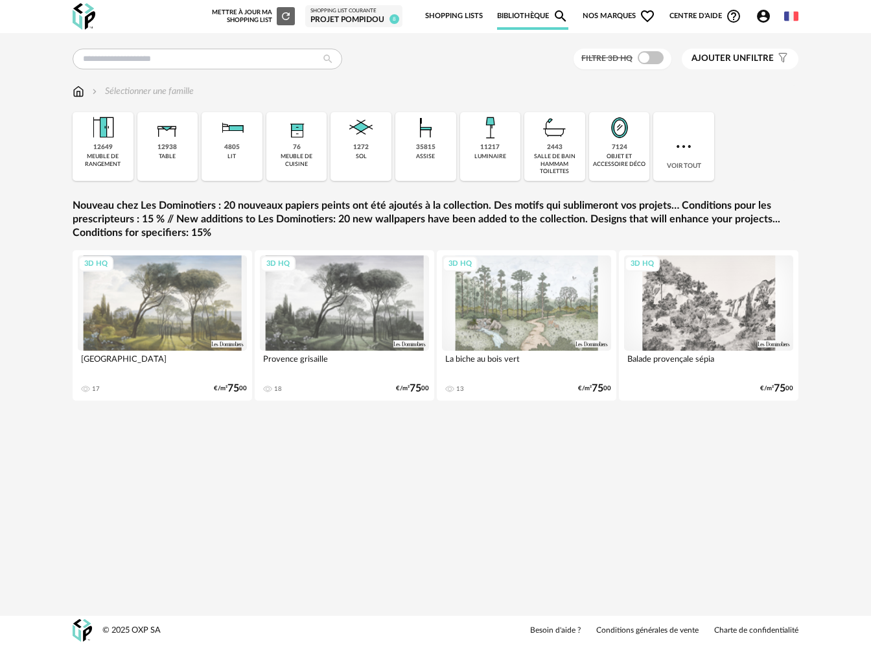
click at [593, 10] on span "Nos marques Heart Outline icon" at bounding box center [618, 16] width 73 height 27
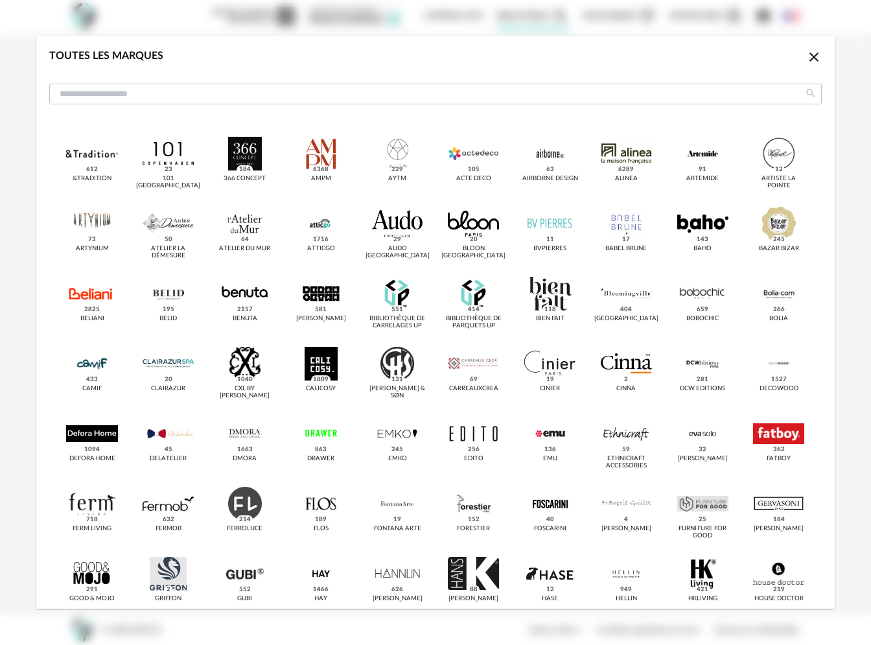
click at [809, 55] on icon "Close icon" at bounding box center [813, 56] width 9 height 9
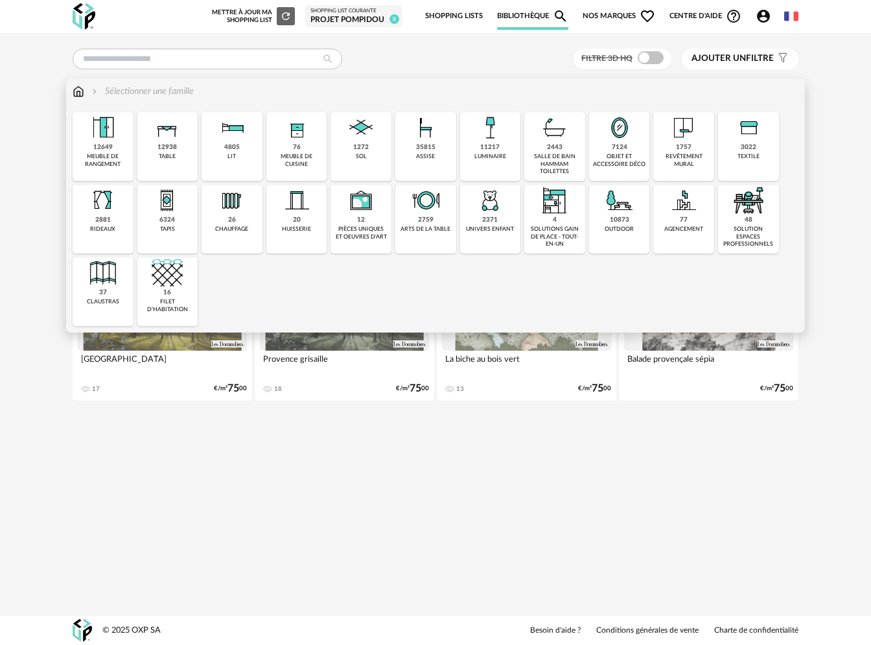
click at [80, 94] on img at bounding box center [79, 91] width 12 height 13
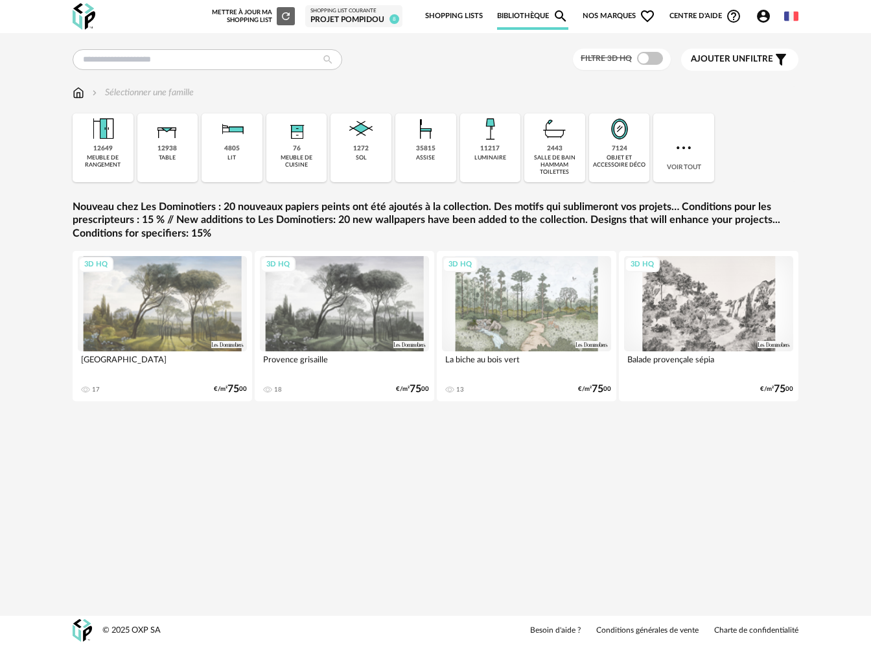
click at [612, 9] on span "Nos marques Heart Outline icon" at bounding box center [618, 16] width 73 height 27
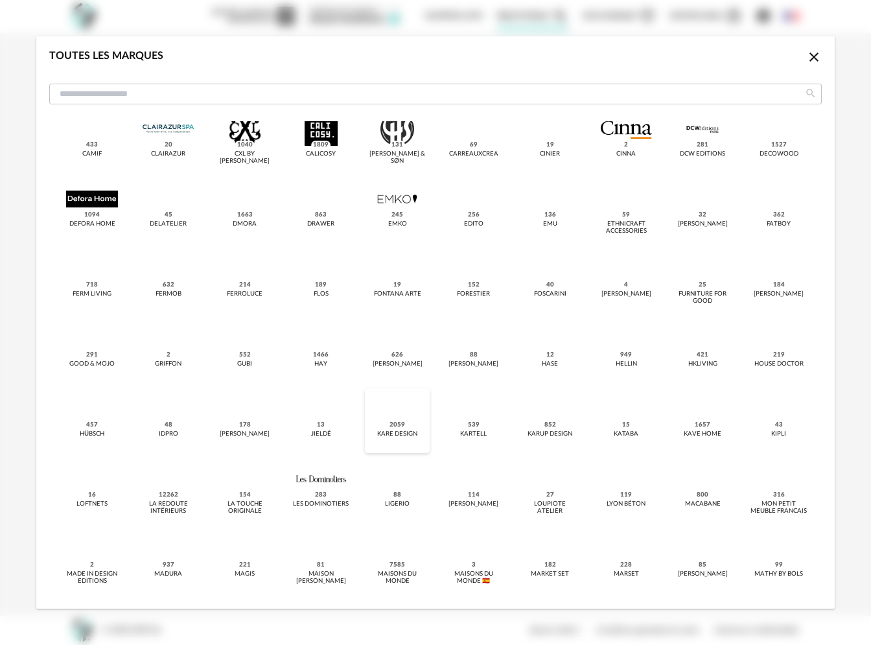
scroll to position [235, 0]
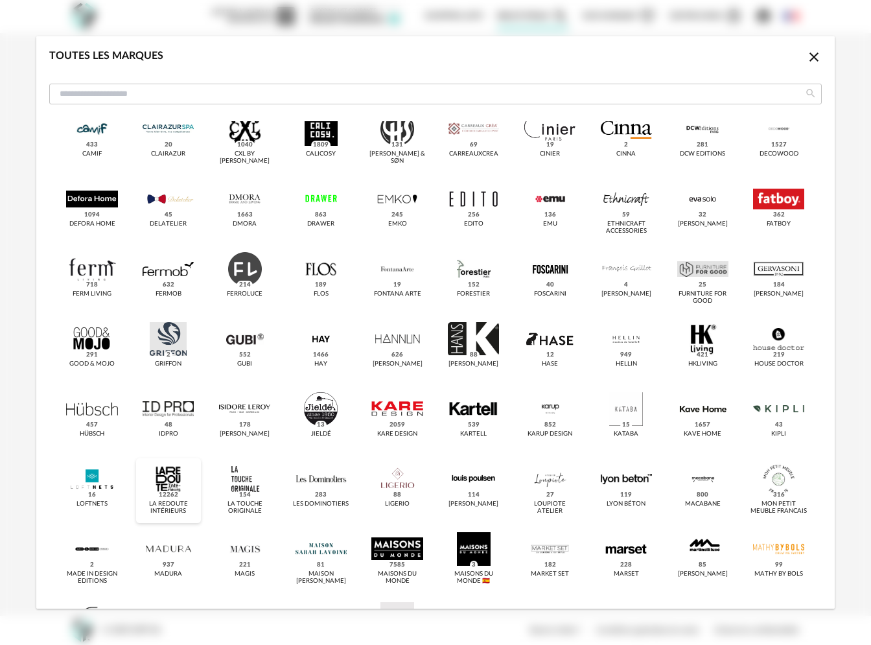
click at [165, 474] on div "dialog" at bounding box center [168, 479] width 51 height 34
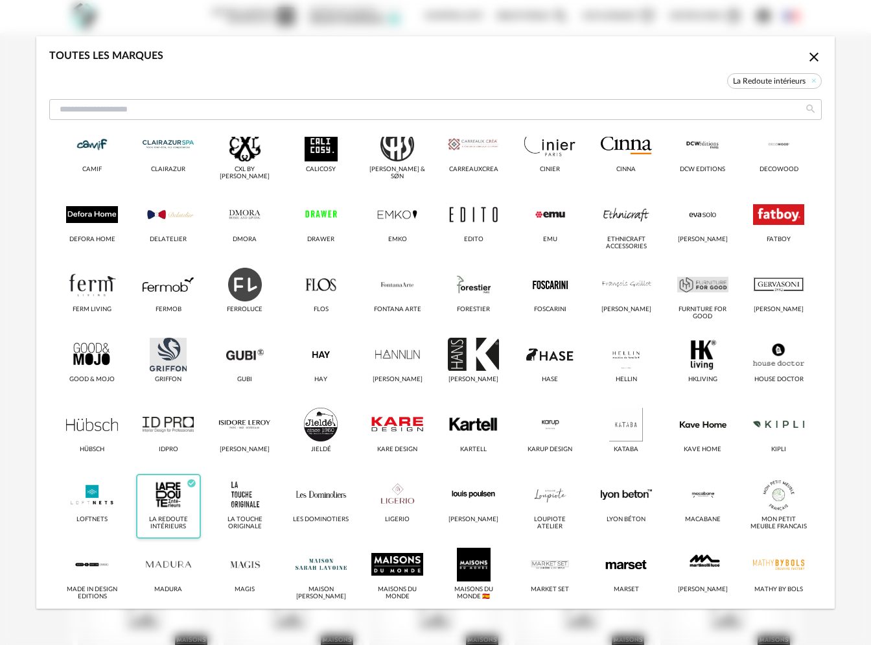
scroll to position [250, 0]
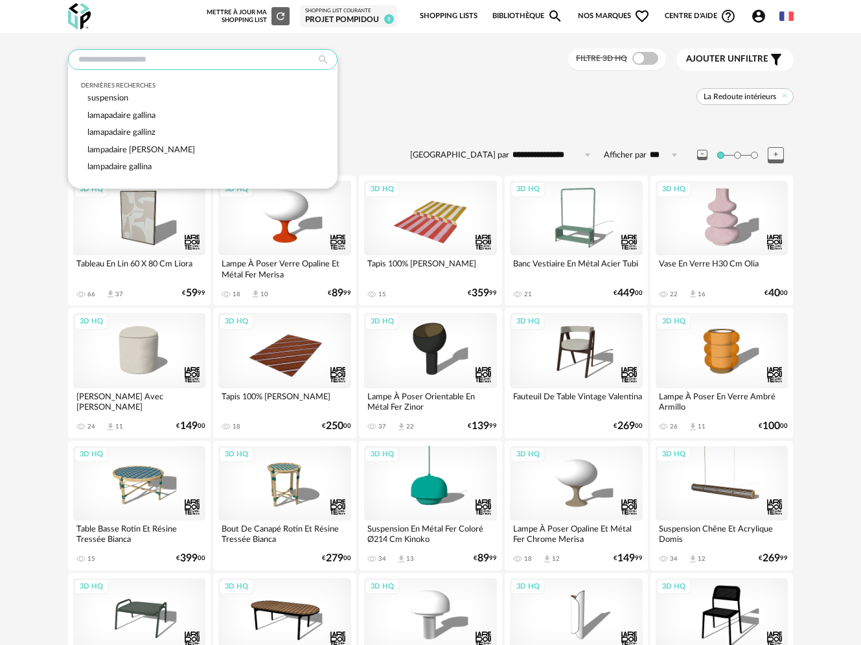
click at [235, 58] on input "text" at bounding box center [203, 59] width 270 height 21
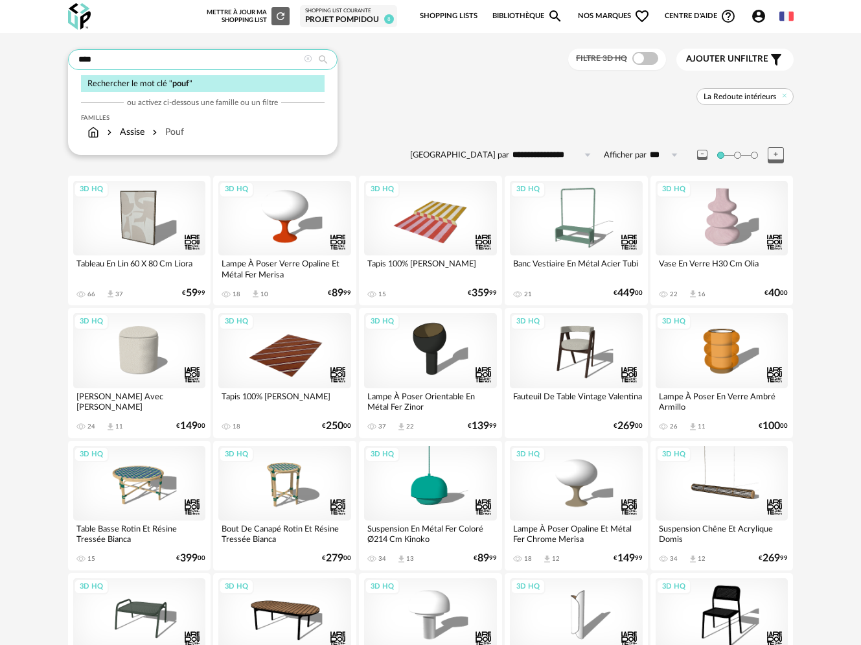
type input "****"
type input "**********"
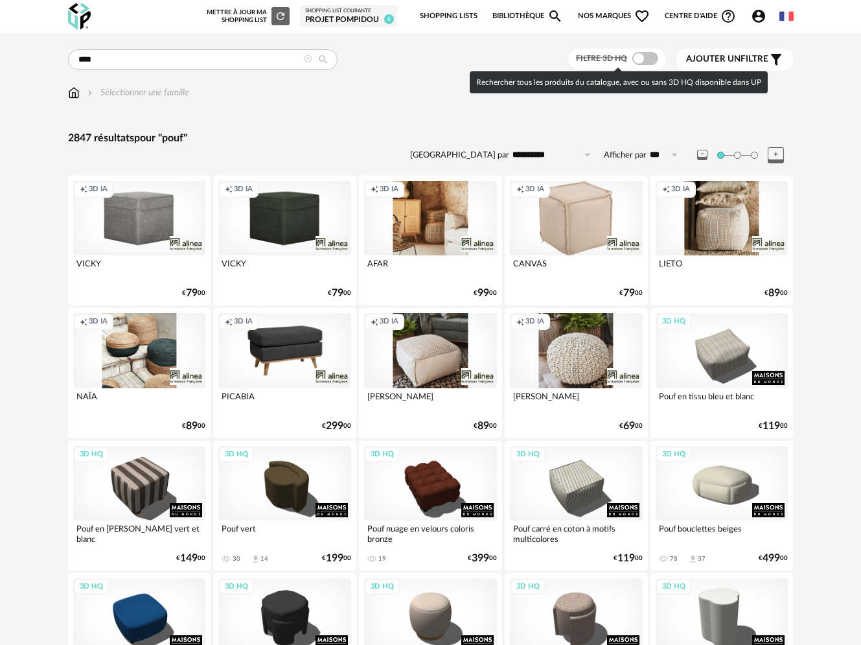
click at [636, 57] on span at bounding box center [645, 58] width 26 height 13
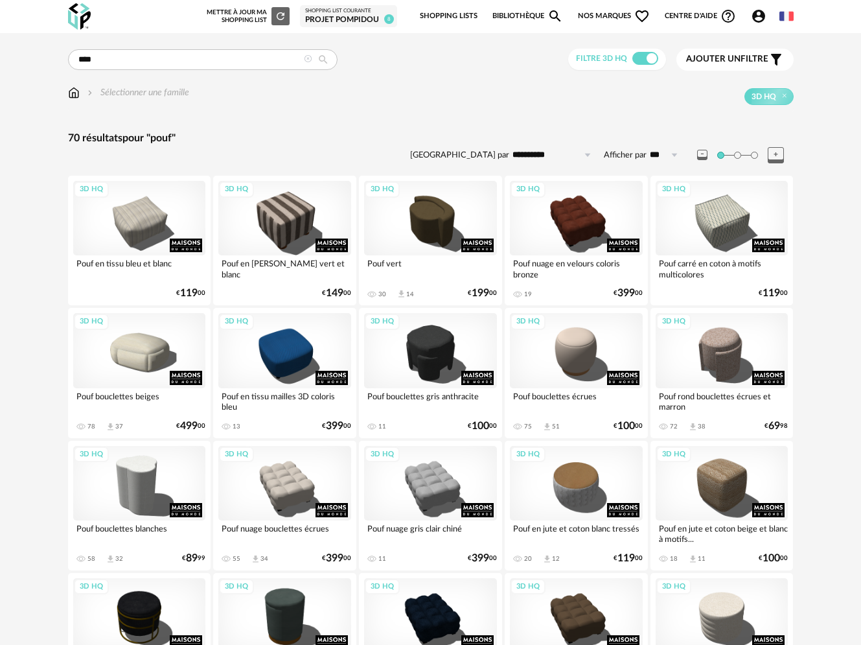
click at [604, 16] on span "Nos marques Heart Outline icon" at bounding box center [614, 16] width 73 height 27
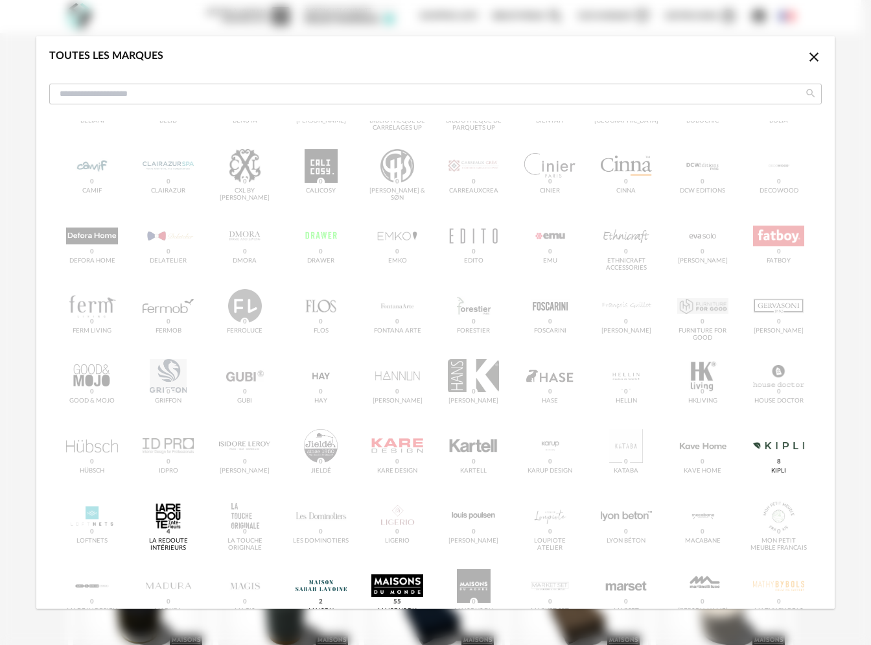
scroll to position [301, 0]
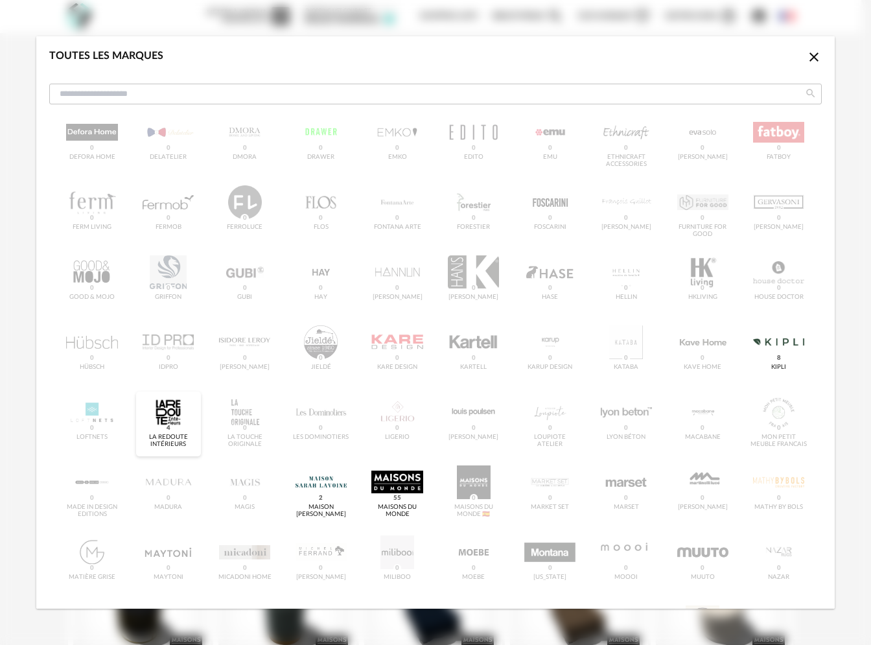
click at [165, 419] on div "dialog" at bounding box center [168, 412] width 51 height 34
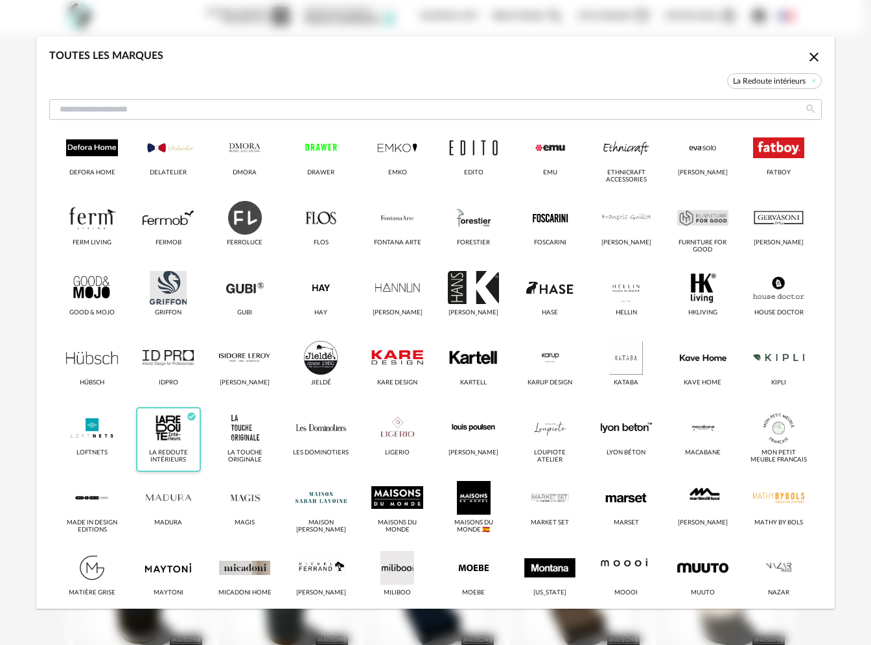
scroll to position [317, 0]
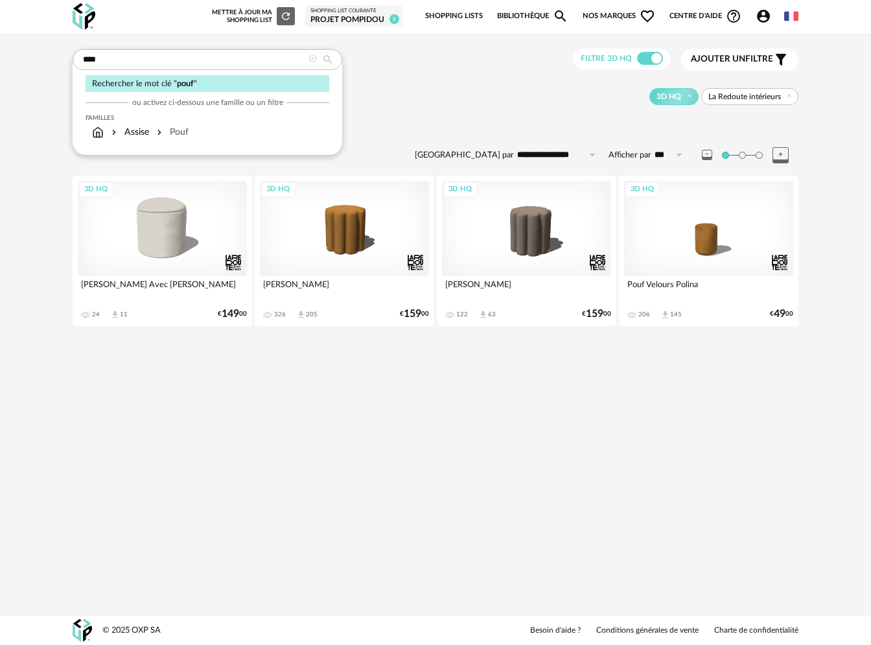
click at [314, 58] on icon at bounding box center [312, 59] width 8 height 8
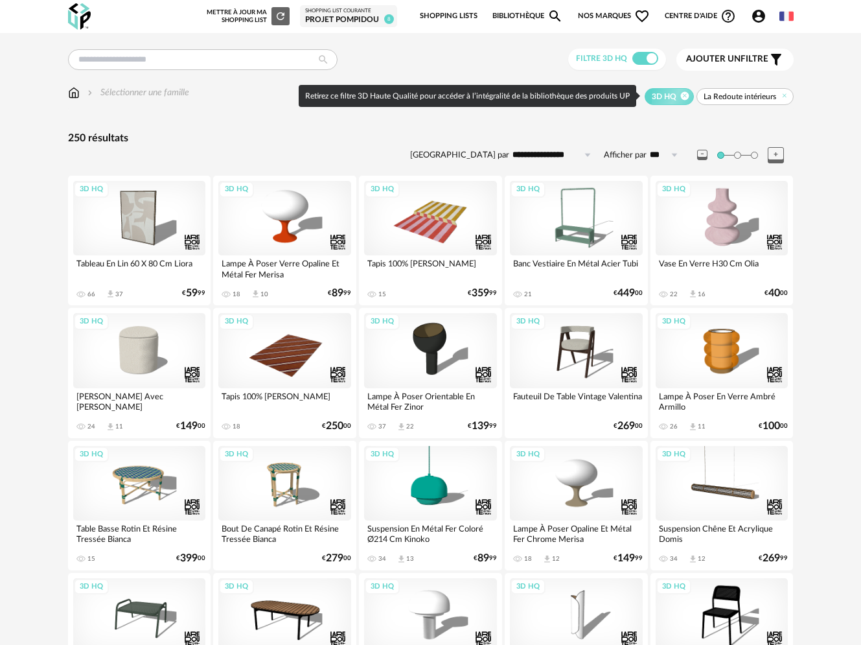
click at [685, 97] on icon at bounding box center [684, 95] width 8 height 8
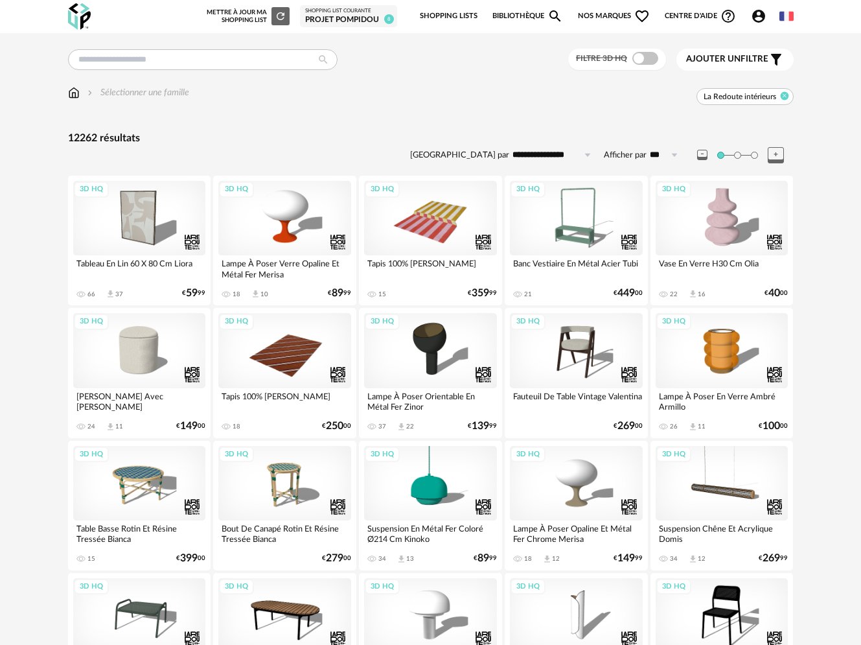
click at [787, 97] on icon at bounding box center [784, 95] width 8 height 8
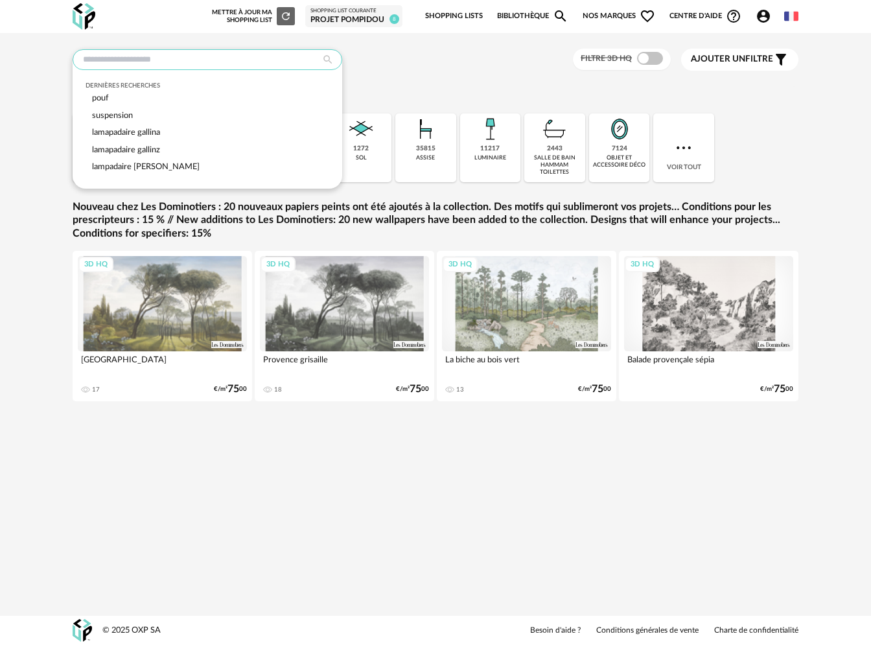
click at [232, 63] on input "text" at bounding box center [208, 59] width 270 height 21
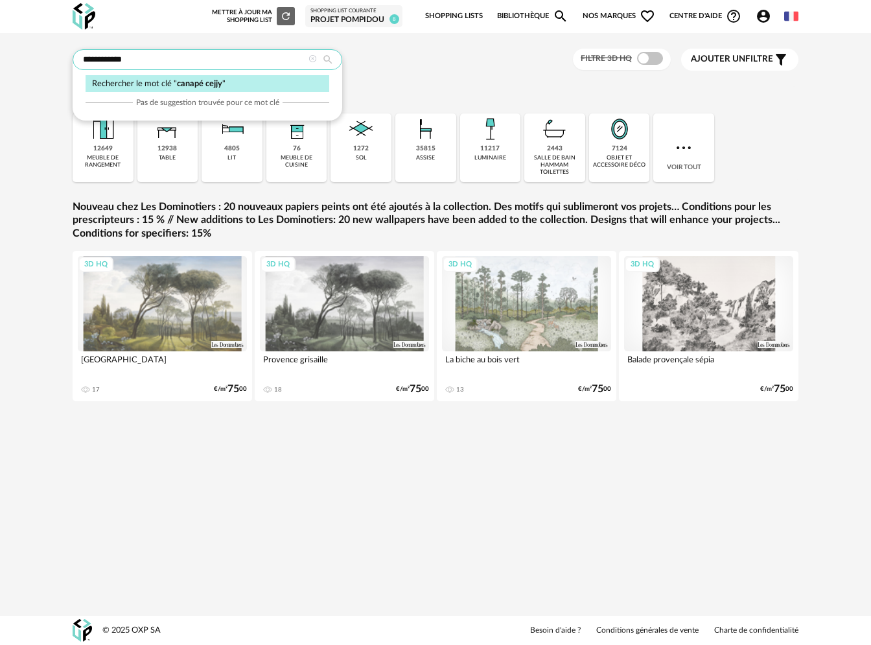
type input "**********"
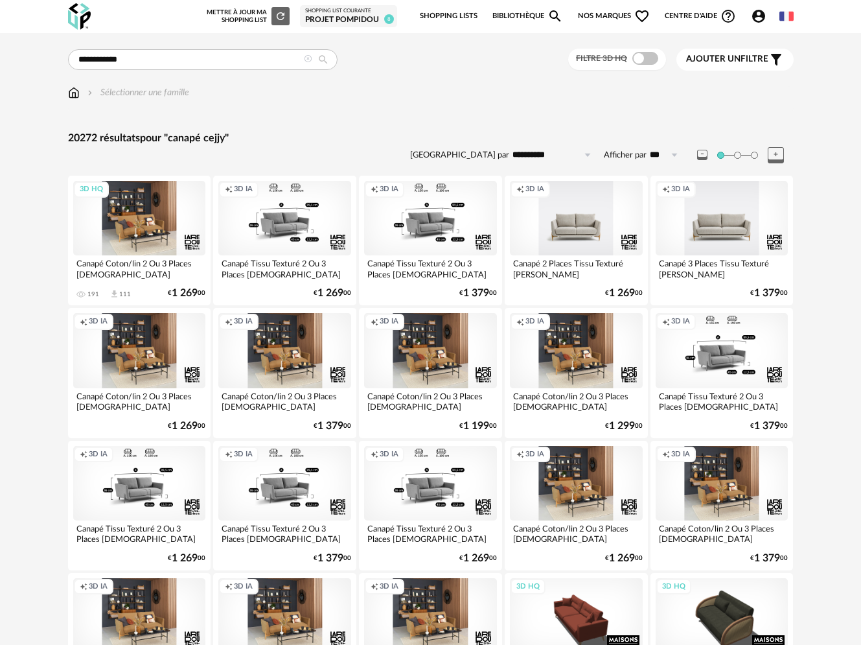
click at [133, 241] on div "3D HQ" at bounding box center [139, 218] width 133 height 75
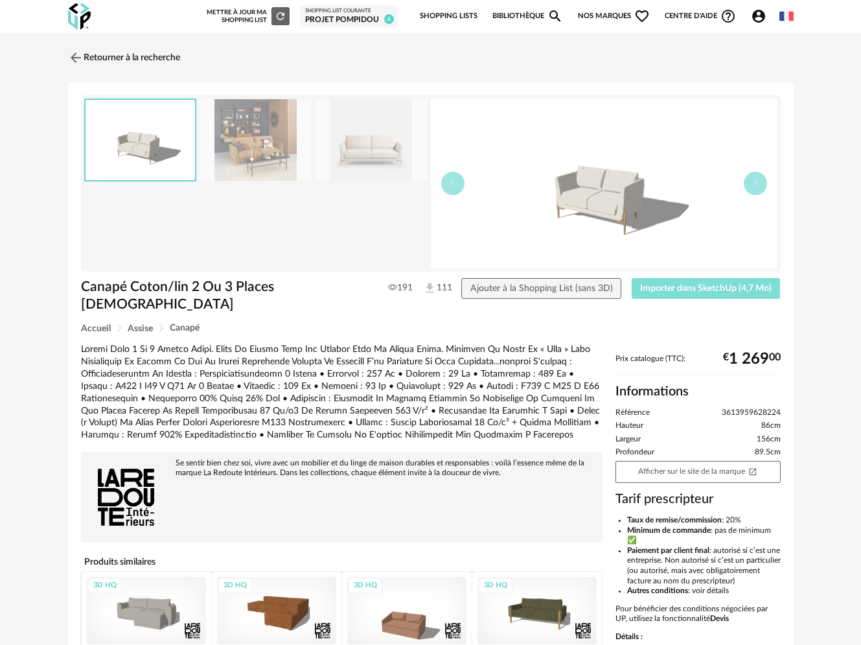
click at [696, 294] on button "Importer dans SketchUp (4,7 Mo)" at bounding box center [706, 288] width 149 height 21
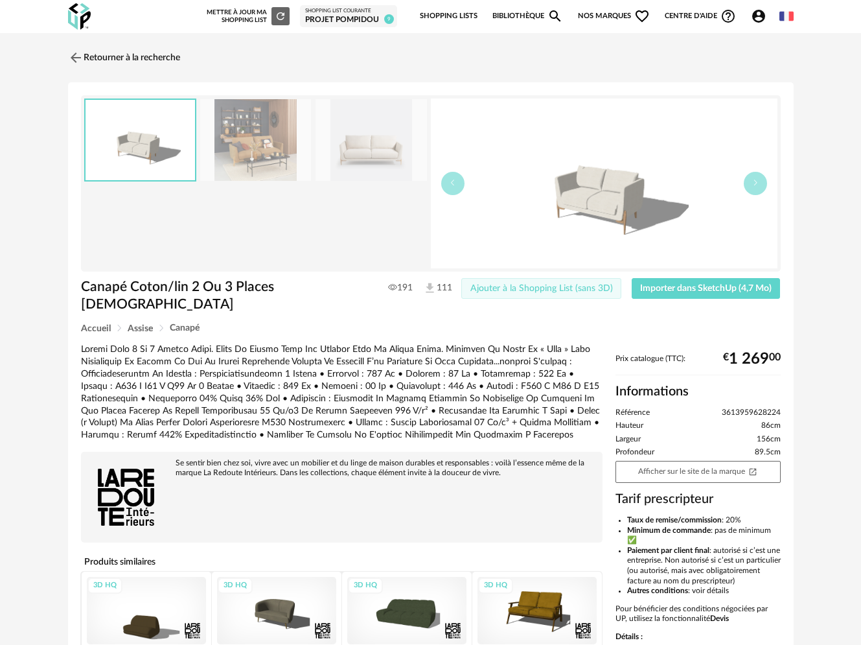
click at [555, 294] on button "Ajouter à la Shopping List (sans 3D)" at bounding box center [541, 288] width 160 height 21
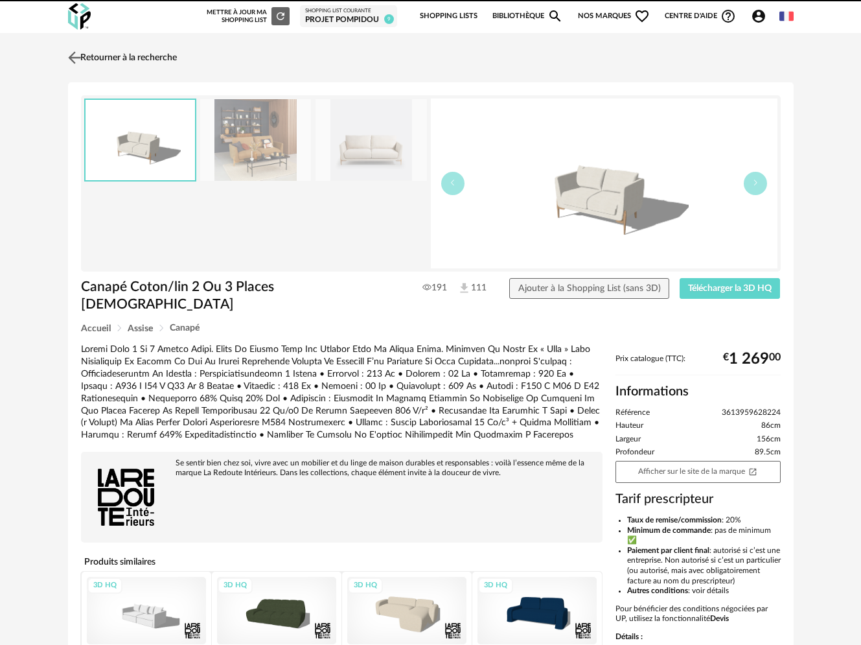
click at [109, 56] on link "Retourner à la recherche" at bounding box center [121, 57] width 112 height 29
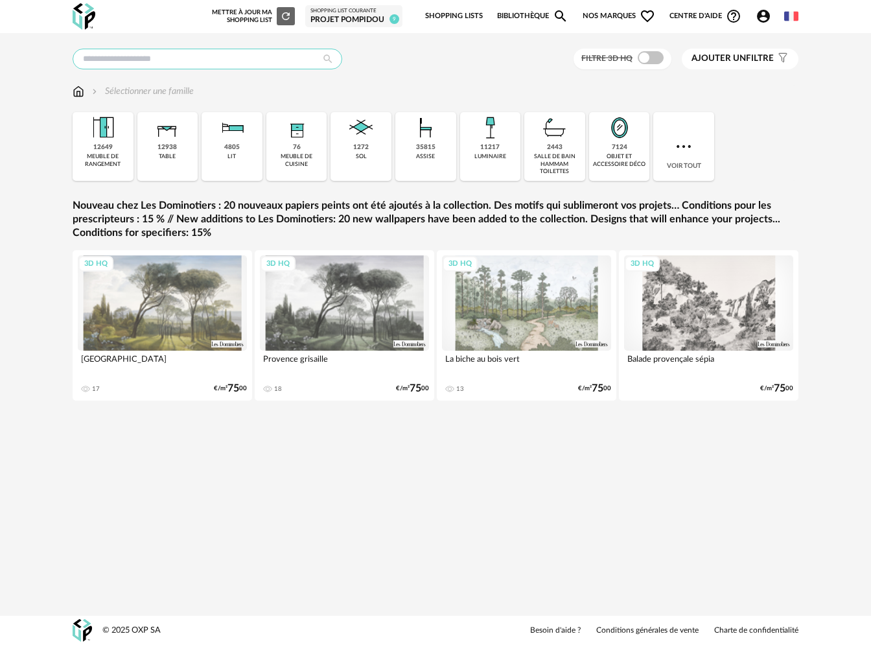
click at [196, 60] on input "text" at bounding box center [208, 59] width 270 height 21
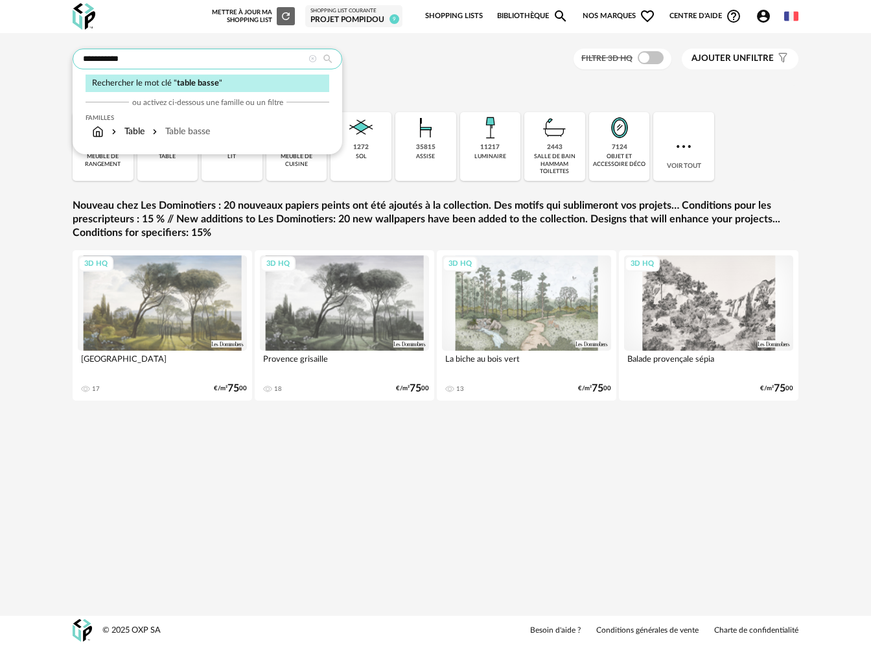
type input "**********"
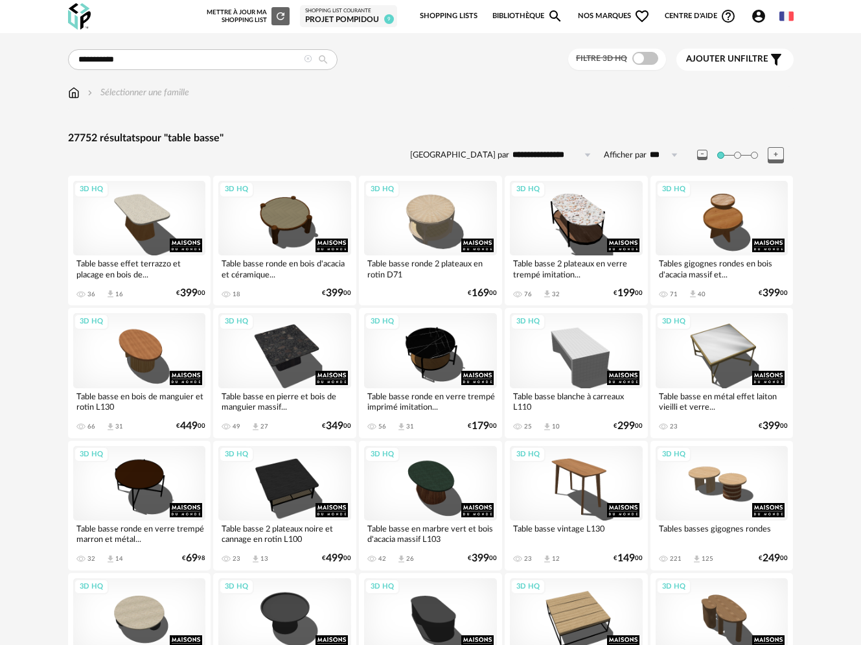
click at [614, 17] on span "Nos marques Heart Outline icon" at bounding box center [614, 16] width 73 height 27
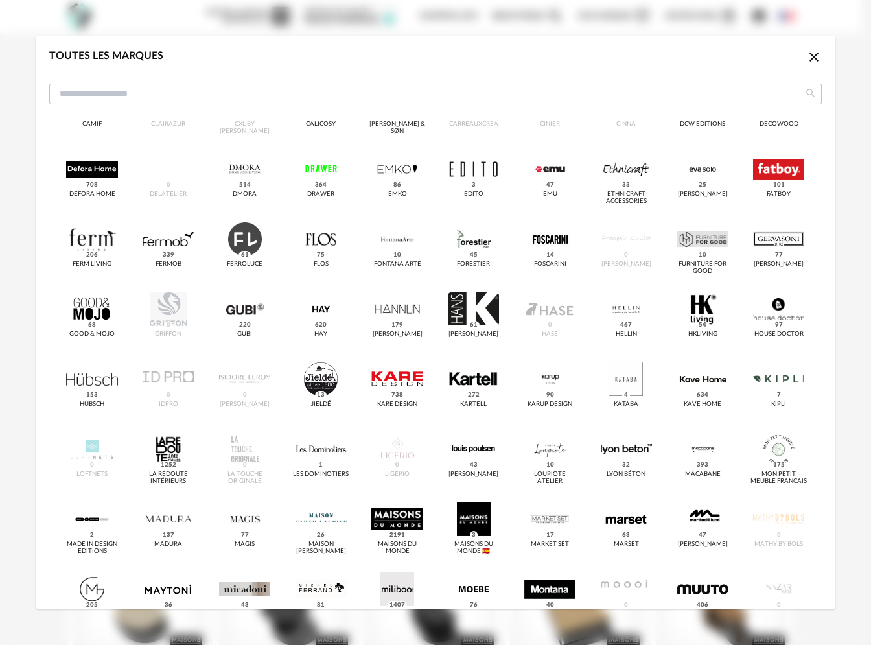
scroll to position [367, 0]
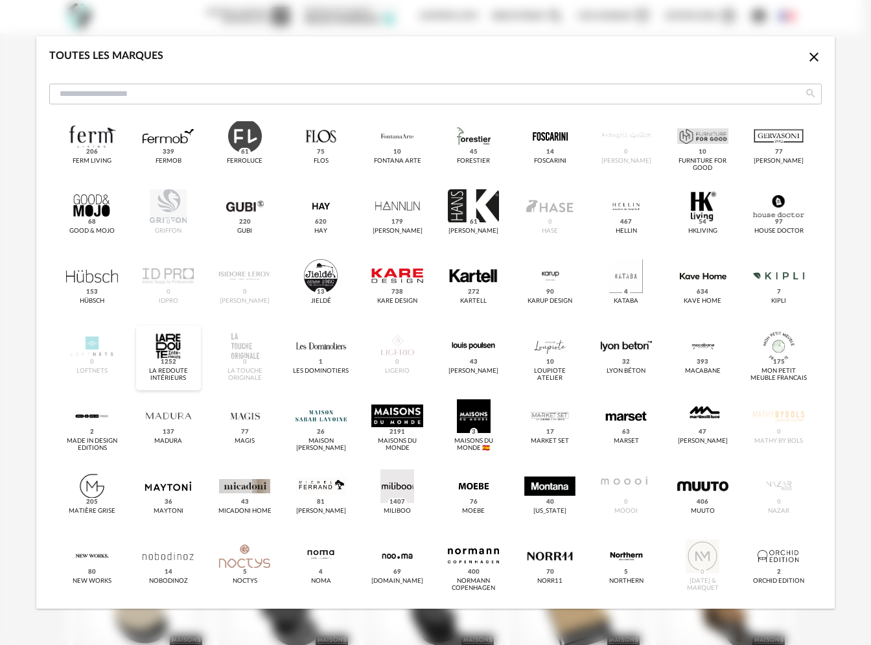
click at [169, 355] on div "dialog" at bounding box center [168, 346] width 51 height 34
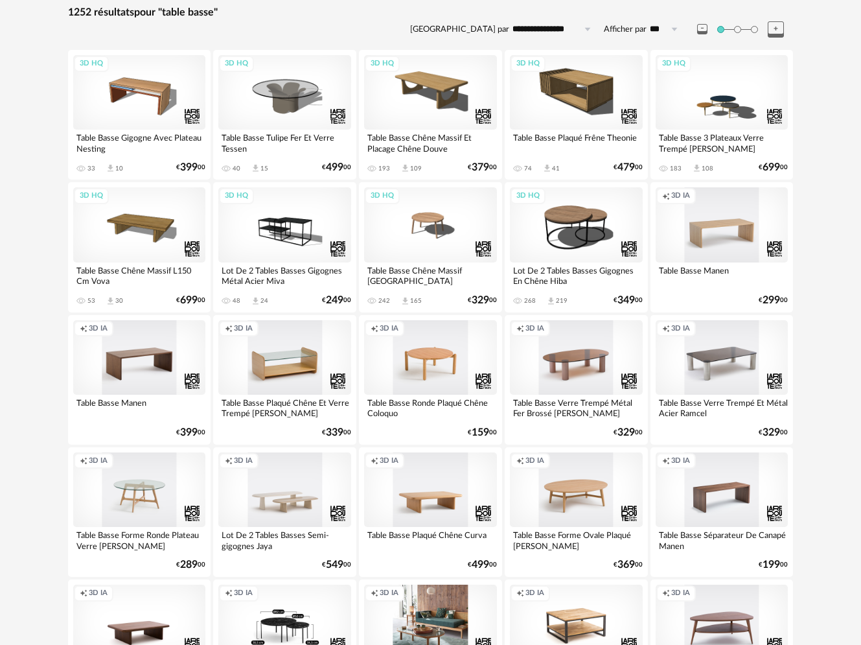
scroll to position [170, 0]
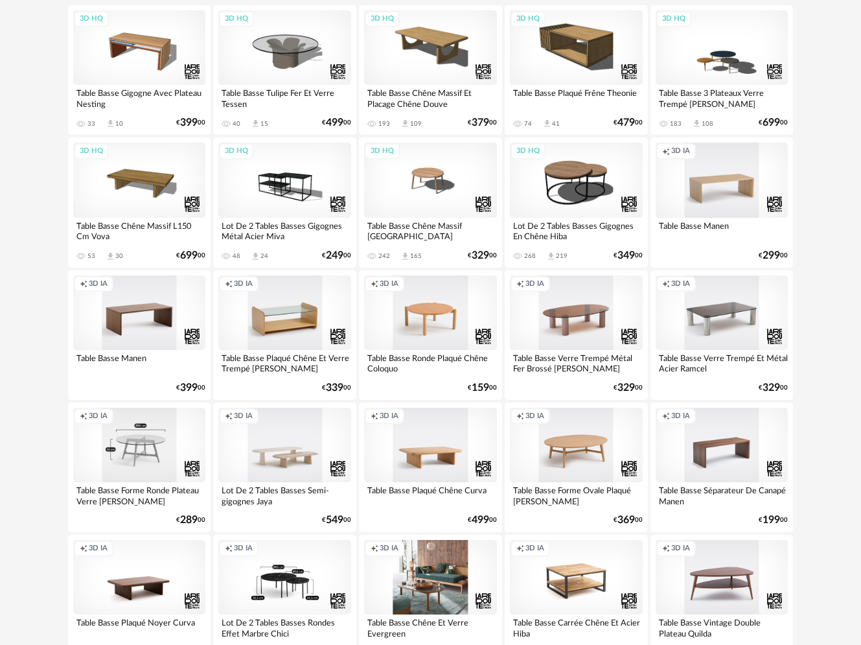
click at [142, 431] on div "Creation icon 3D IA" at bounding box center [139, 445] width 133 height 75
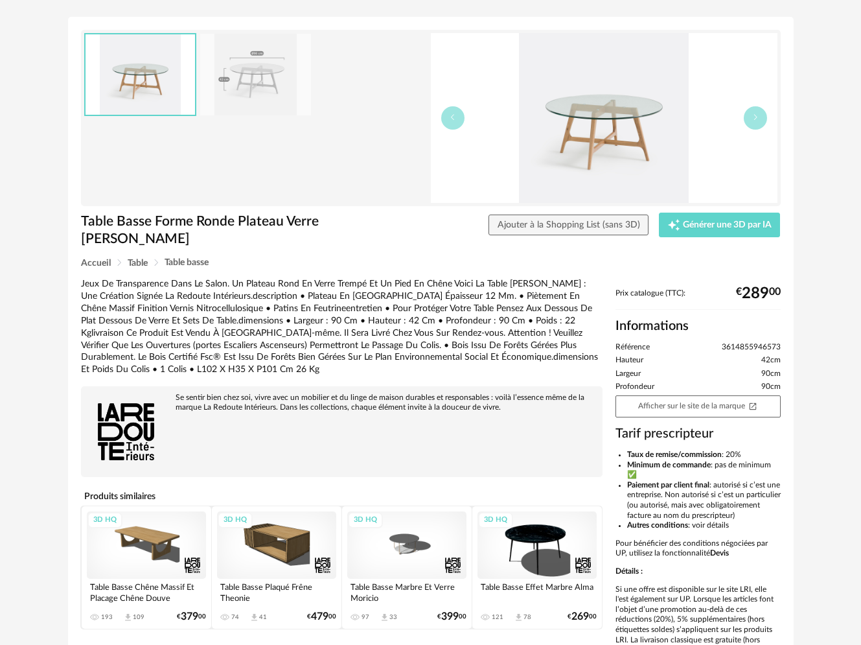
scroll to position [72, 0]
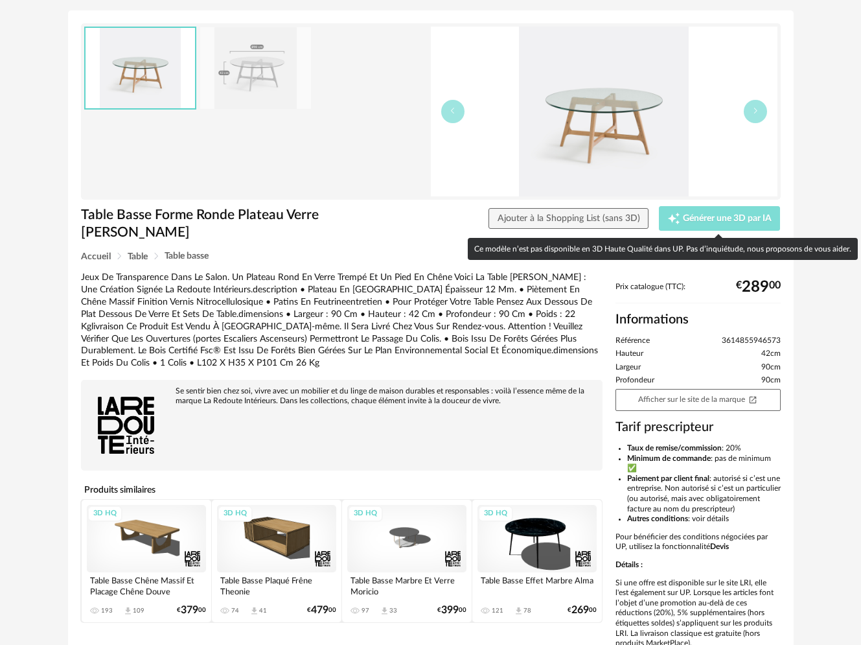
click at [689, 223] on span "Générer une 3D par IA" at bounding box center [727, 218] width 89 height 9
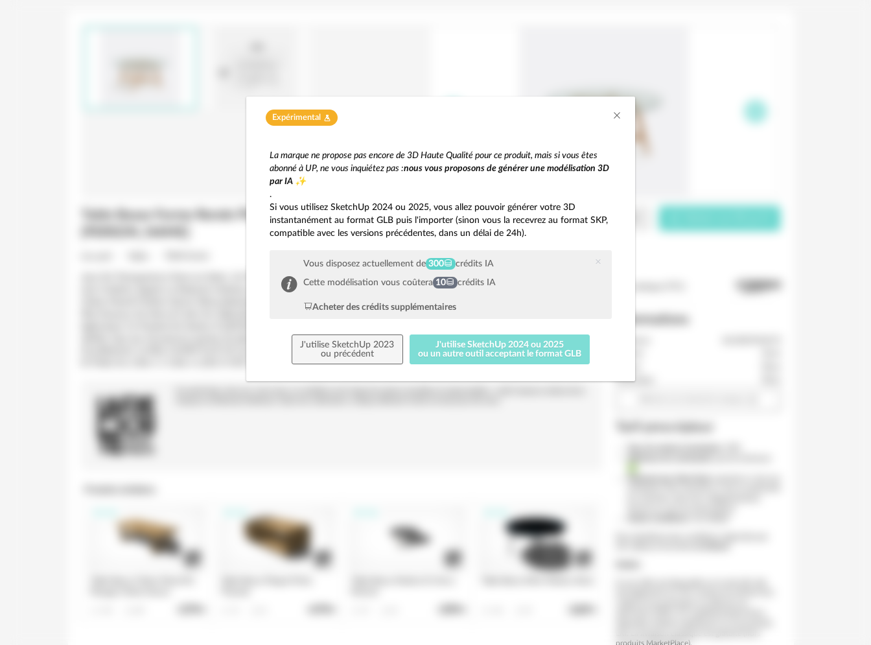
click at [474, 352] on button "J'utilise SketchUp 2024 ou 2025 ou un autre outil acceptant le format GLB" at bounding box center [499, 349] width 181 height 30
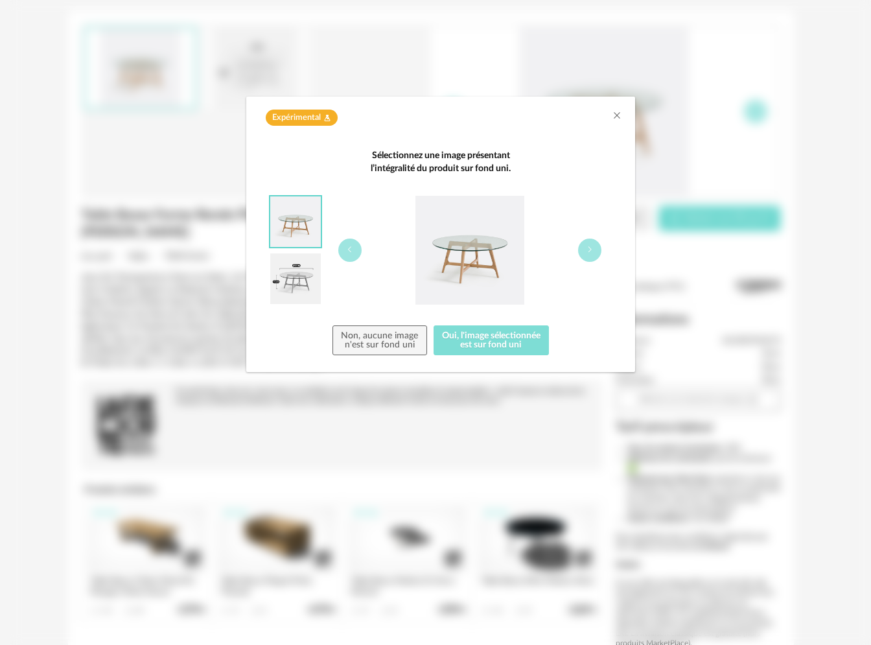
click at [474, 344] on button "Oui, l'image sélectionnée est sur fond uni" at bounding box center [491, 340] width 116 height 30
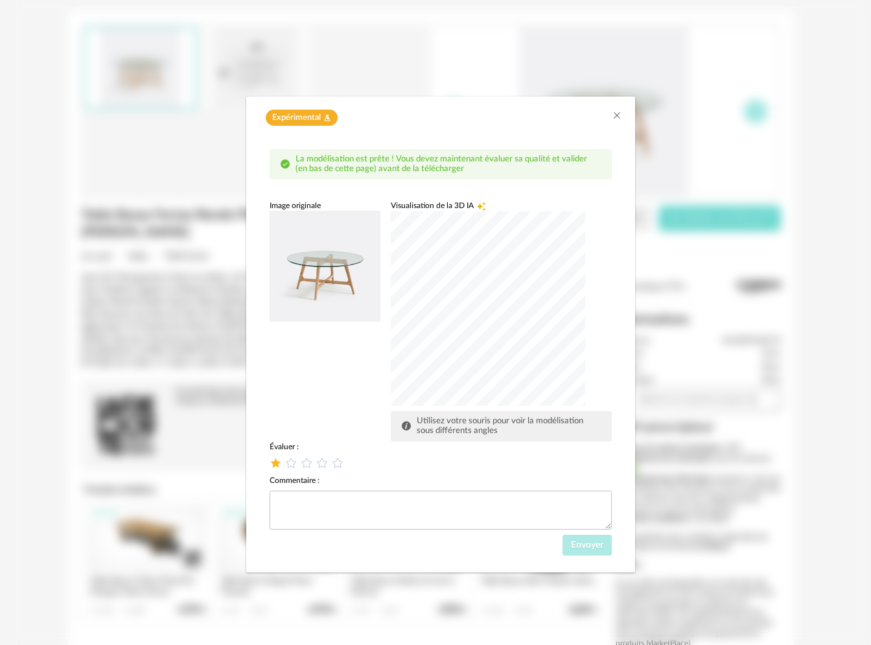
click at [277, 462] on icon "dialog" at bounding box center [276, 462] width 14 height 14
click at [290, 459] on icon "dialog" at bounding box center [291, 462] width 14 height 14
click at [595, 544] on span "Envoyer" at bounding box center [587, 544] width 32 height 9
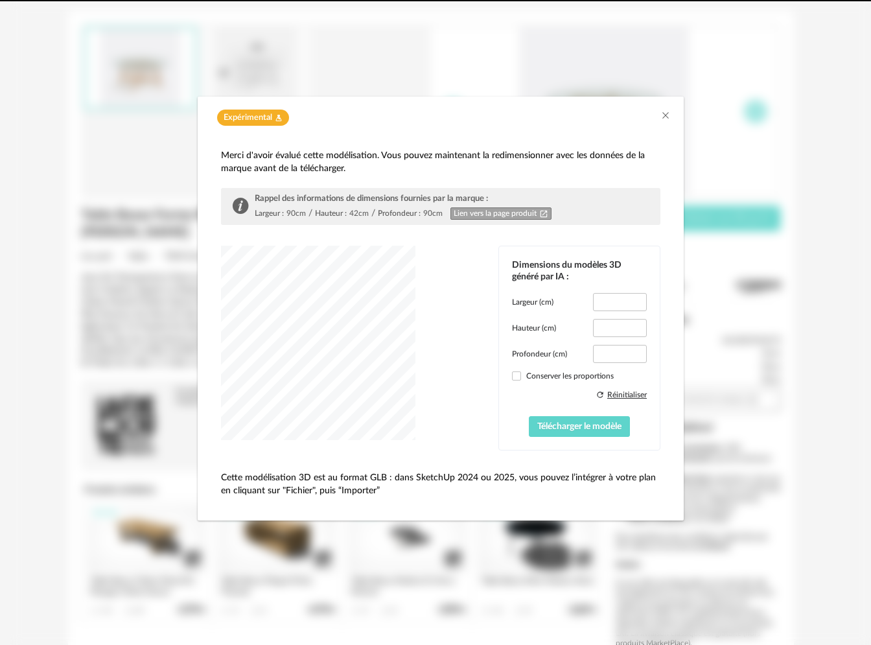
type input "****"
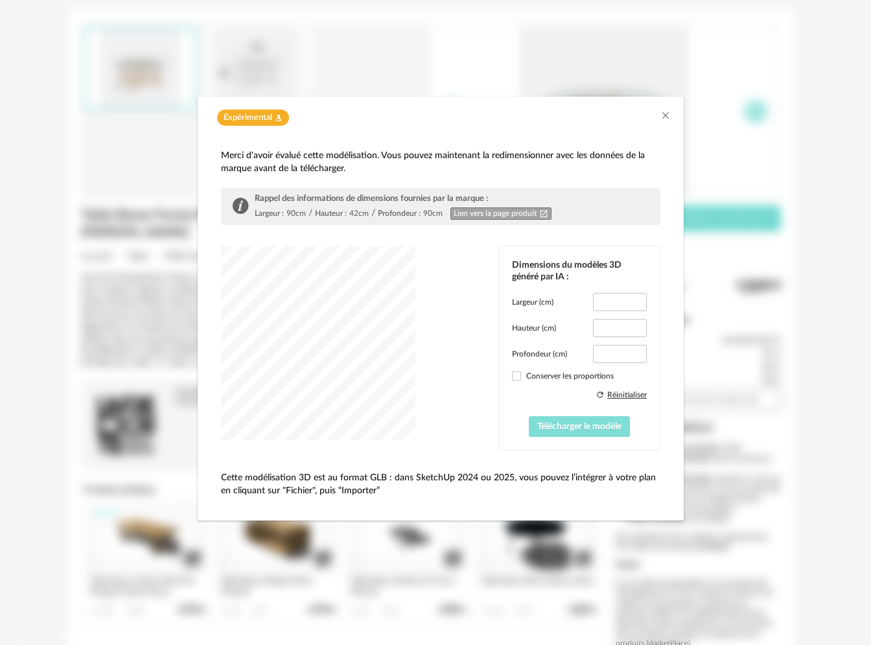
click at [588, 427] on span "Télécharger le modèle" at bounding box center [579, 426] width 84 height 9
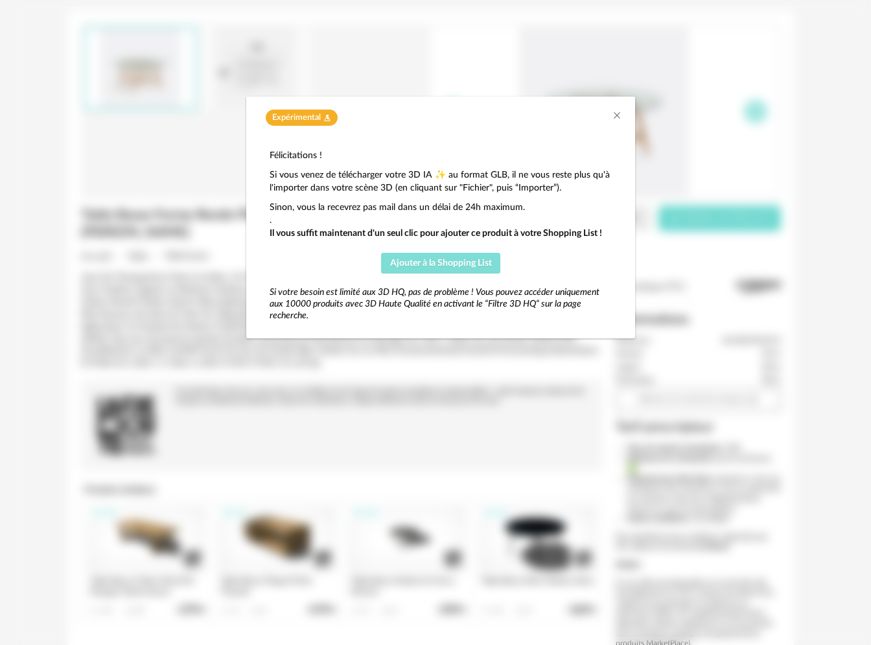
click at [439, 259] on span "Ajouter à la Shopping List" at bounding box center [441, 263] width 102 height 9
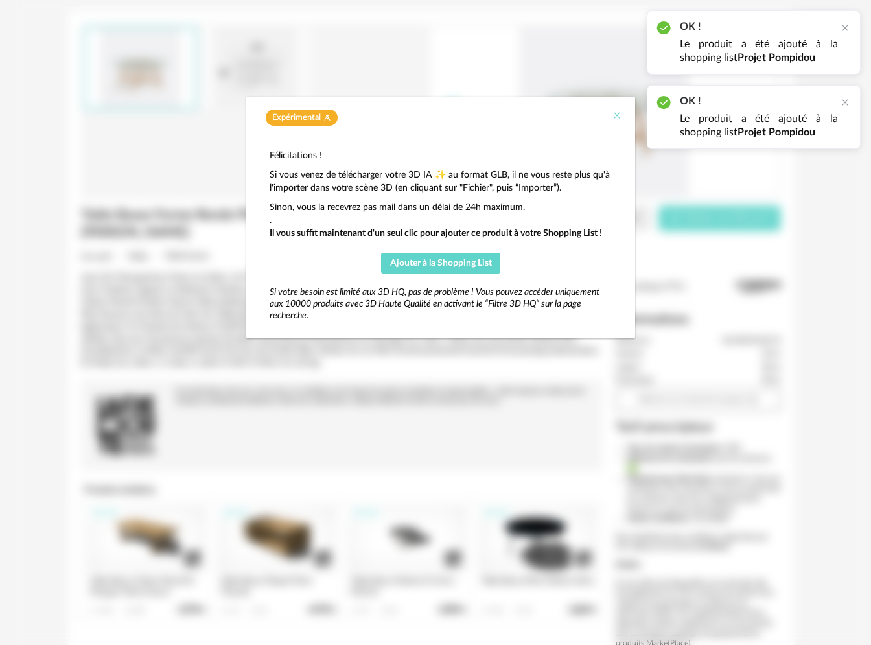
click at [617, 117] on icon "Close" at bounding box center [617, 115] width 10 height 10
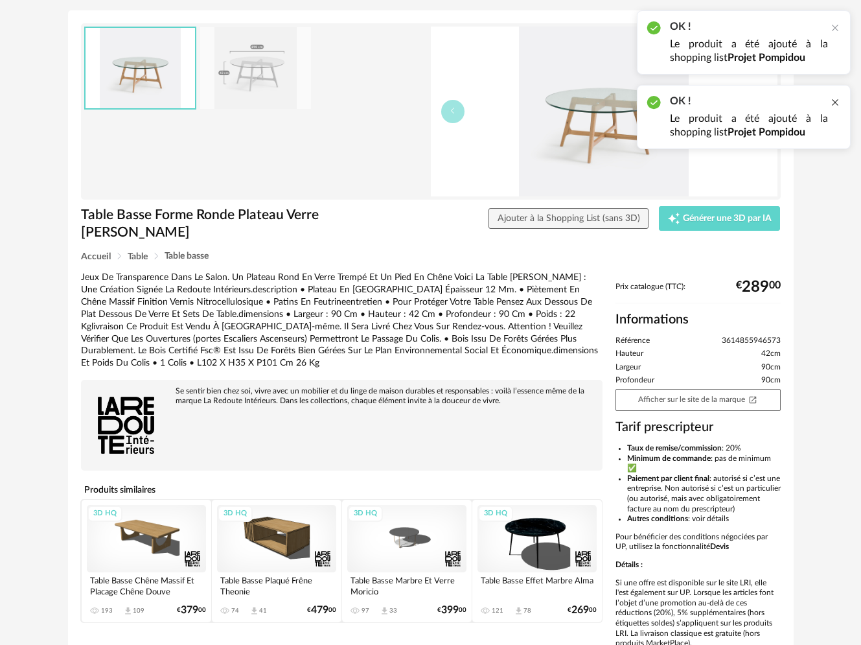
click at [833, 100] on div at bounding box center [835, 102] width 10 height 10
click at [836, 25] on div at bounding box center [835, 28] width 10 height 10
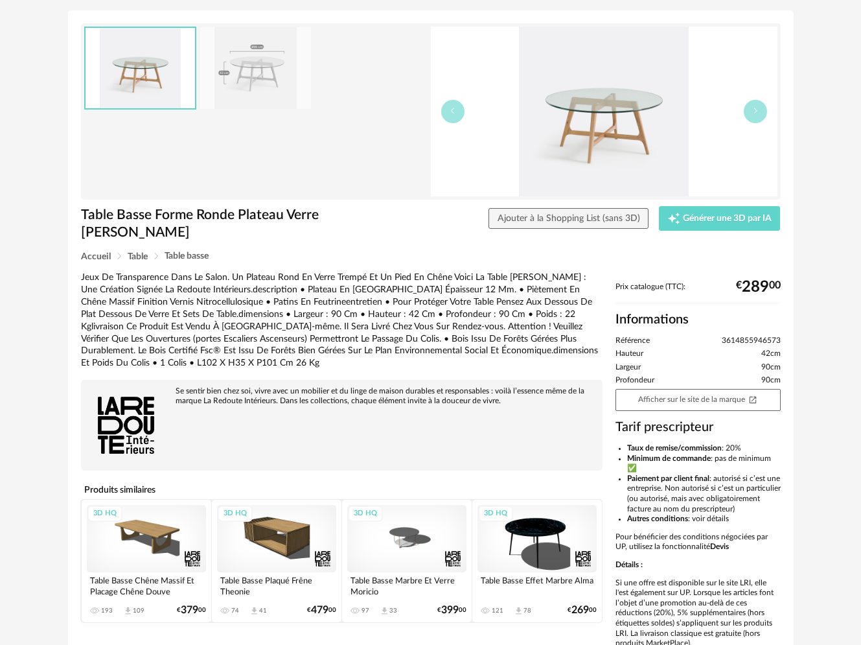
click at [37, 24] on div "Retourner à la recherche Table Basse Forme Ronde Plateau Verre Zoleta Table Bas…" at bounding box center [430, 325] width 861 height 729
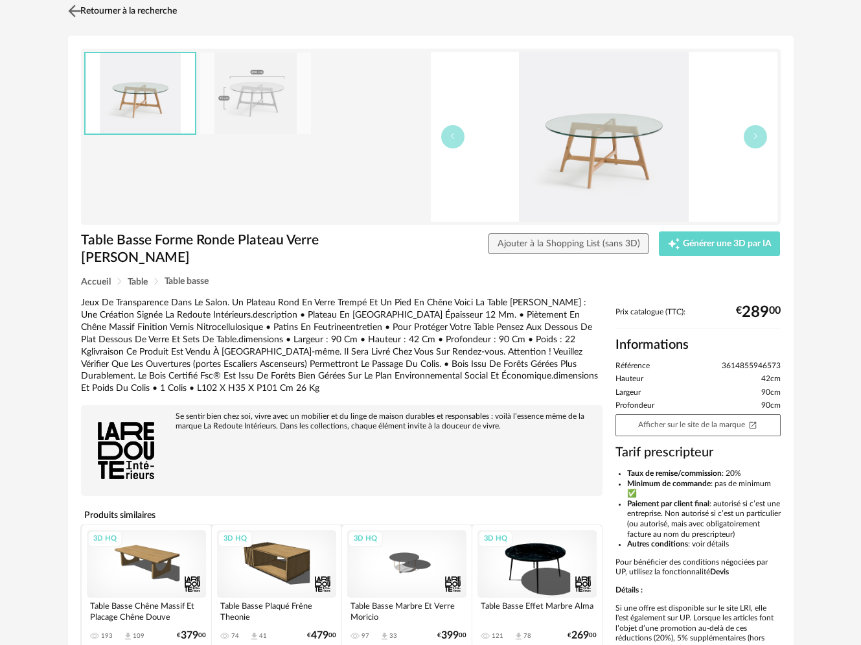
scroll to position [0, 0]
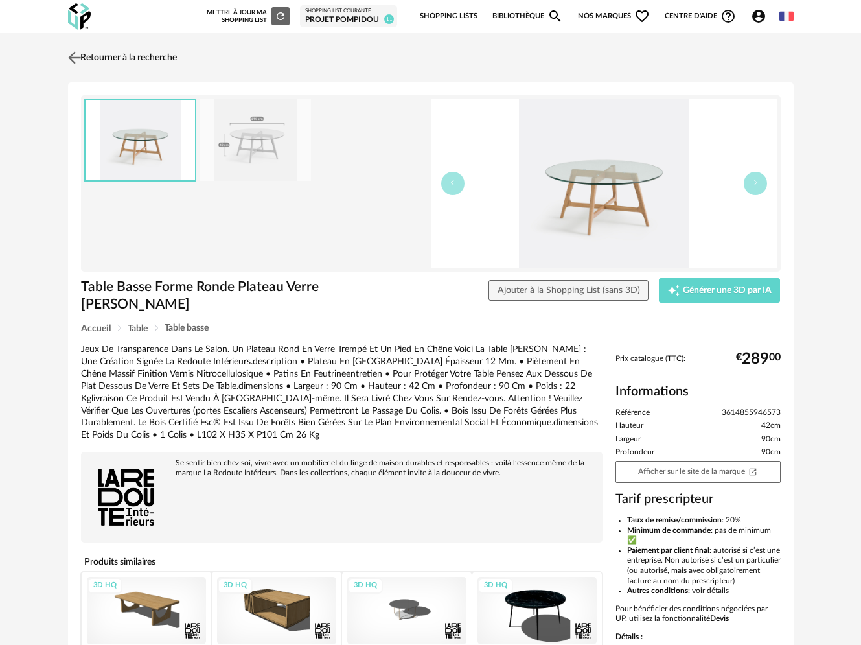
click at [106, 51] on link "Retourner à la recherche" at bounding box center [121, 57] width 112 height 29
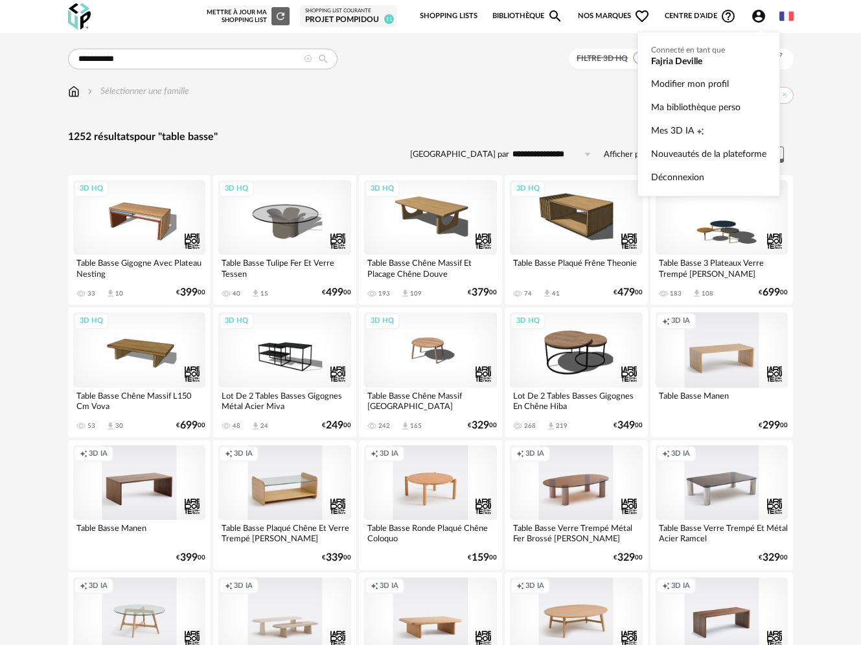
click at [762, 13] on icon "Account Circle icon" at bounding box center [758, 16] width 13 height 13
click at [680, 133] on span "Mes 3D IA" at bounding box center [672, 130] width 43 height 23
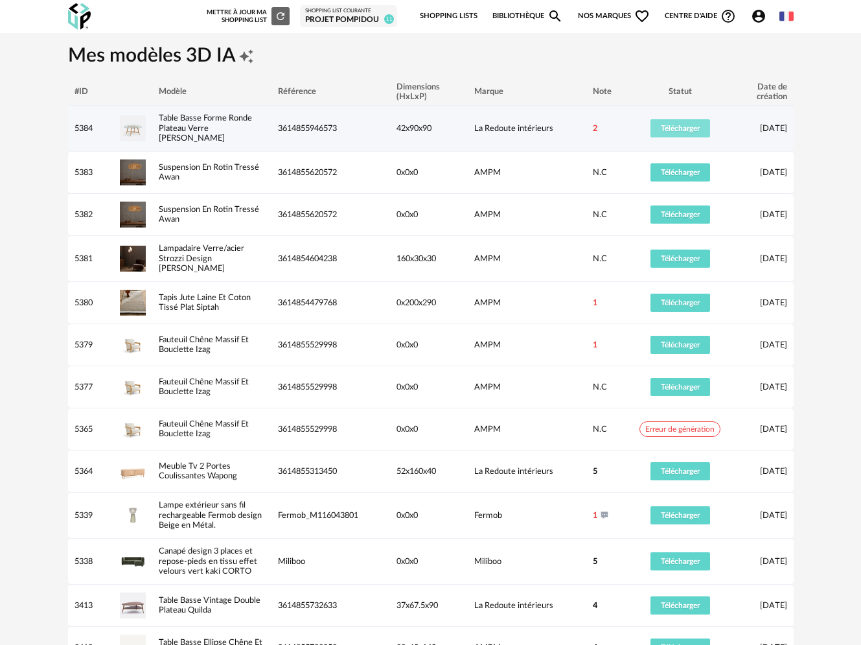
click at [685, 126] on span "Télécharger" at bounding box center [680, 128] width 39 height 8
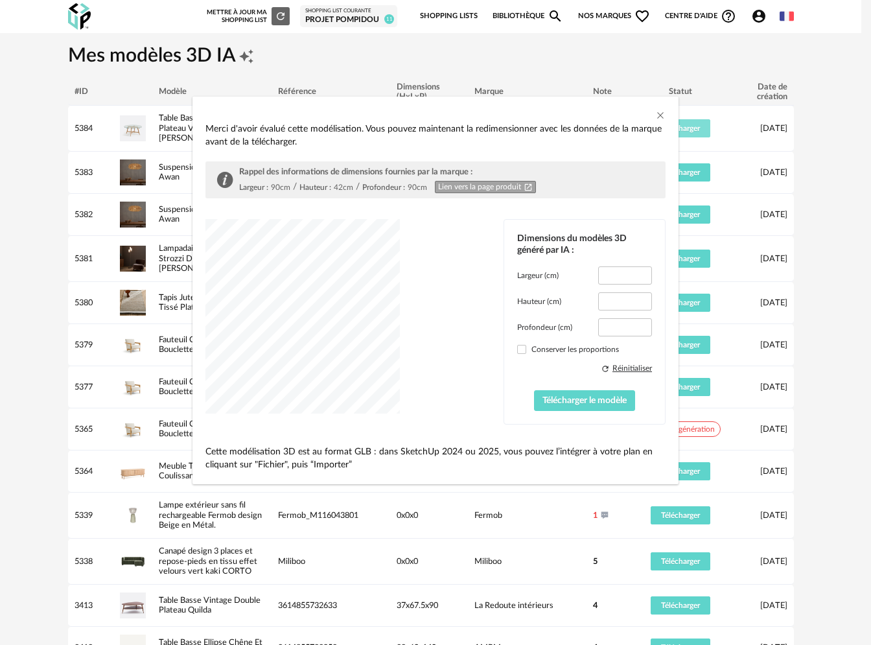
type input "****"
click at [609, 391] on button "Télécharger le modèle" at bounding box center [585, 400] width 102 height 21
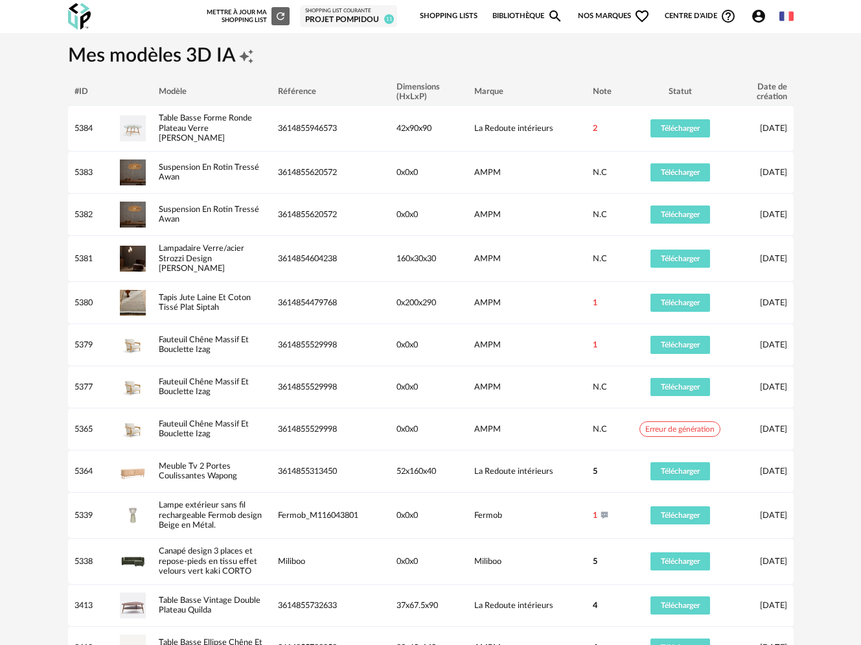
click at [302, 15] on div "Shopping List courante Projet Pompidou 11" at bounding box center [348, 16] width 97 height 22
click at [501, 17] on link "Bibliothèque Magnify icon" at bounding box center [527, 16] width 71 height 27
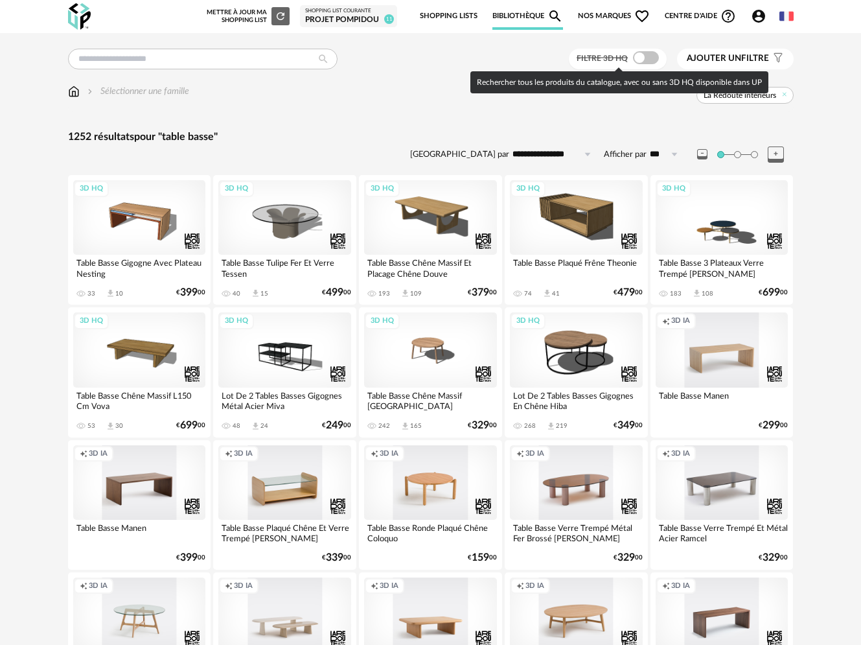
click at [645, 61] on span at bounding box center [646, 57] width 26 height 13
type input "**********"
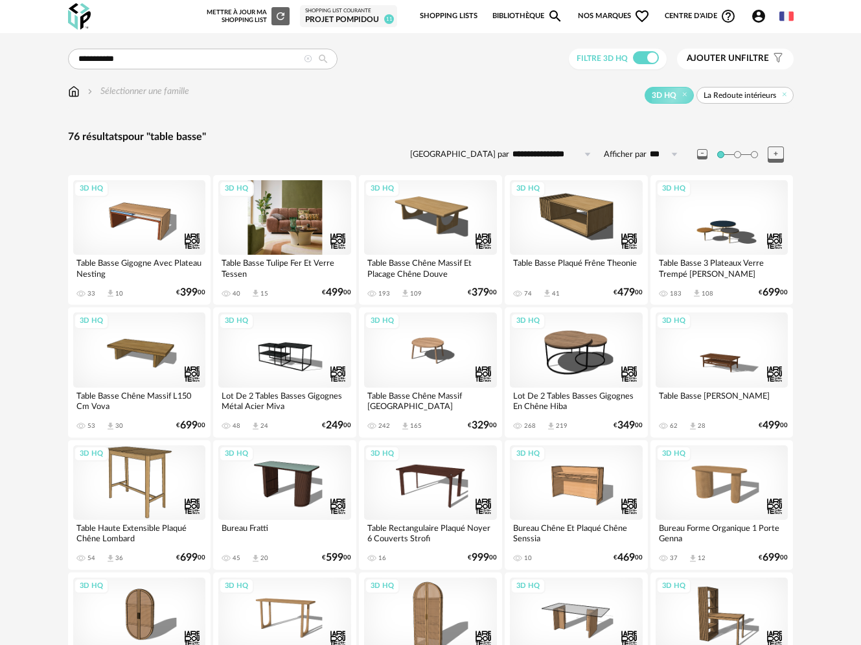
click at [271, 225] on div "3D HQ" at bounding box center [284, 217] width 133 height 75
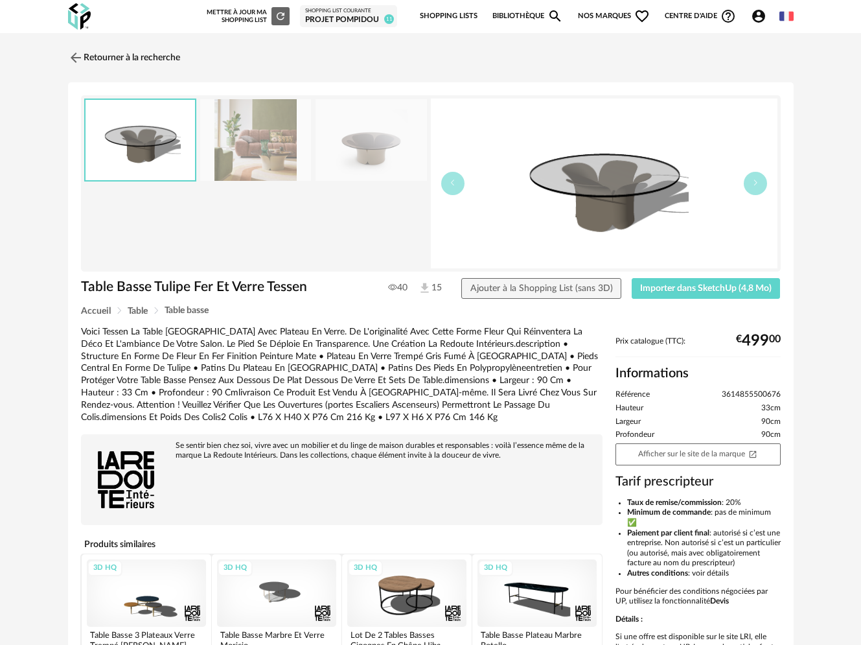
click at [370, 137] on img at bounding box center [371, 140] width 111 height 82
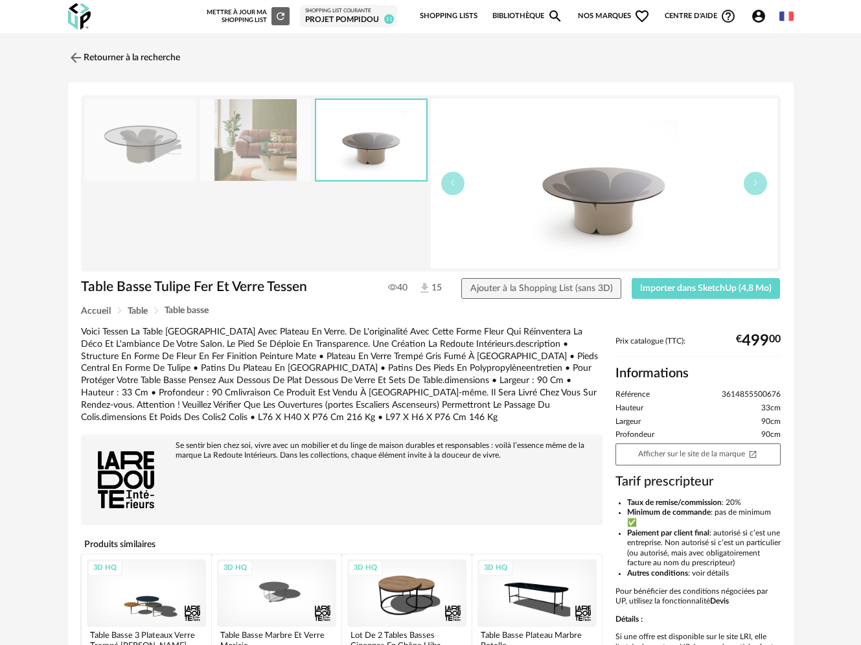
click at [279, 139] on img at bounding box center [255, 140] width 111 height 82
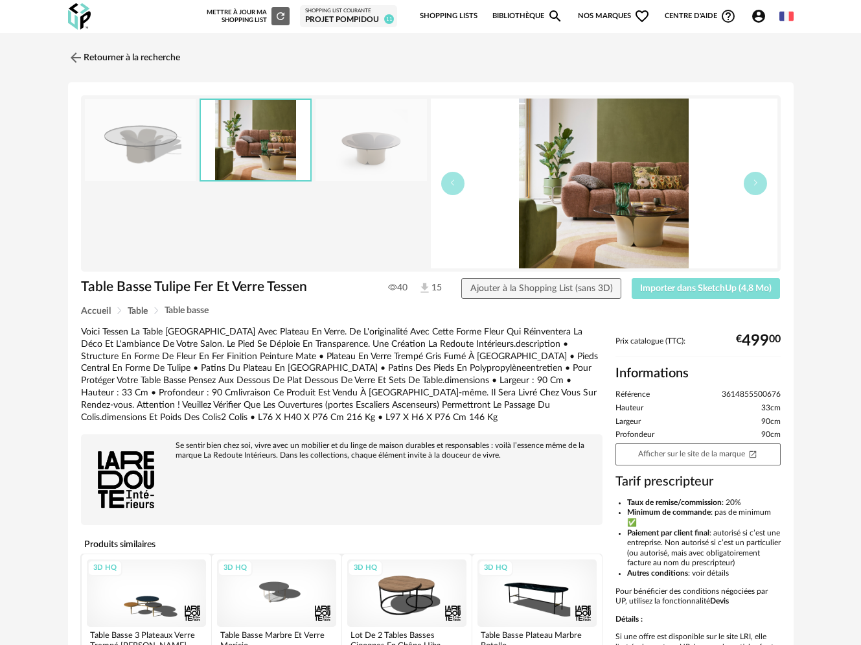
click at [691, 286] on span "Importer dans SketchUp (4,8 Mo)" at bounding box center [706, 288] width 132 height 9
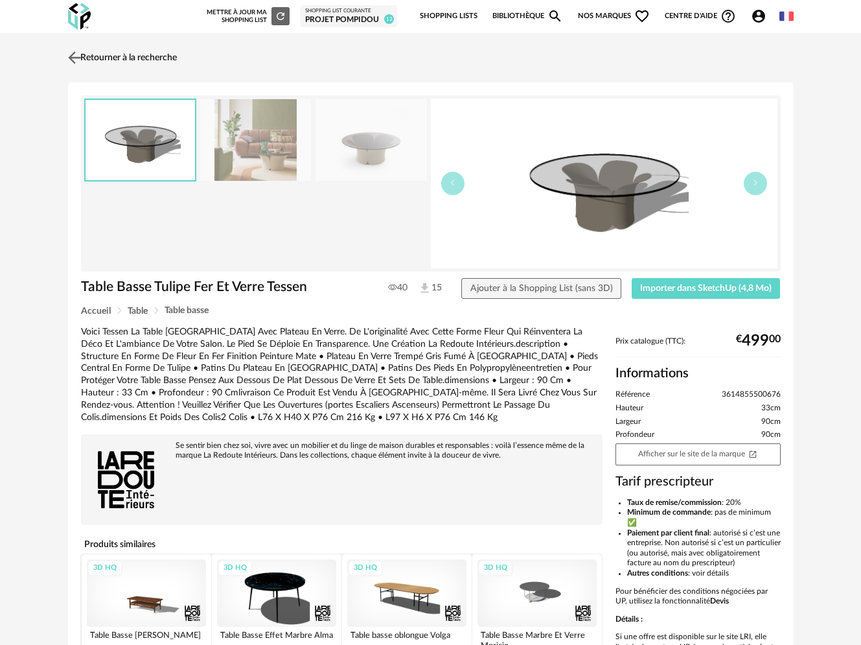
click at [87, 52] on link "Retourner à la recherche" at bounding box center [121, 57] width 112 height 29
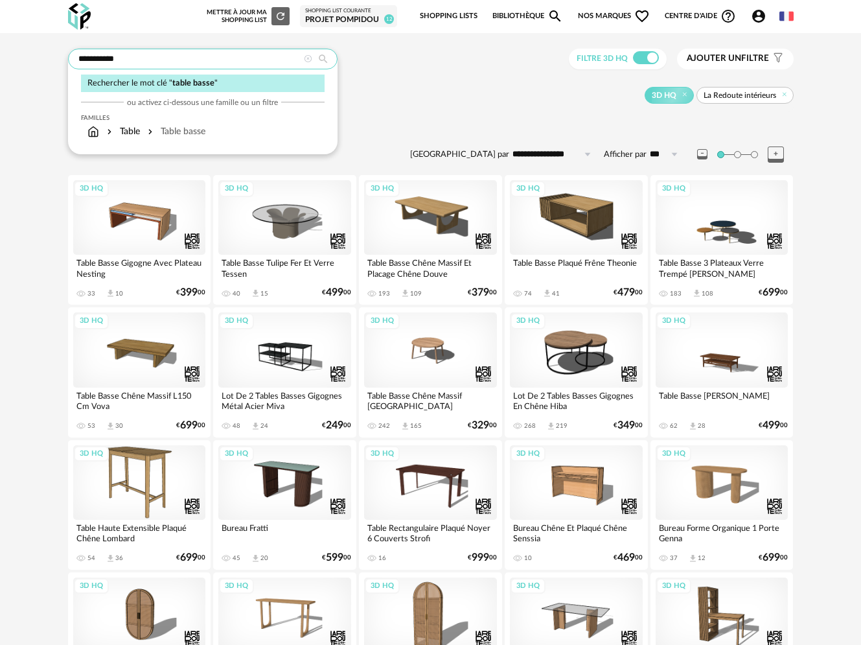
drag, startPoint x: 124, startPoint y: 61, endPoint x: 54, endPoint y: 56, distance: 70.8
type input "********"
type input "**********"
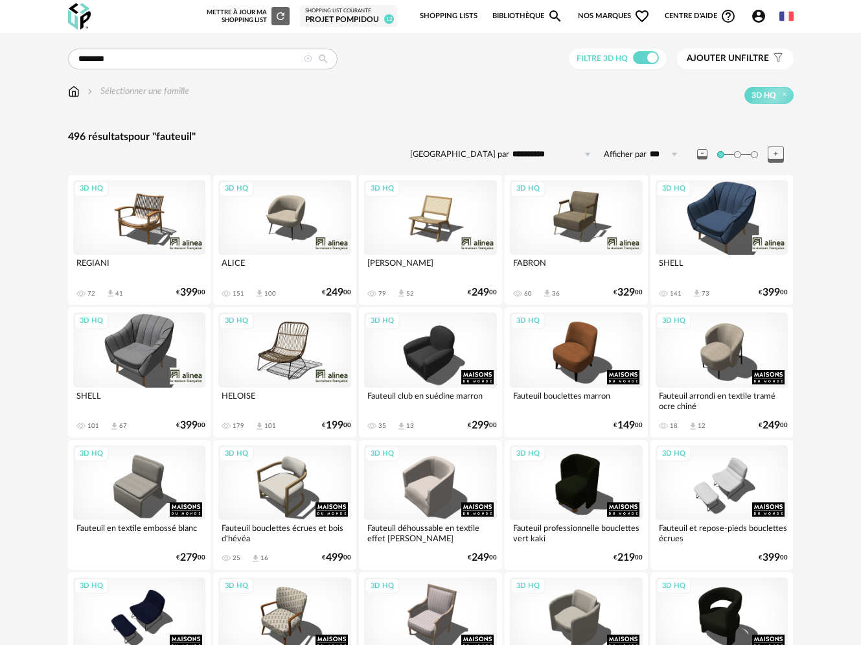
click at [613, 10] on span "Nos marques Heart Outline icon" at bounding box center [614, 16] width 73 height 27
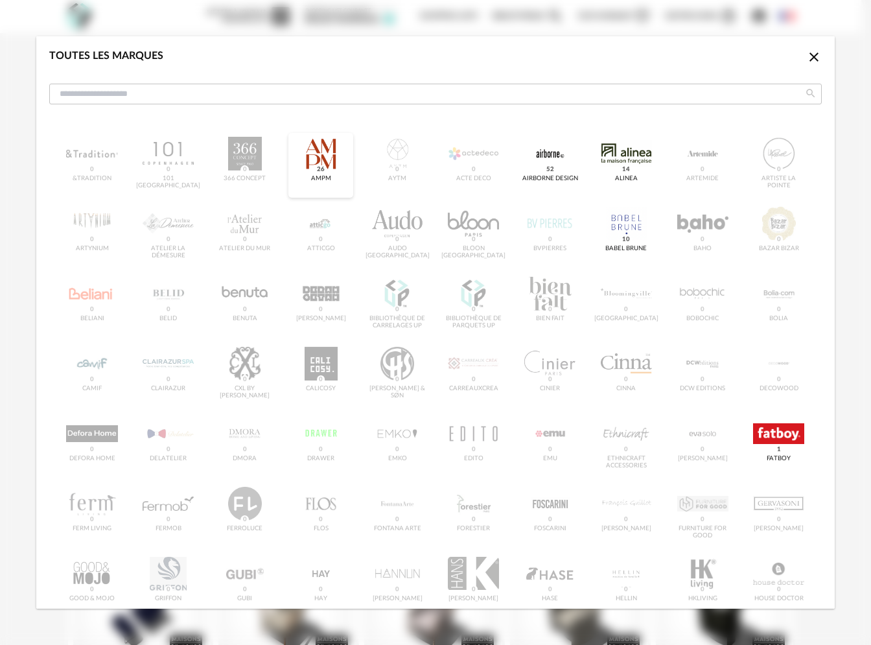
click at [327, 152] on div "dialog" at bounding box center [320, 154] width 51 height 34
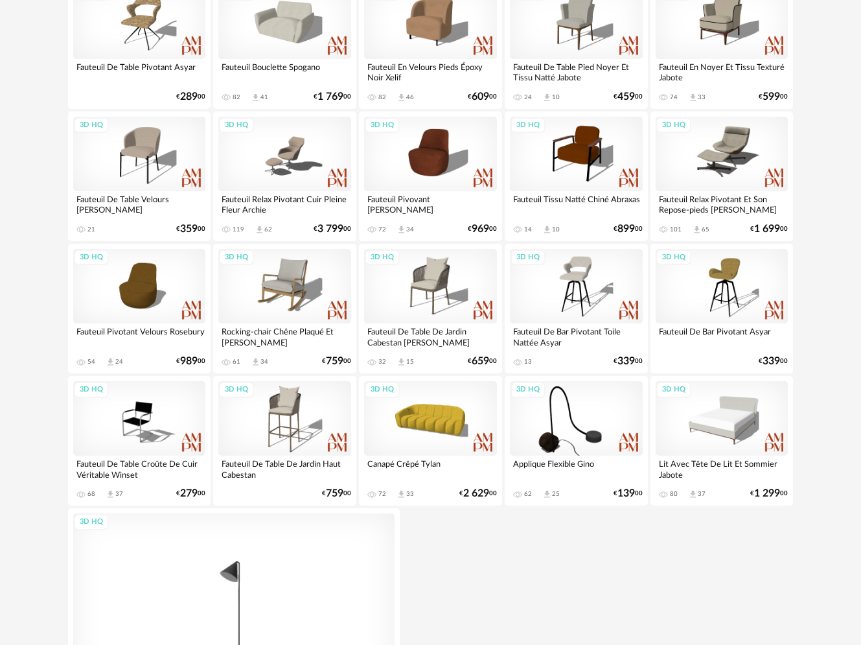
scroll to position [106, 0]
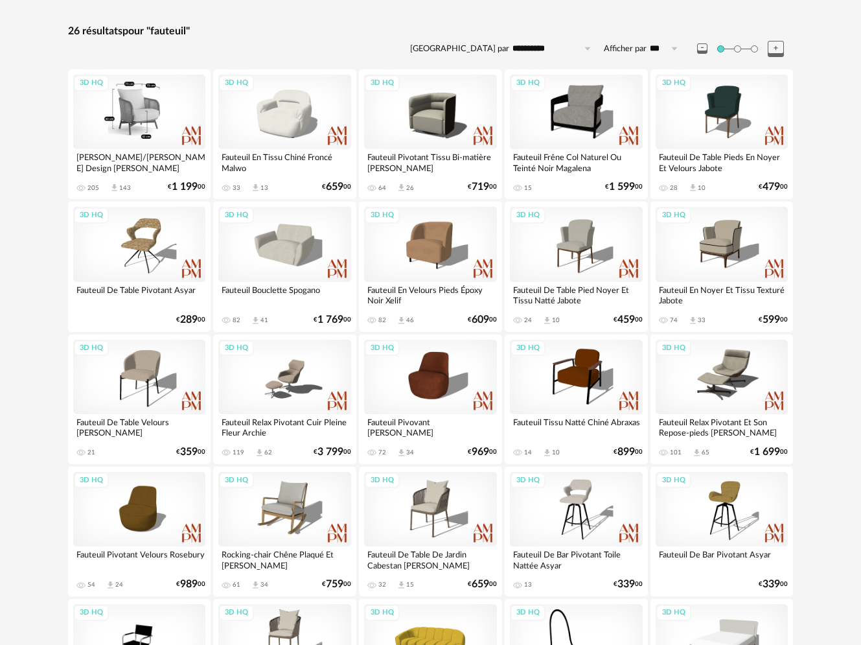
click at [143, 116] on div "3D HQ" at bounding box center [139, 112] width 133 height 75
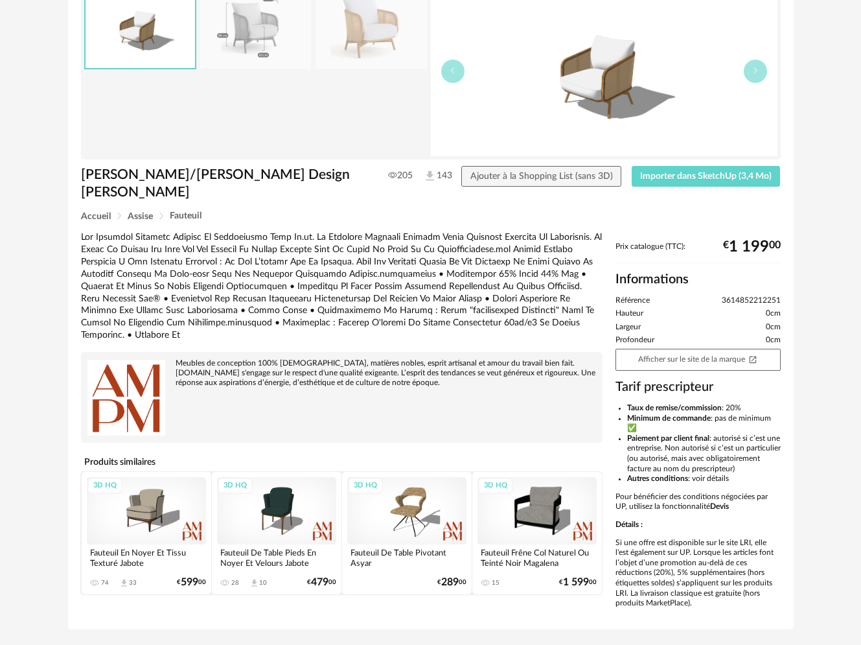
scroll to position [117, 0]
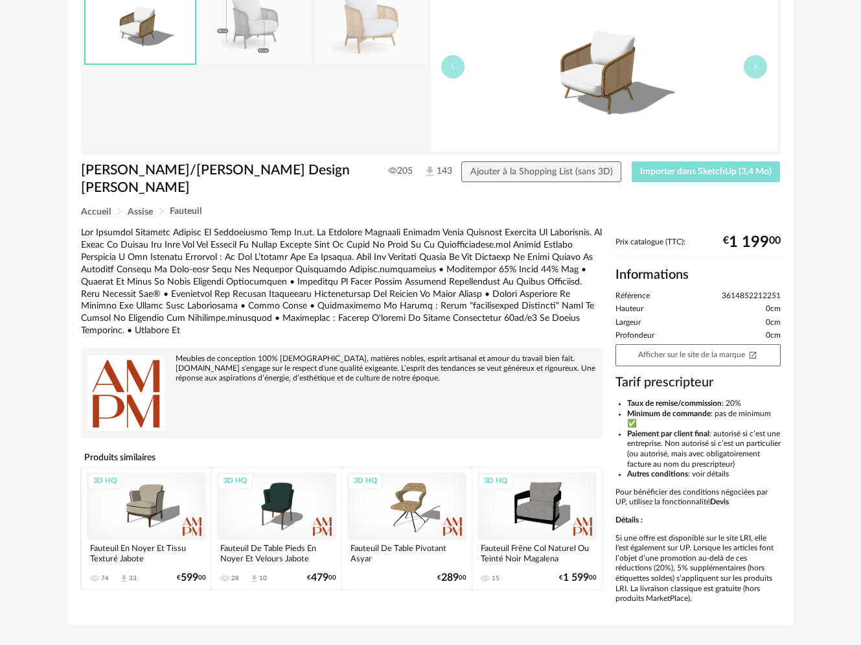
click at [688, 171] on span "Importer dans SketchUp (3,4 Mo)" at bounding box center [706, 171] width 132 height 9
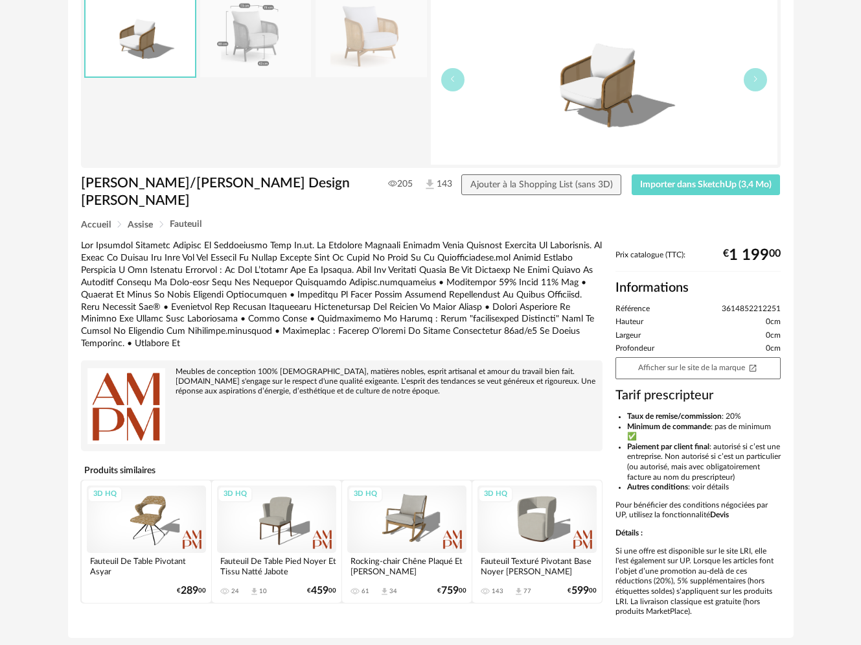
scroll to position [104, 0]
click at [421, 489] on div "3D HQ" at bounding box center [406, 518] width 119 height 67
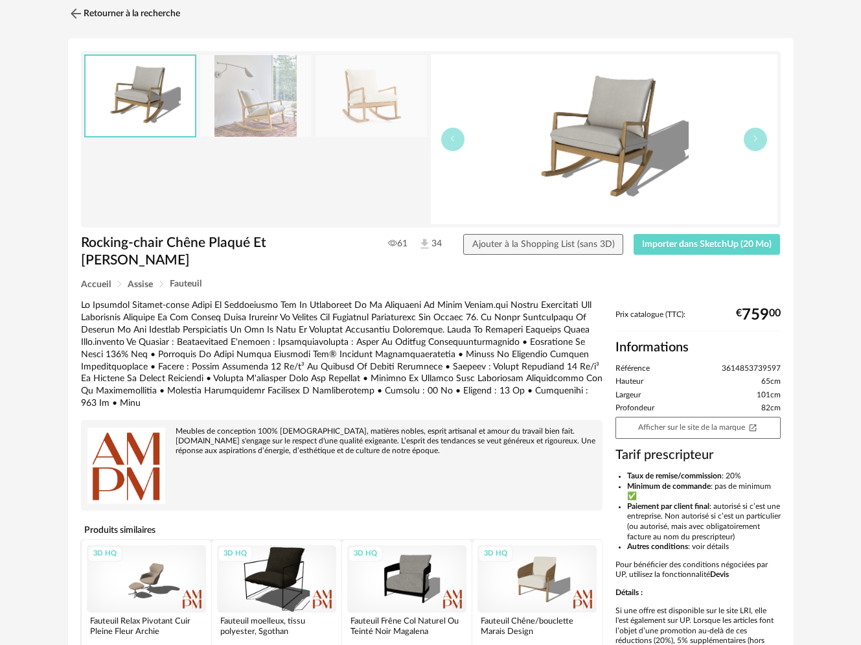
scroll to position [104, 0]
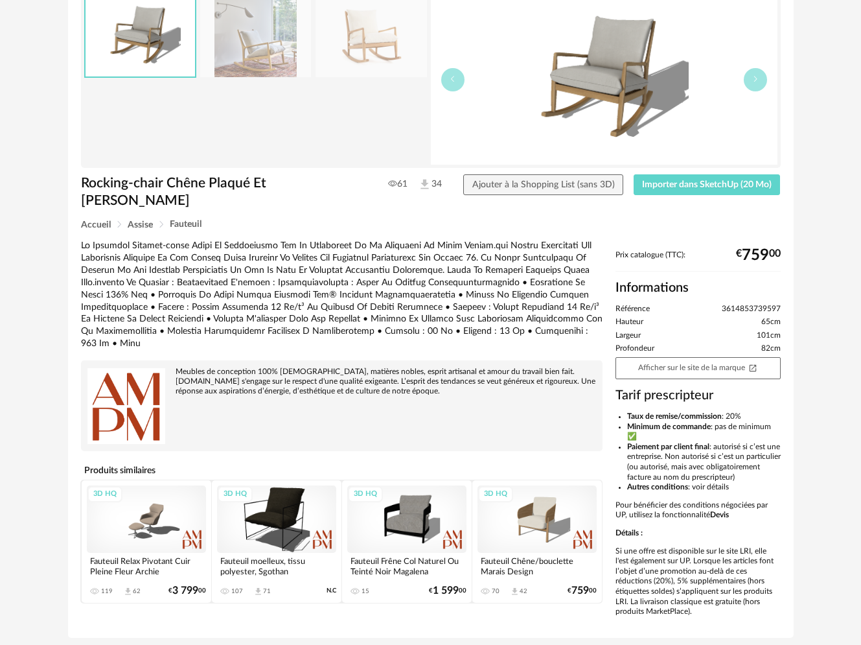
click at [546, 485] on div "3D HQ" at bounding box center [537, 518] width 119 height 67
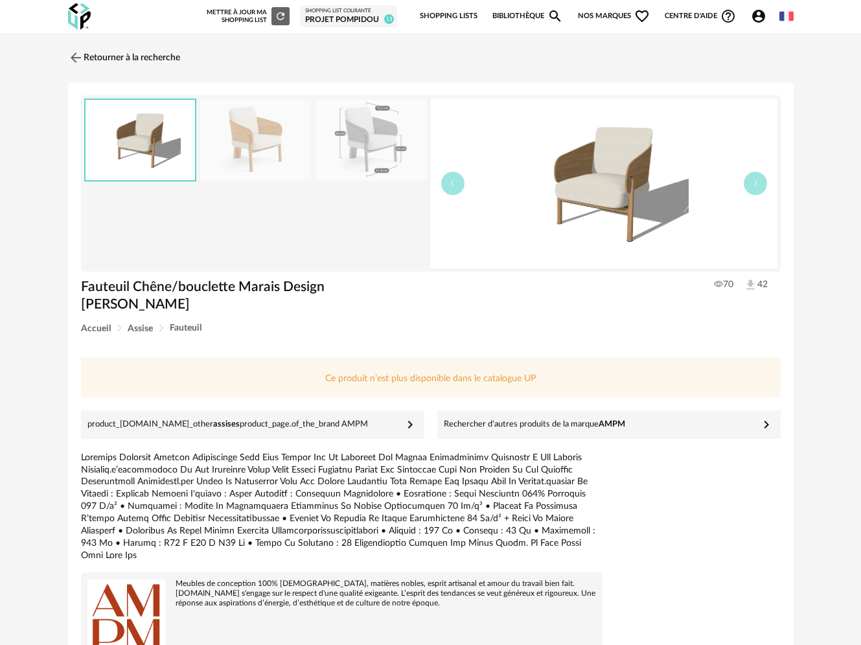
click at [260, 127] on img at bounding box center [255, 140] width 111 height 82
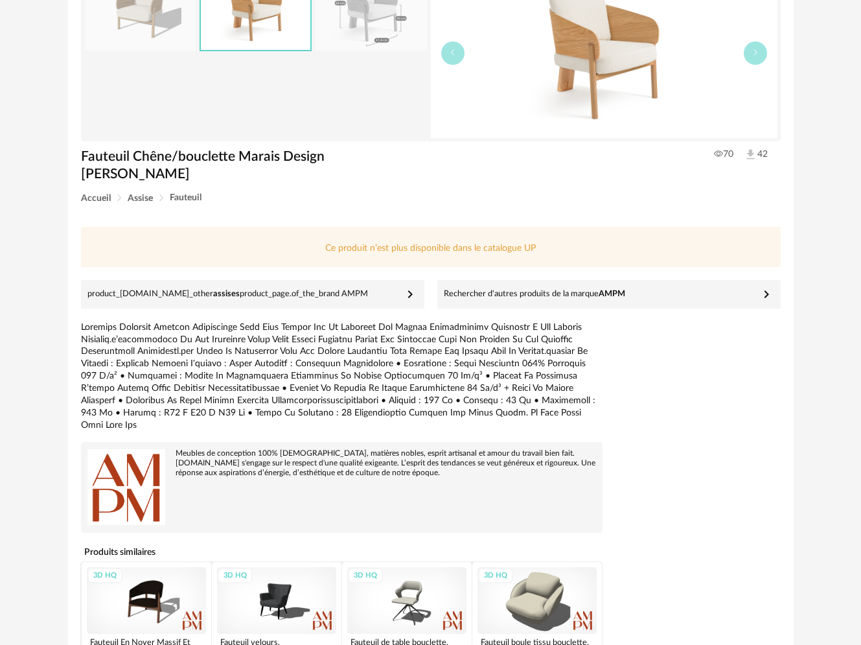
scroll to position [220, 0]
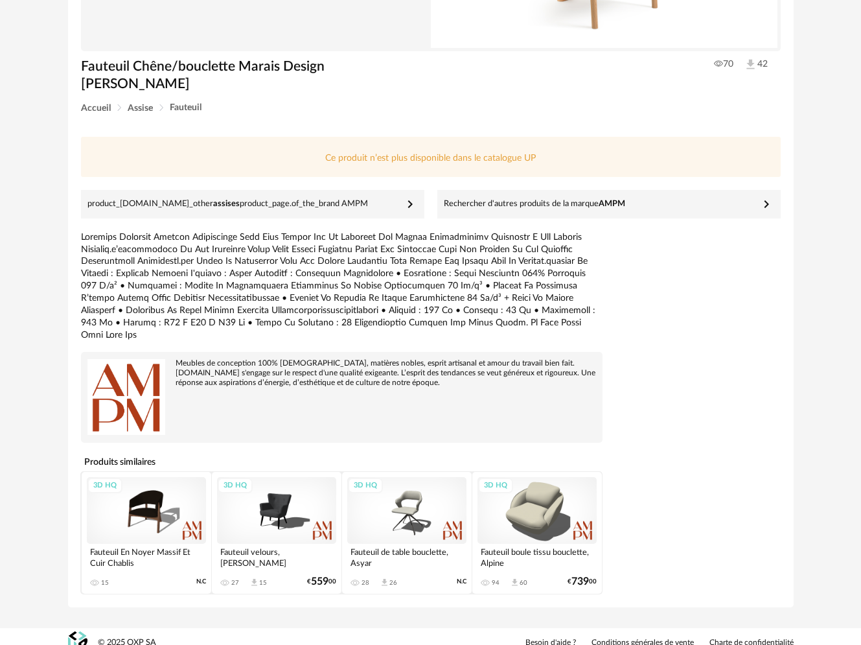
click at [289, 482] on div "3D HQ" at bounding box center [276, 510] width 119 height 67
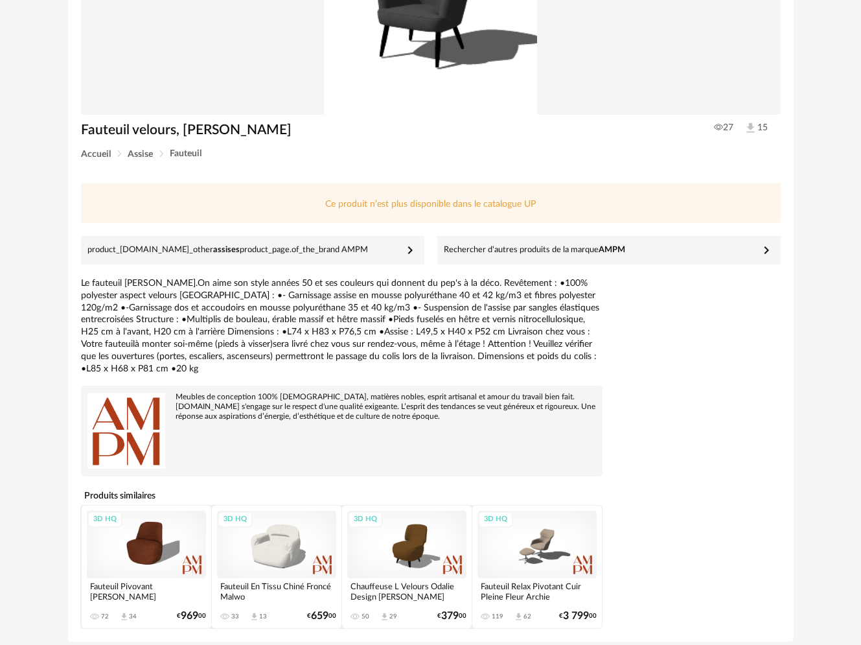
scroll to position [239, 0]
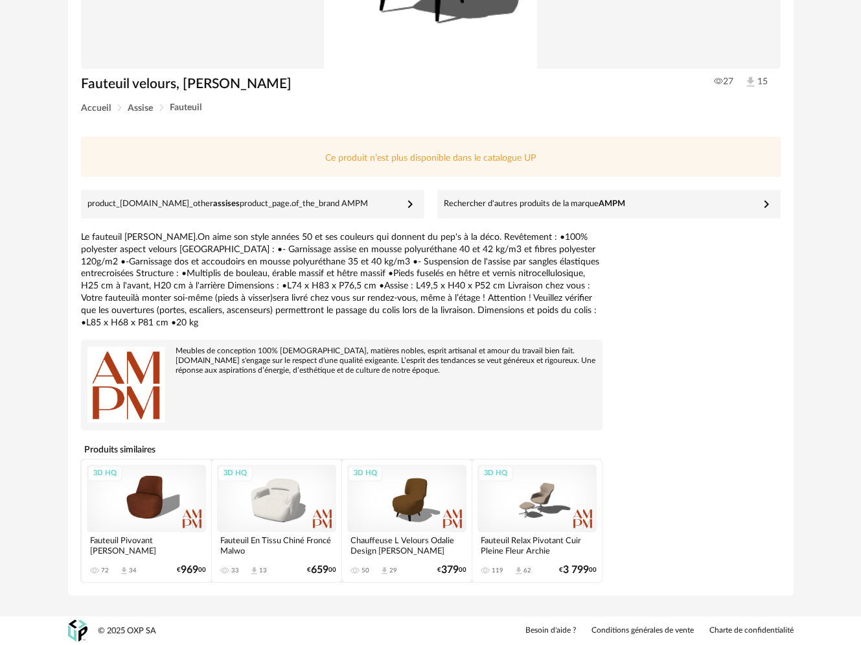
click at [542, 494] on div "3D HQ" at bounding box center [537, 498] width 119 height 67
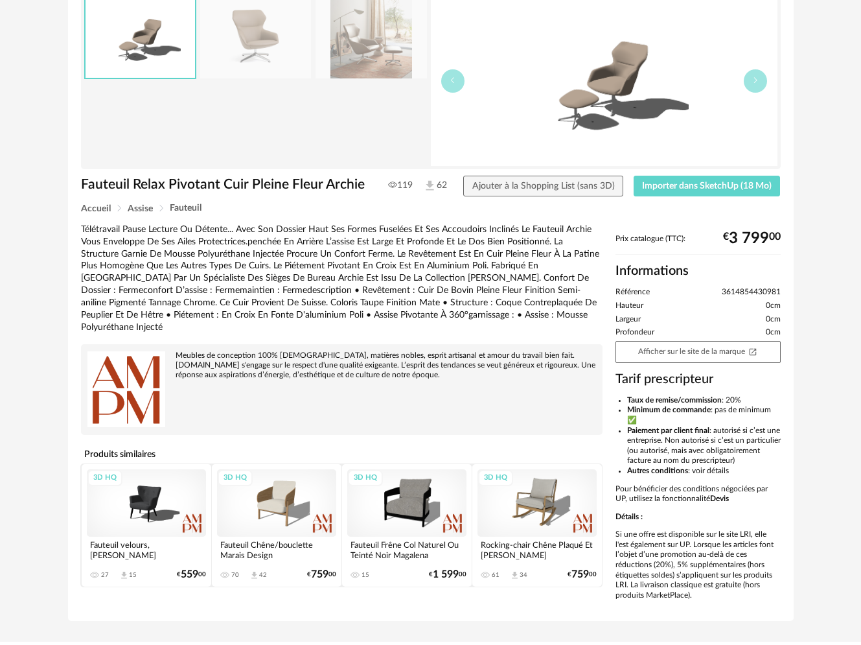
scroll to position [104, 0]
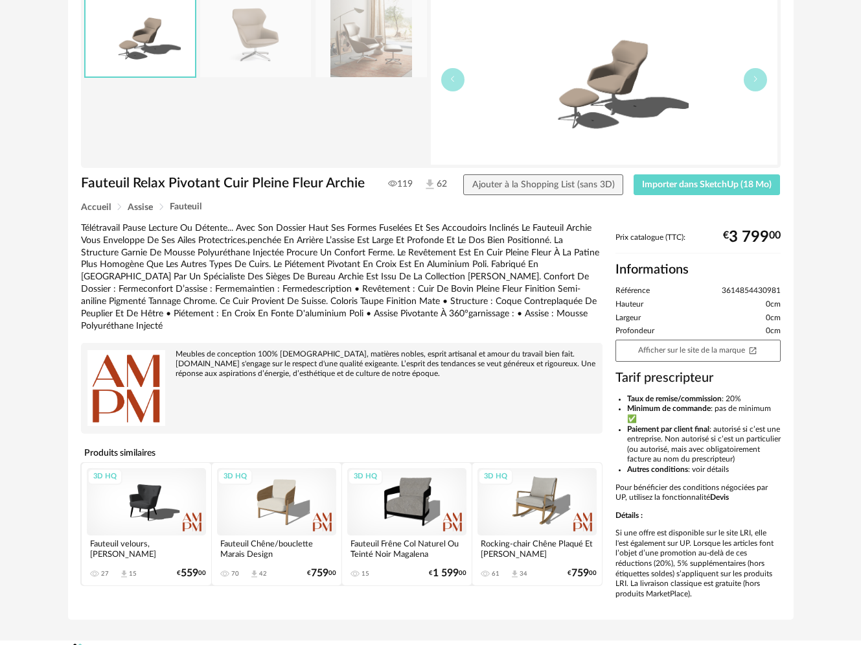
click at [526, 481] on div "3D HQ" at bounding box center [537, 501] width 119 height 67
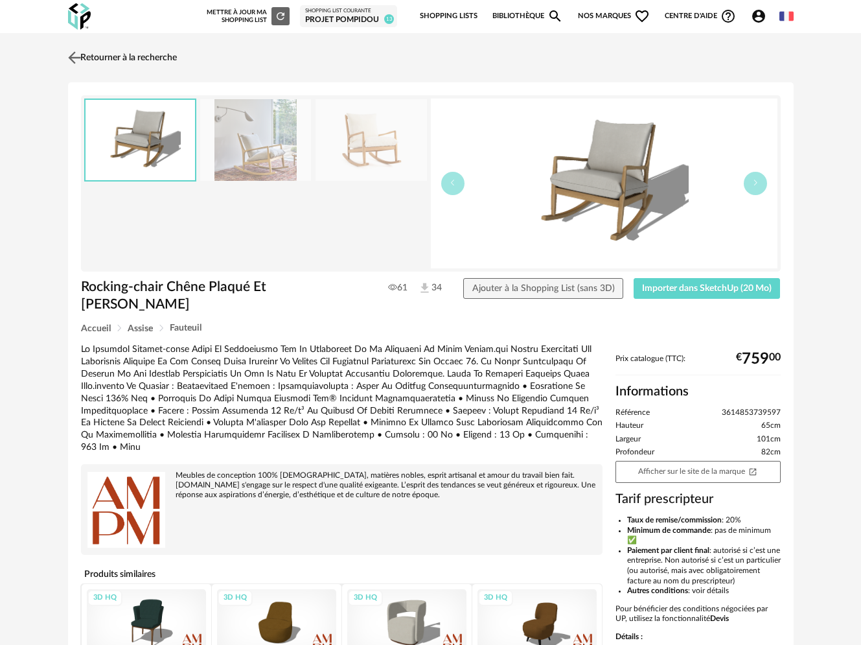
click at [78, 57] on img at bounding box center [74, 57] width 19 height 19
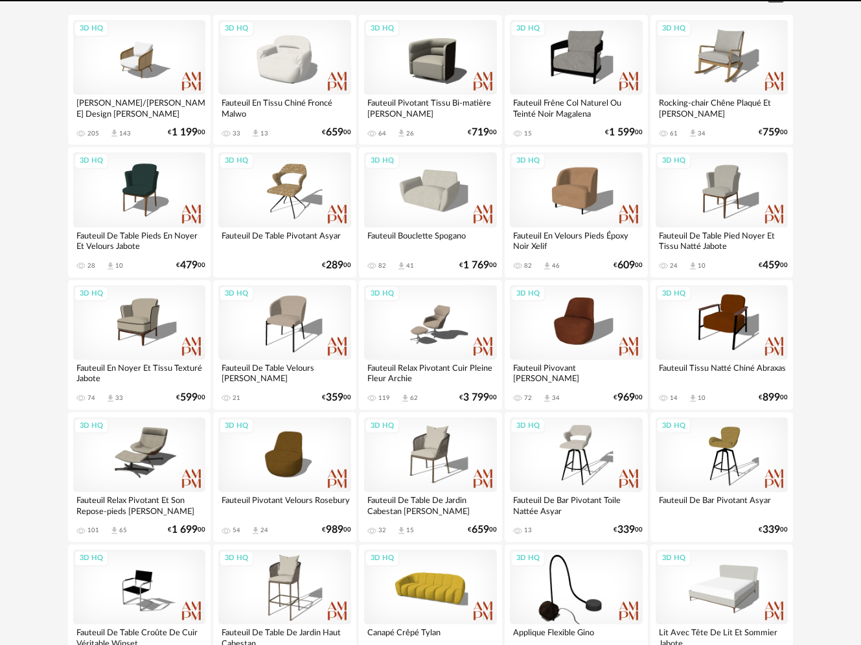
scroll to position [170, 0]
